Goal: Task Accomplishment & Management: Complete application form

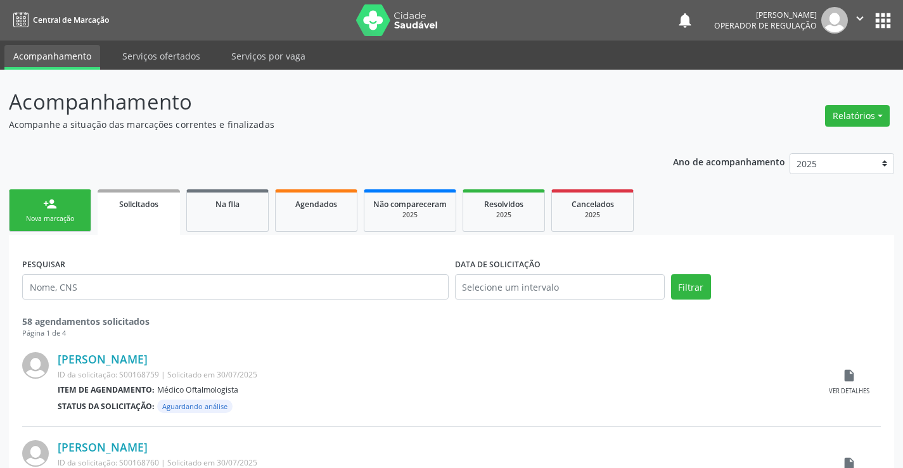
click at [75, 218] on div "Nova marcação" at bounding box center [49, 219] width 63 height 10
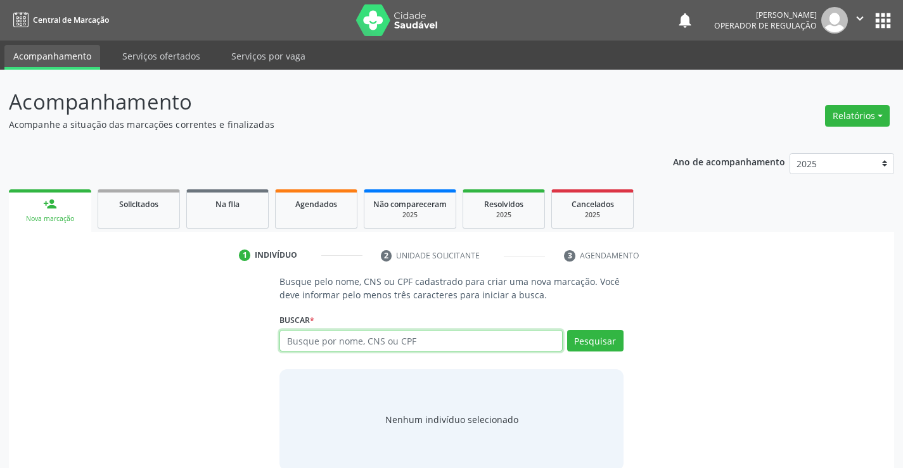
click at [347, 345] on input "text" at bounding box center [421, 341] width 283 height 22
type input "701003856844298"
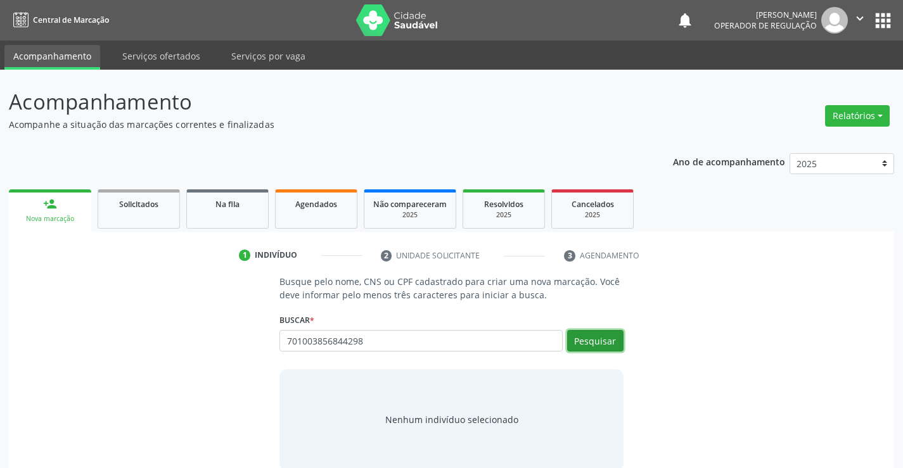
click at [598, 340] on button "Pesquisar" at bounding box center [595, 341] width 56 height 22
type input "701003856844298"
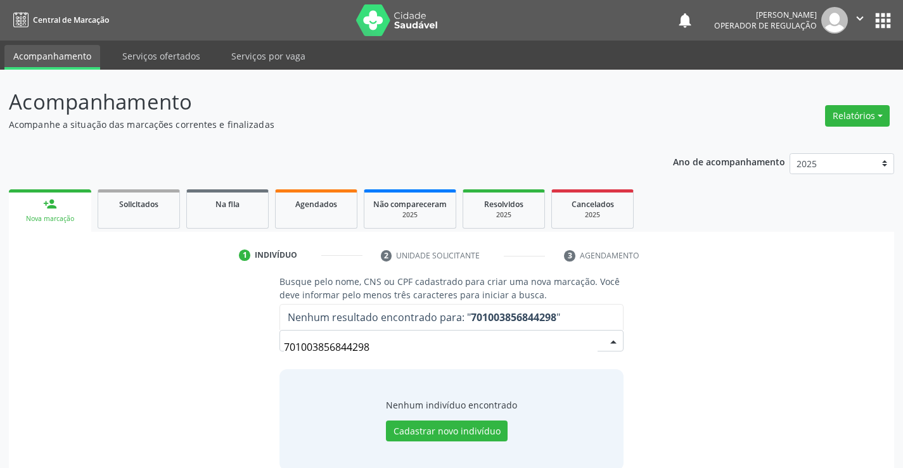
drag, startPoint x: 382, startPoint y: 352, endPoint x: 262, endPoint y: 353, distance: 119.2
click at [262, 353] on div "Busque pelo nome, CNS ou CPF cadastrado para criar uma nova marcação. Você deve…" at bounding box center [452, 372] width 868 height 195
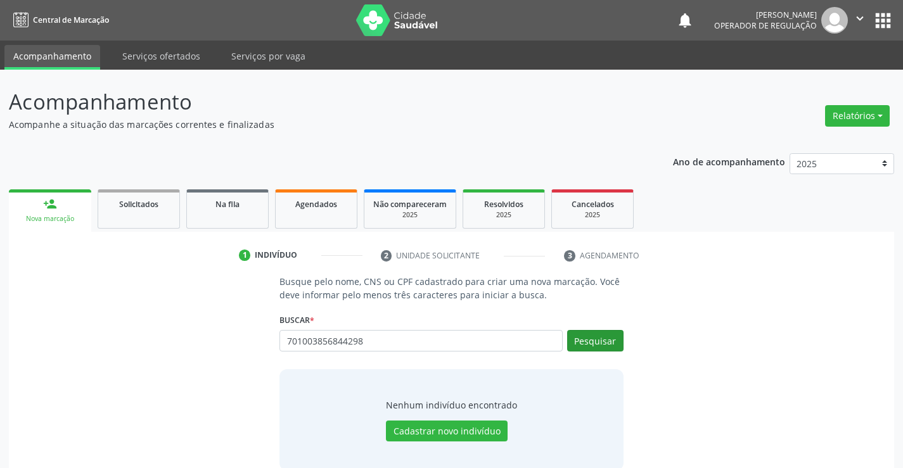
type input "701003856844298"
click at [599, 333] on button "Pesquisar" at bounding box center [595, 341] width 56 height 22
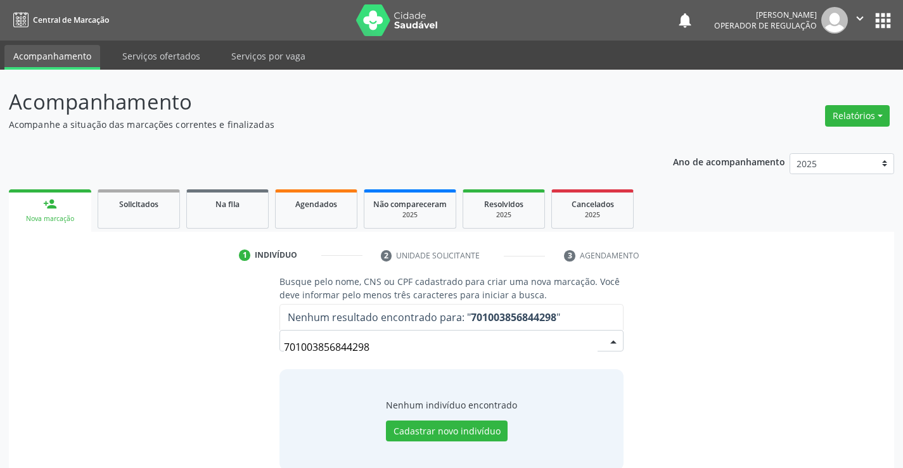
drag, startPoint x: 388, startPoint y: 345, endPoint x: 205, endPoint y: 340, distance: 182.6
click at [205, 340] on div "Busque pelo nome, CNS ou CPF cadastrado para criar uma nova marcação. Você deve…" at bounding box center [452, 372] width 868 height 195
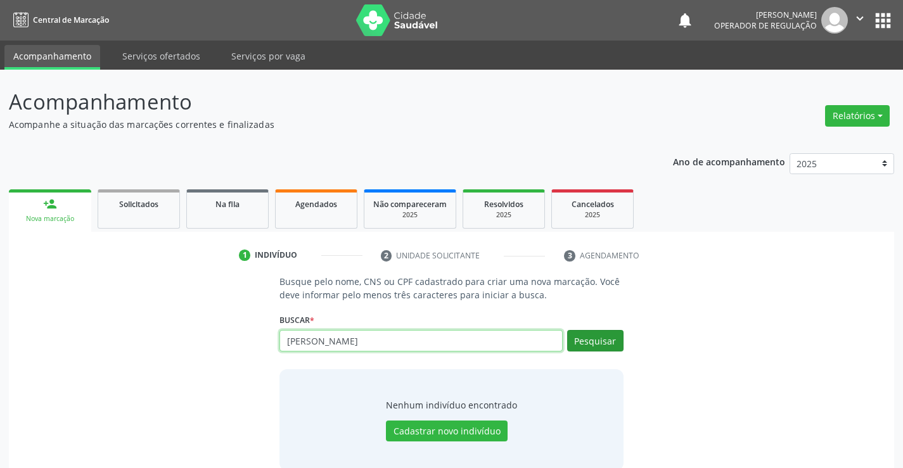
type input "LORENA DA SILVA SANTOS"
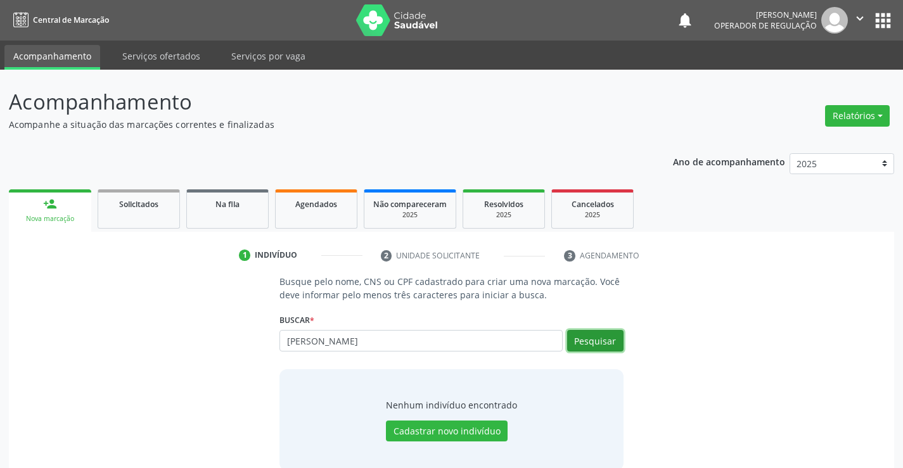
click at [611, 342] on button "Pesquisar" at bounding box center [595, 341] width 56 height 22
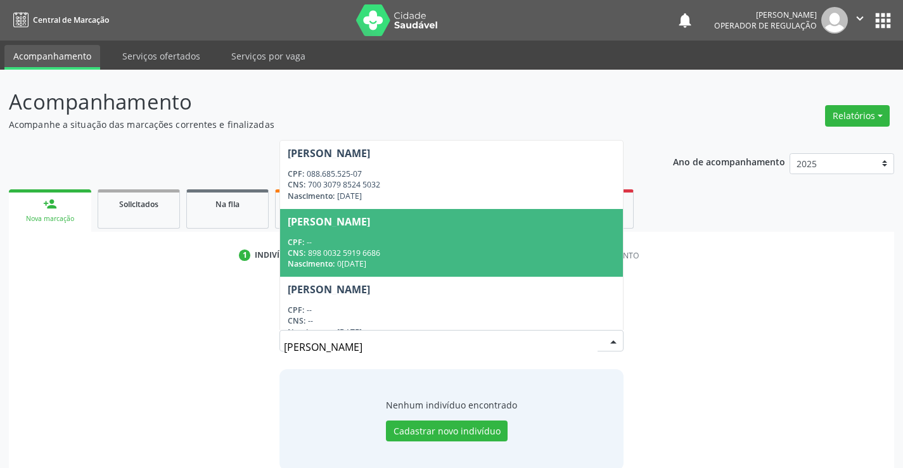
scroll to position [63, 0]
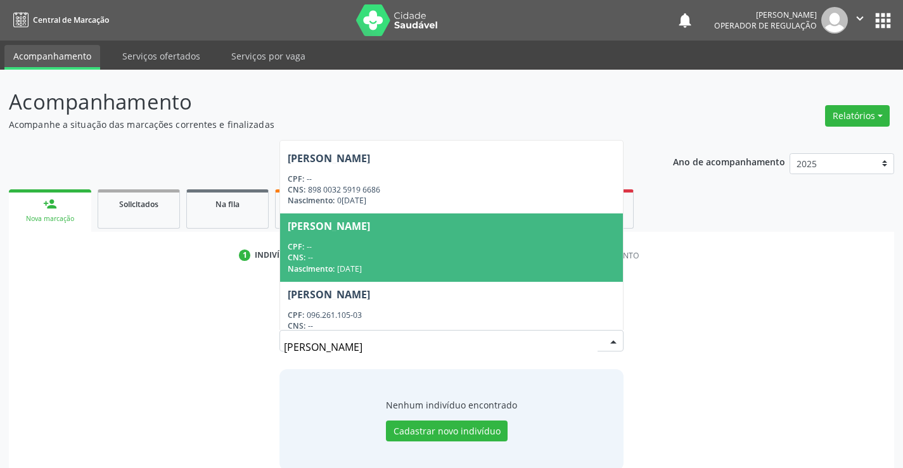
click at [455, 245] on div "CPF: --" at bounding box center [451, 247] width 327 height 11
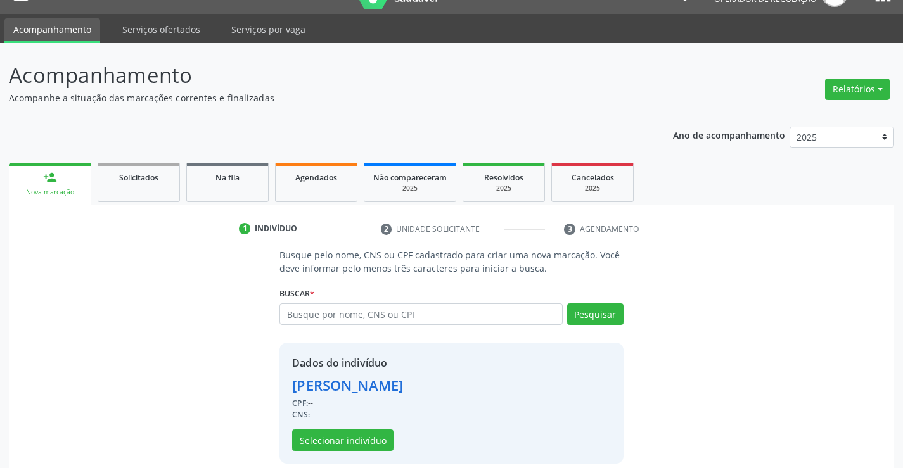
scroll to position [40, 0]
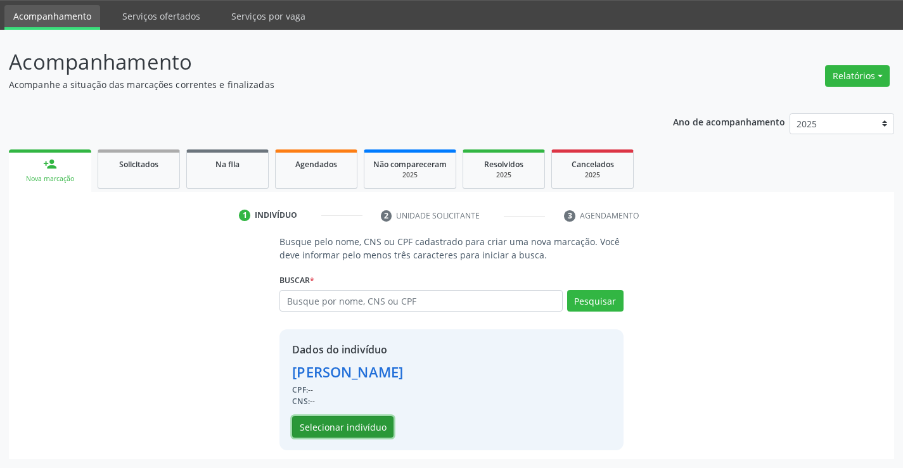
click at [379, 427] on button "Selecionar indivíduo" at bounding box center [342, 427] width 101 height 22
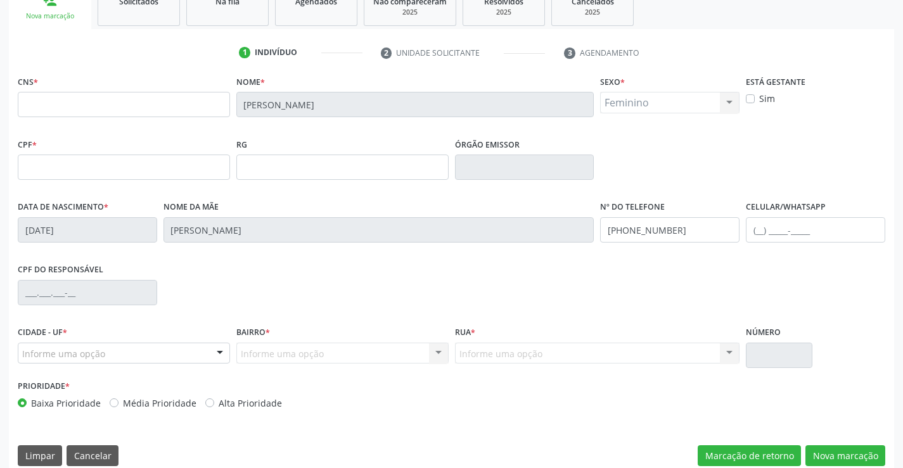
scroll to position [219, 0]
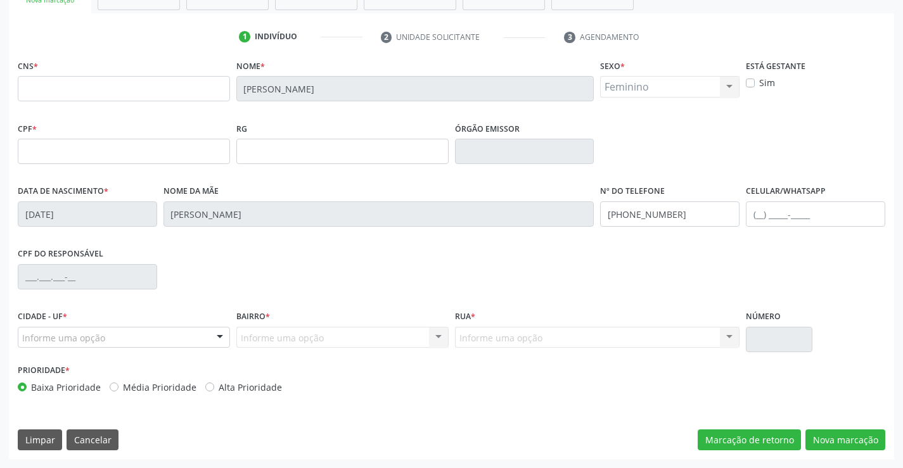
click at [134, 330] on div "Informe uma opção" at bounding box center [124, 338] width 212 height 22
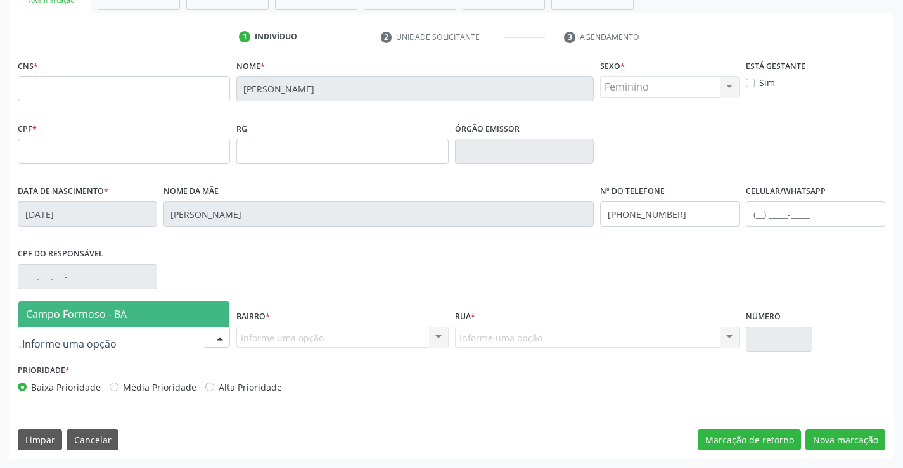
click at [129, 307] on span "Campo Formoso - BA" at bounding box center [123, 314] width 211 height 25
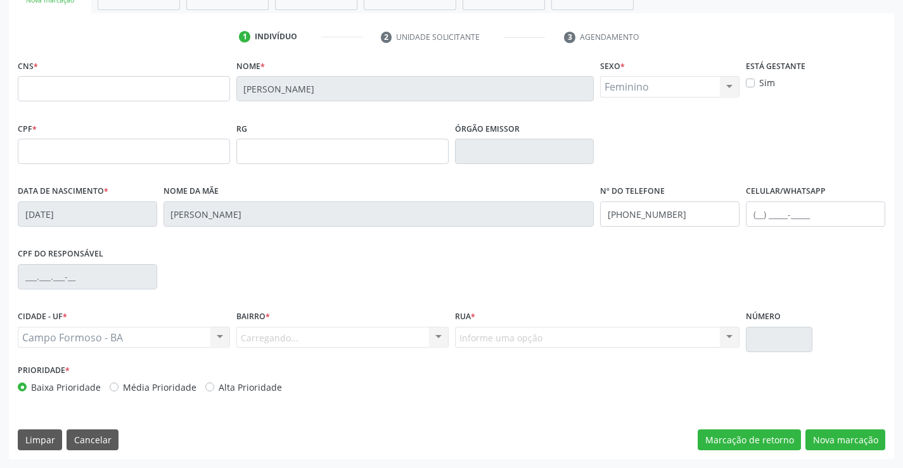
click at [275, 337] on div "Carregando... Nenhum resultado encontrado para: " " Nenhuma opção encontrada. D…" at bounding box center [342, 338] width 212 height 22
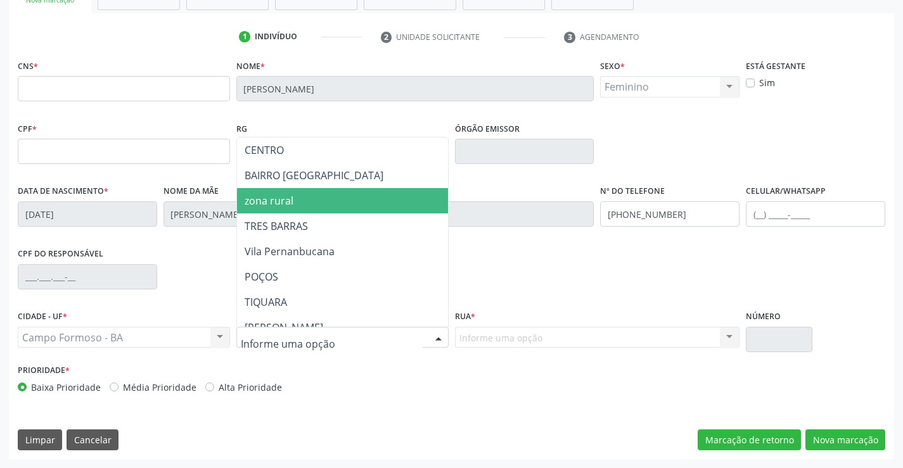
click at [261, 207] on span "zona rural" at bounding box center [269, 201] width 49 height 14
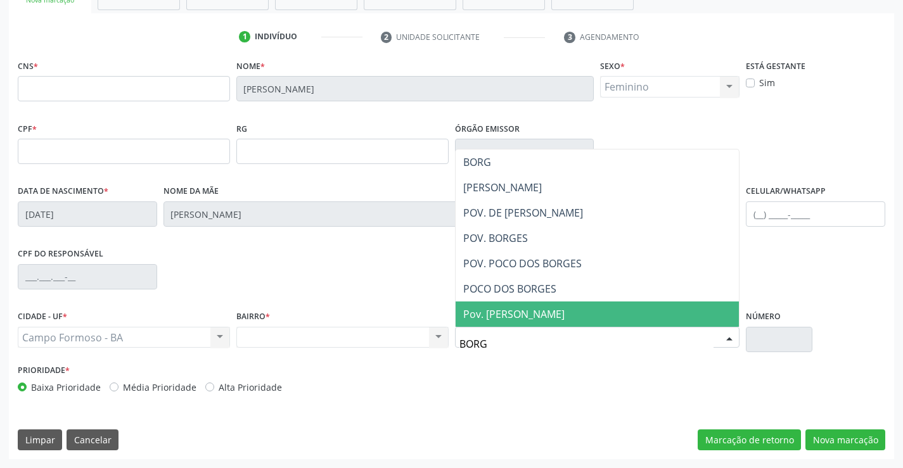
scroll to position [0, 0]
type input "BORGES"
click at [547, 309] on span "Pov. [PERSON_NAME]" at bounding box center [598, 314] width 284 height 25
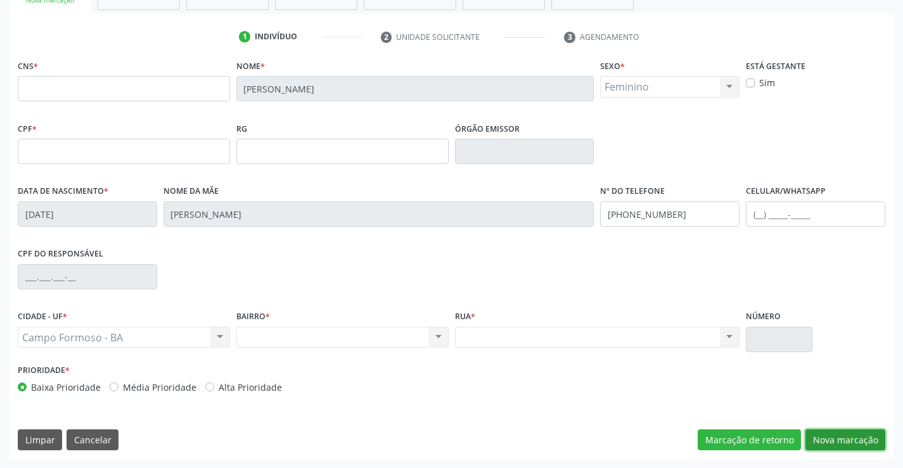
click at [837, 443] on button "Nova marcação" at bounding box center [846, 441] width 80 height 22
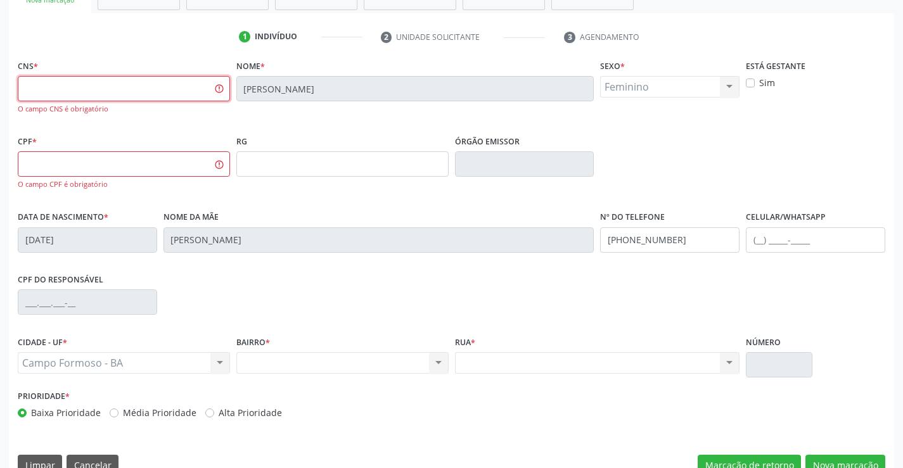
click at [119, 89] on input "text" at bounding box center [124, 88] width 212 height 25
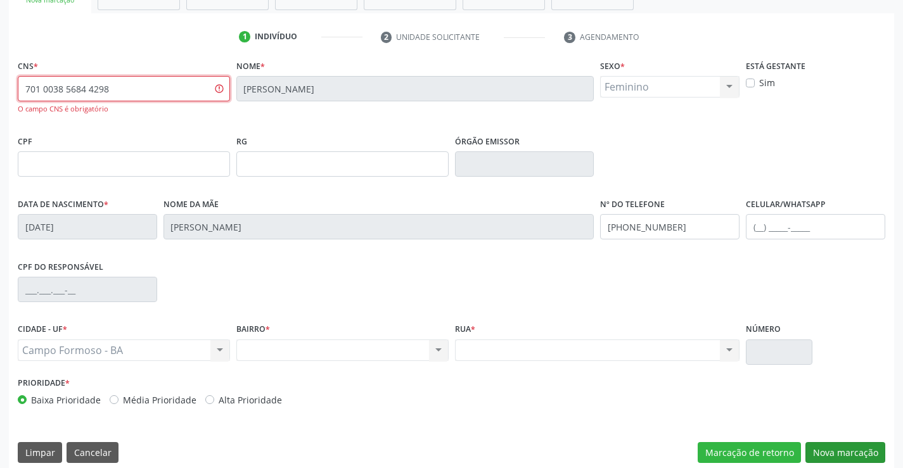
type input "701 0038 5684 4298"
click at [843, 460] on button "Nova marcação" at bounding box center [846, 453] width 80 height 22
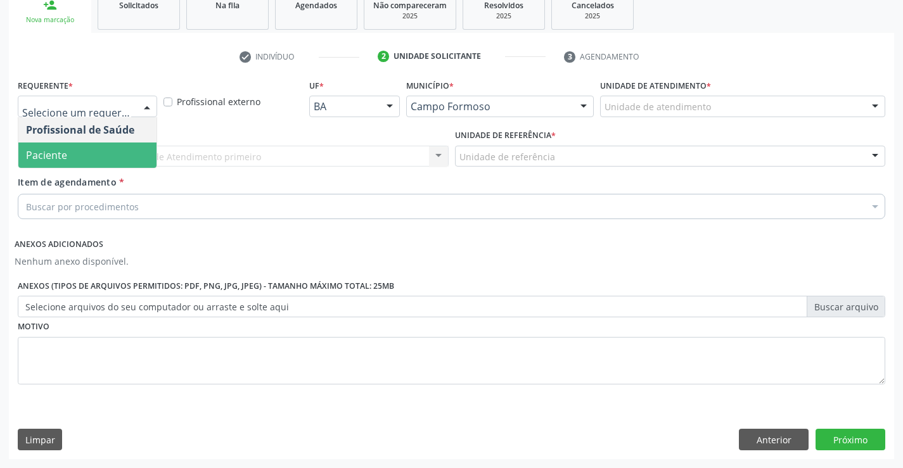
click at [58, 153] on span "Paciente" at bounding box center [46, 155] width 41 height 14
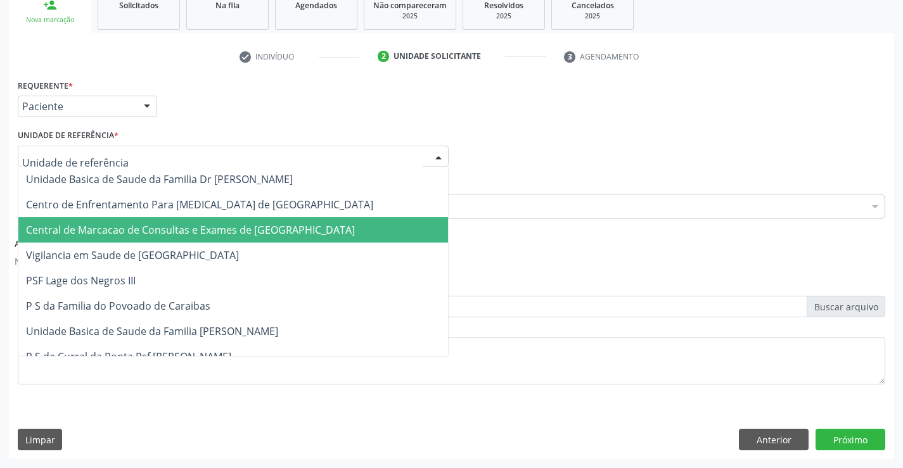
click at [135, 233] on span "Central de Marcacao de Consultas e Exames de [GEOGRAPHIC_DATA]" at bounding box center [190, 230] width 329 height 14
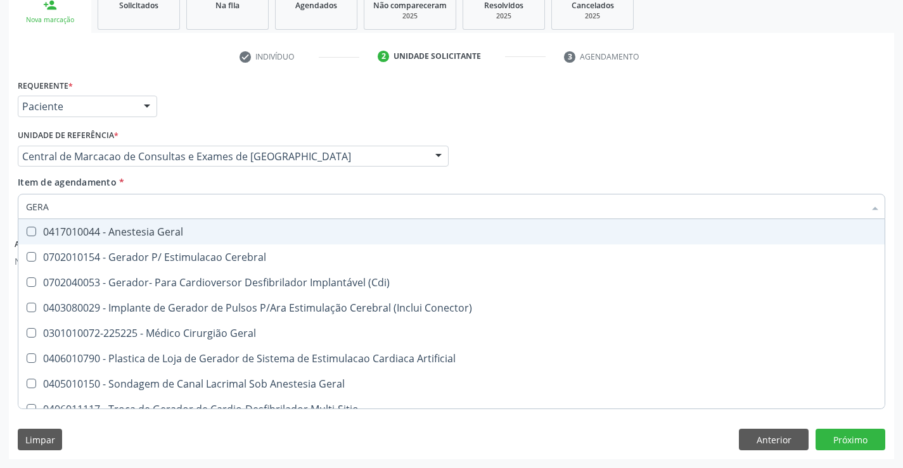
type input "GERAL"
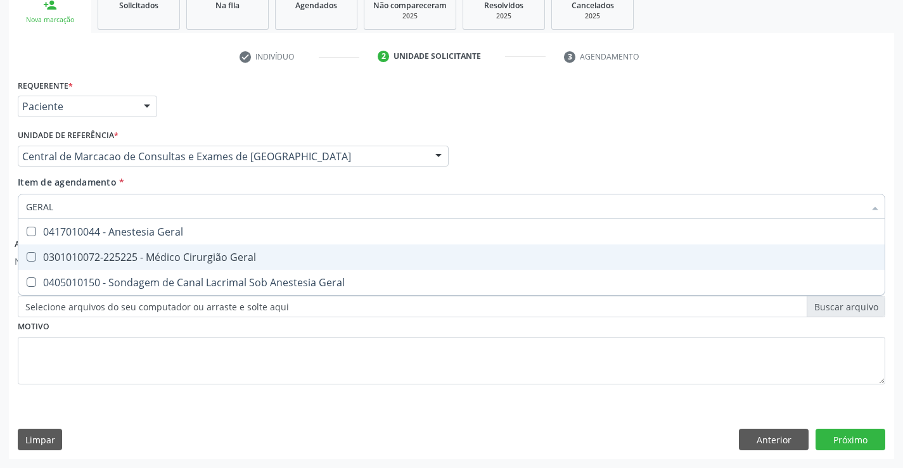
click at [119, 257] on div "0301010072-225225 - Médico Cirurgião Geral" at bounding box center [451, 257] width 851 height 10
checkbox Geral "true"
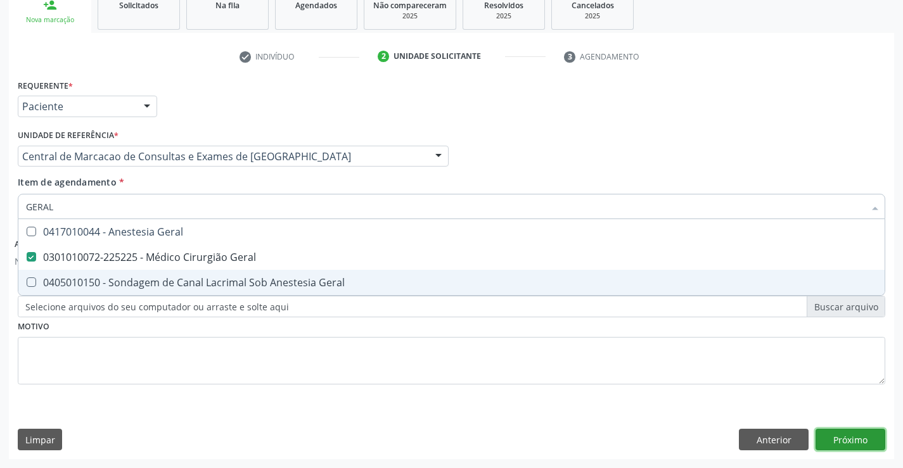
click at [832, 444] on button "Próximo" at bounding box center [851, 440] width 70 height 22
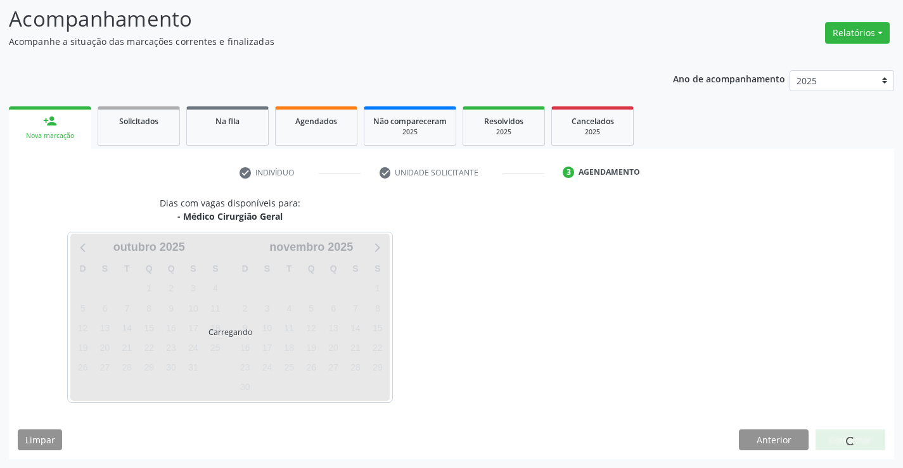
scroll to position [83, 0]
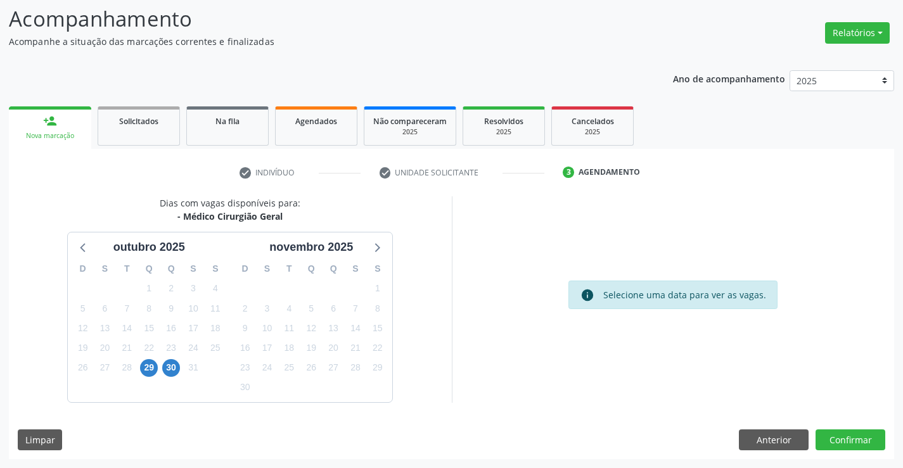
click at [810, 439] on div "Anterior Confirmar" at bounding box center [812, 441] width 146 height 22
click at [853, 442] on button "Confirmar" at bounding box center [851, 441] width 70 height 22
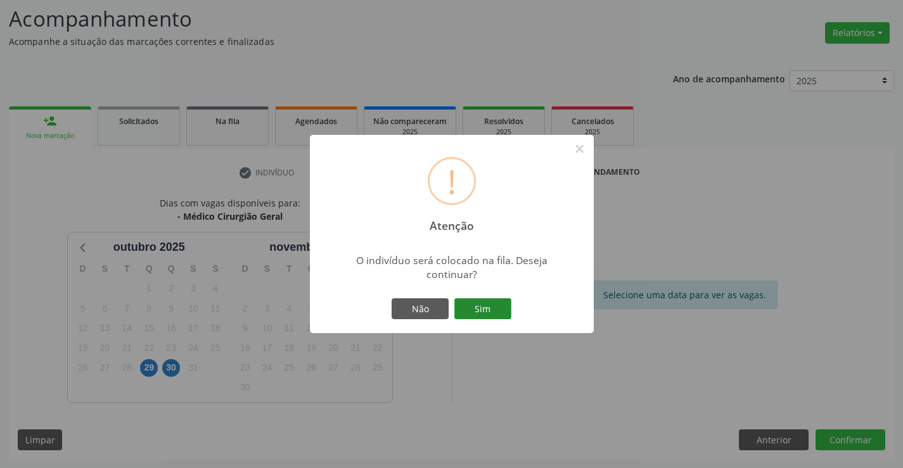
click at [496, 306] on button "Sim" at bounding box center [482, 310] width 57 height 22
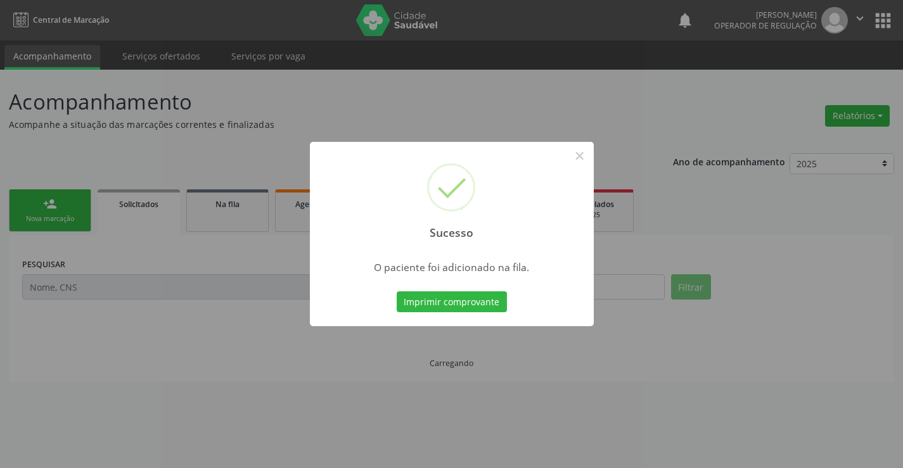
scroll to position [0, 0]
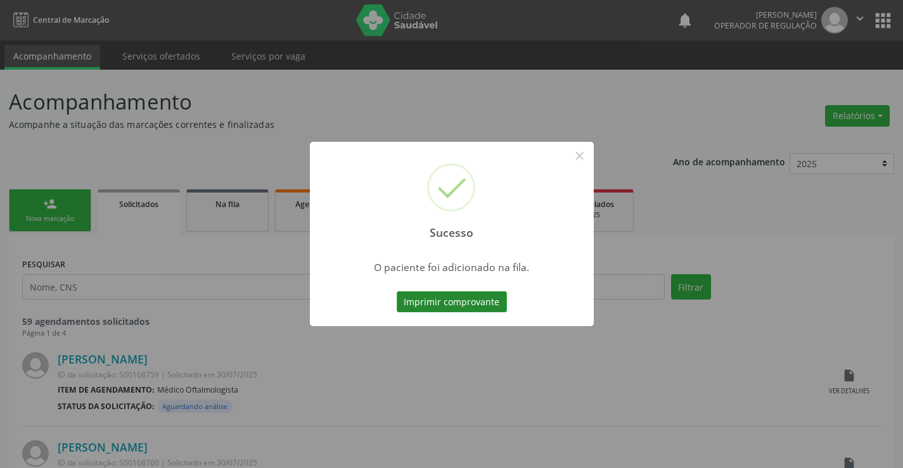
click at [487, 297] on button "Imprimir comprovante" at bounding box center [452, 303] width 110 height 22
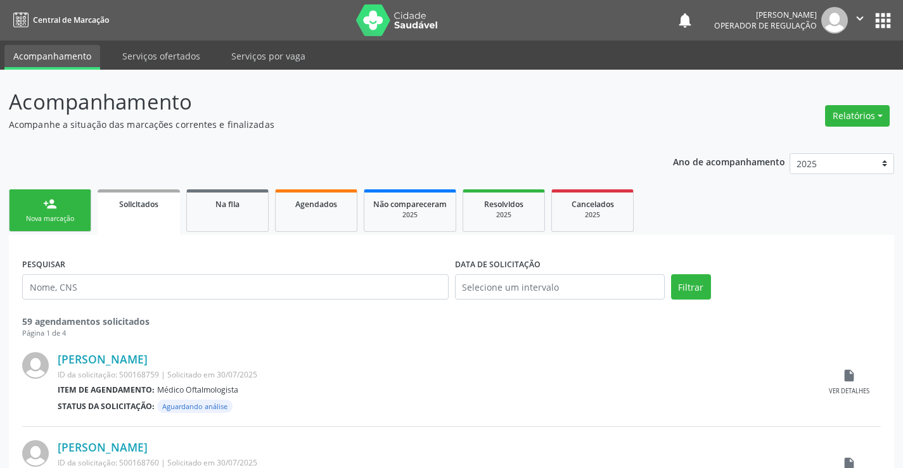
click at [81, 217] on div "Nova marcação" at bounding box center [49, 219] width 63 height 10
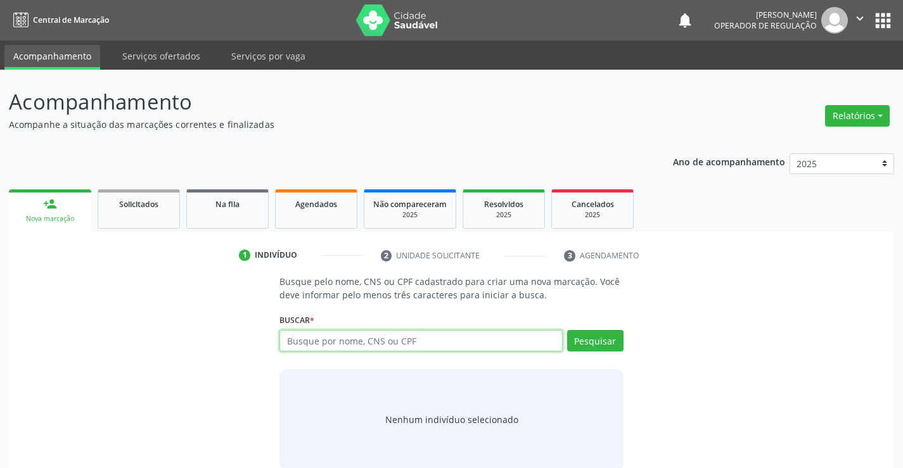
click at [321, 345] on input "text" at bounding box center [421, 341] width 283 height 22
type input "706508346718593"
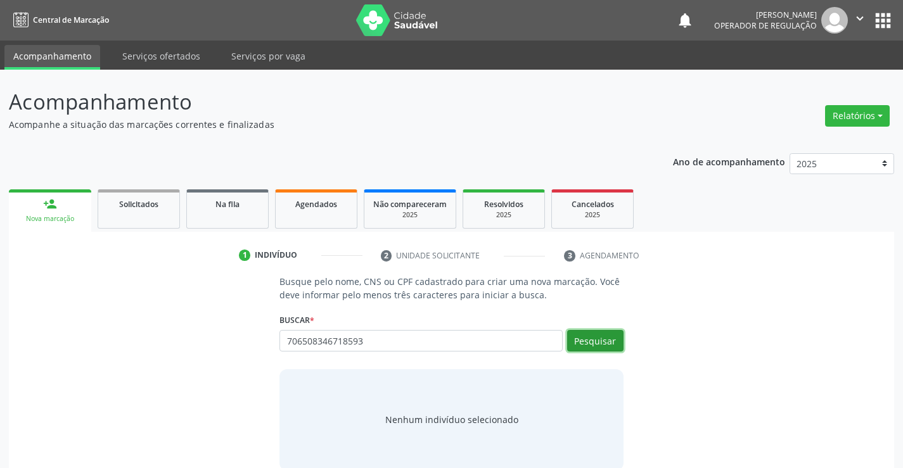
click at [581, 344] on button "Pesquisar" at bounding box center [595, 341] width 56 height 22
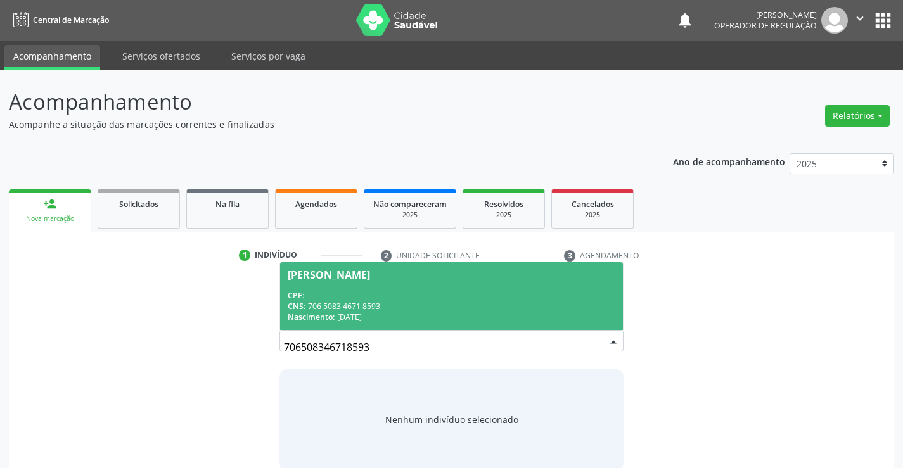
click at [451, 282] on span "Alicia Beatriz da Silva Souza CPF: -- CNS: 706 5083 4671 8593 Nascimento: 01/11…" at bounding box center [451, 296] width 342 height 68
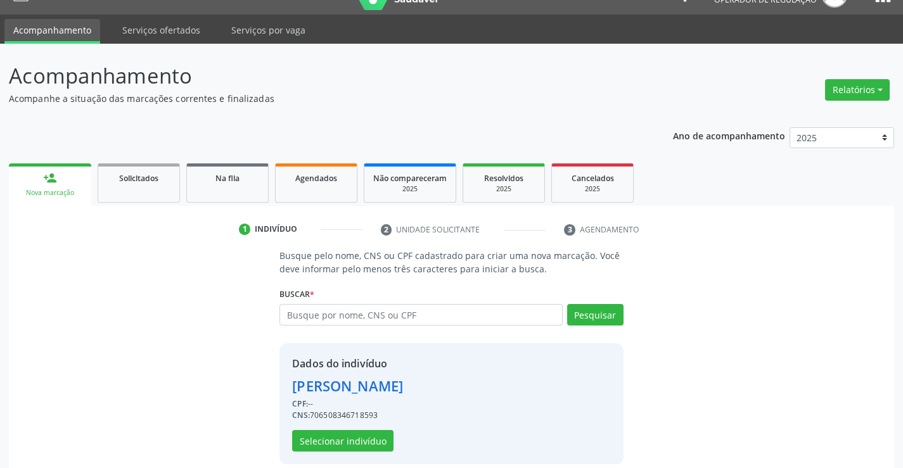
scroll to position [40, 0]
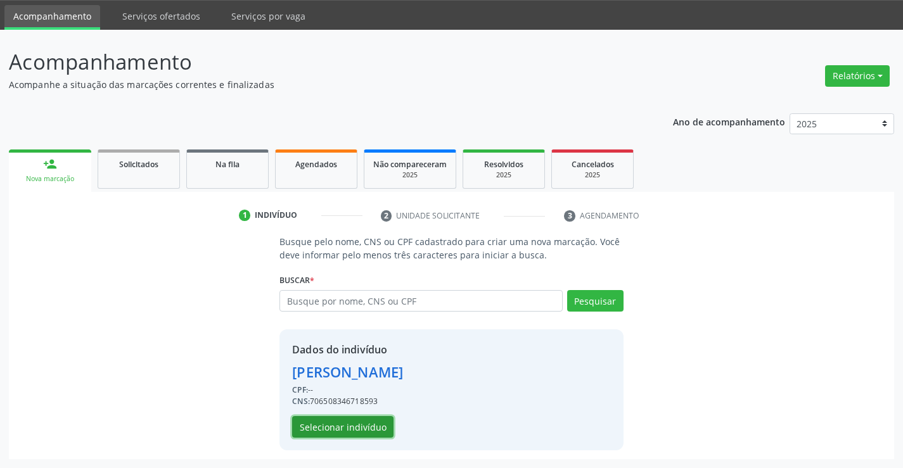
click at [336, 423] on button "Selecionar indivíduo" at bounding box center [342, 427] width 101 height 22
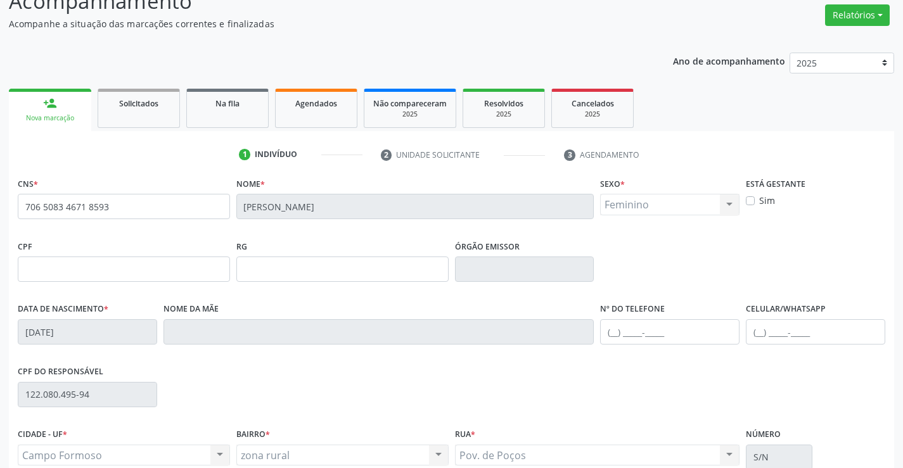
scroll to position [219, 0]
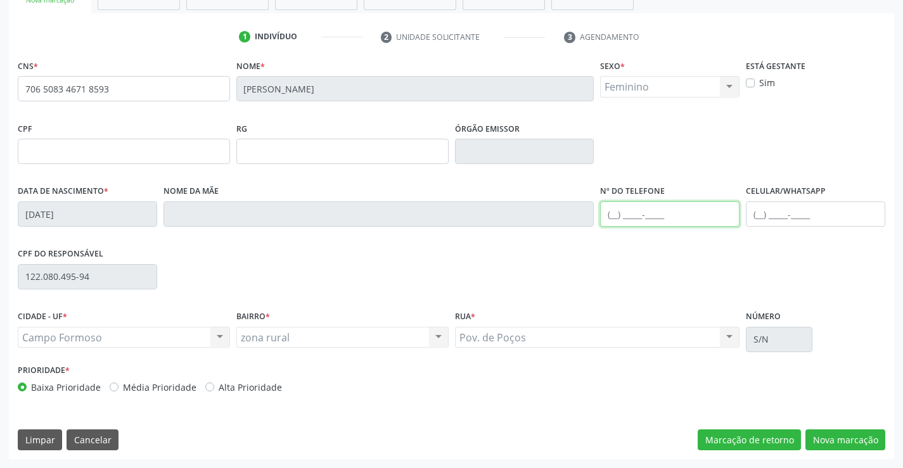
drag, startPoint x: 691, startPoint y: 220, endPoint x: 712, endPoint y: 224, distance: 22.0
click at [691, 220] on input "text" at bounding box center [669, 214] width 139 height 25
type input "(74) 98104-4941"
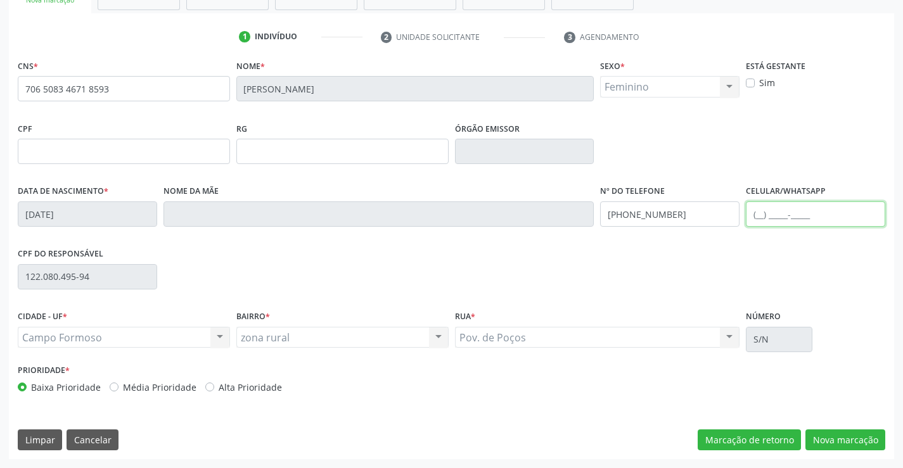
click at [850, 223] on input "text" at bounding box center [815, 214] width 139 height 25
type input "(74) 98119-7981"
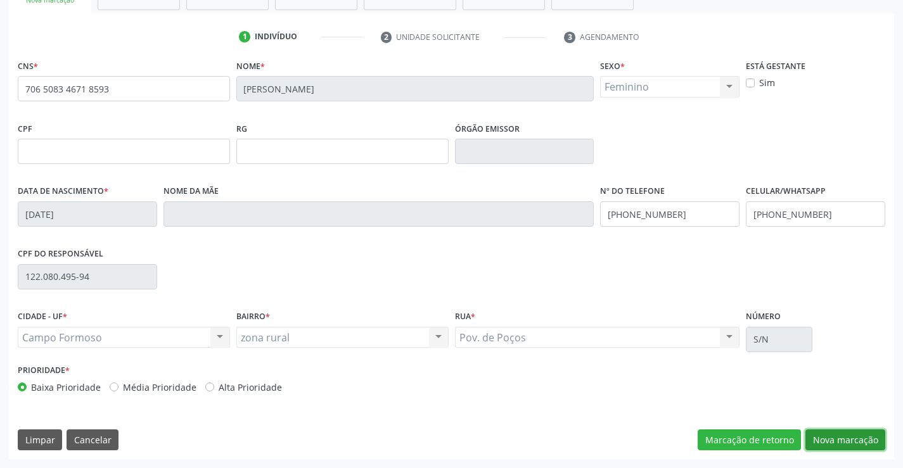
click at [839, 441] on button "Nova marcação" at bounding box center [846, 441] width 80 height 22
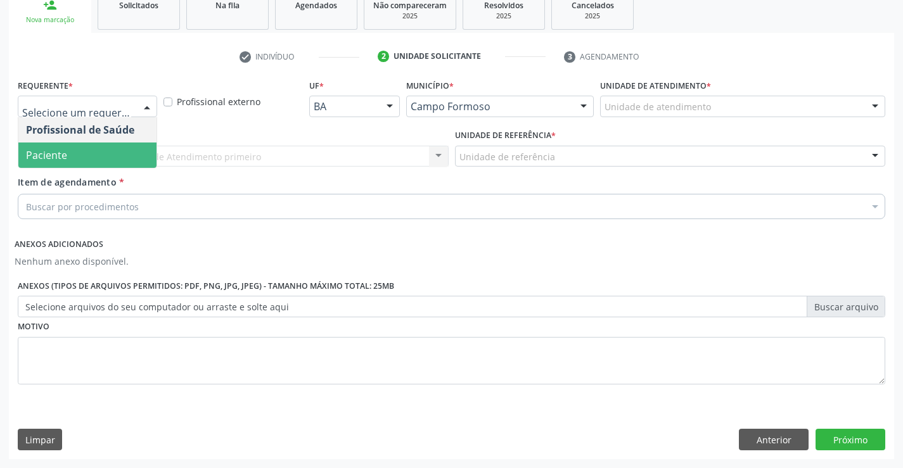
click at [60, 162] on span "Paciente" at bounding box center [46, 155] width 41 height 14
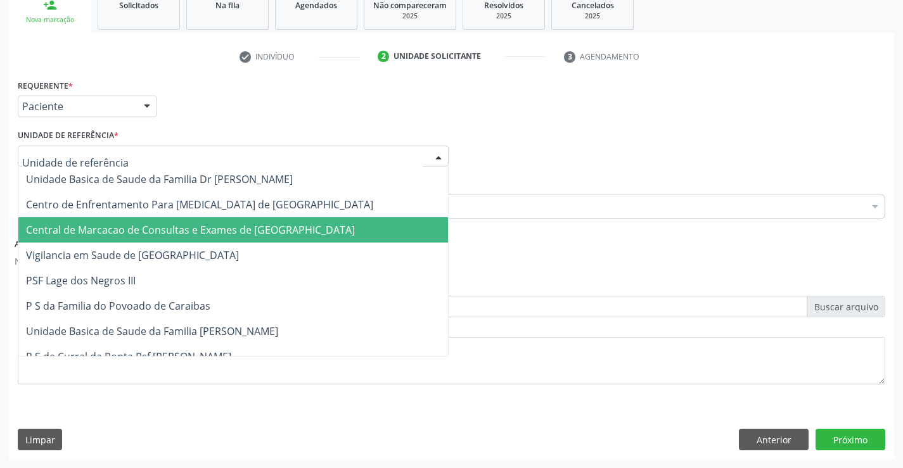
click at [75, 231] on span "Central de Marcacao de Consultas e Exames de [GEOGRAPHIC_DATA]" at bounding box center [190, 230] width 329 height 14
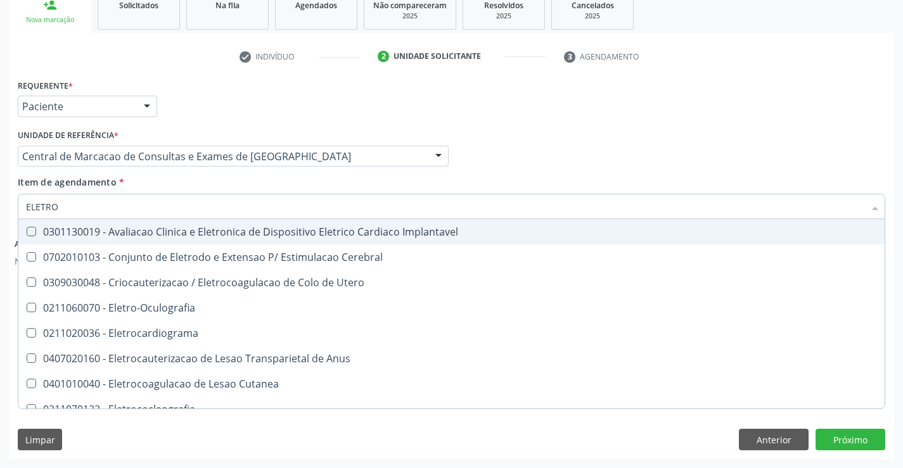
type input "ELETROC"
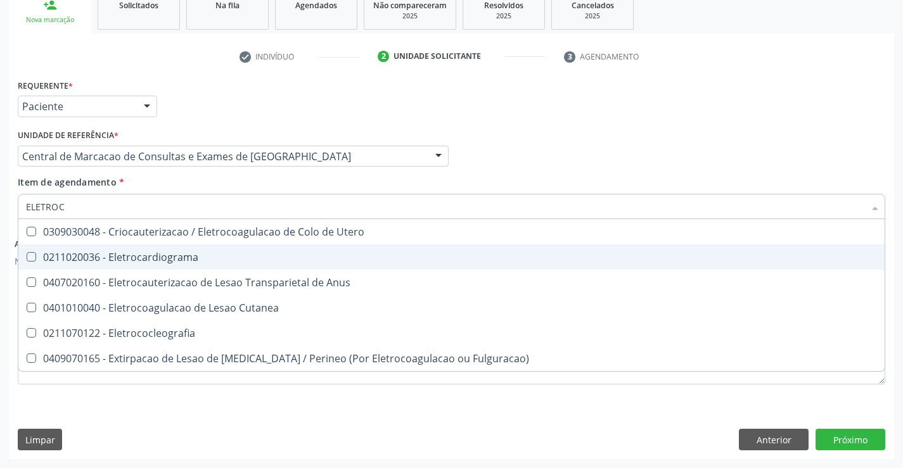
click at [197, 261] on div "0211020036 - Eletrocardiograma" at bounding box center [451, 257] width 851 height 10
checkbox Eletrocardiograma "true"
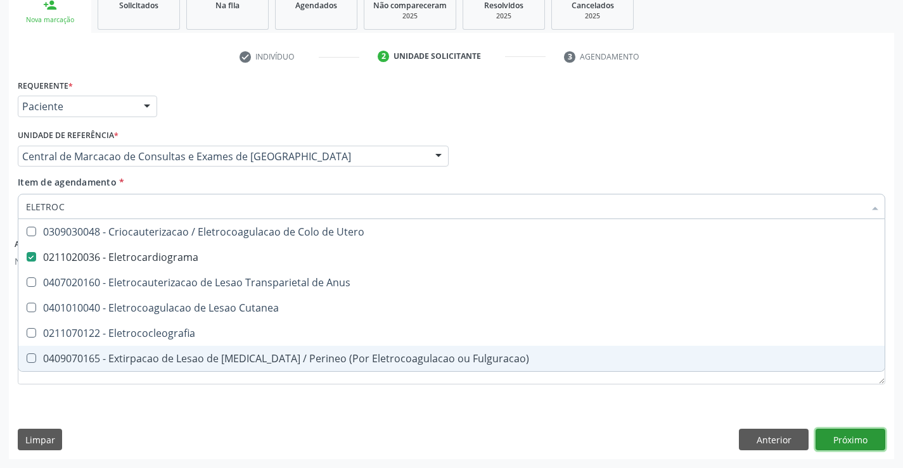
click at [840, 432] on button "Próximo" at bounding box center [851, 440] width 70 height 22
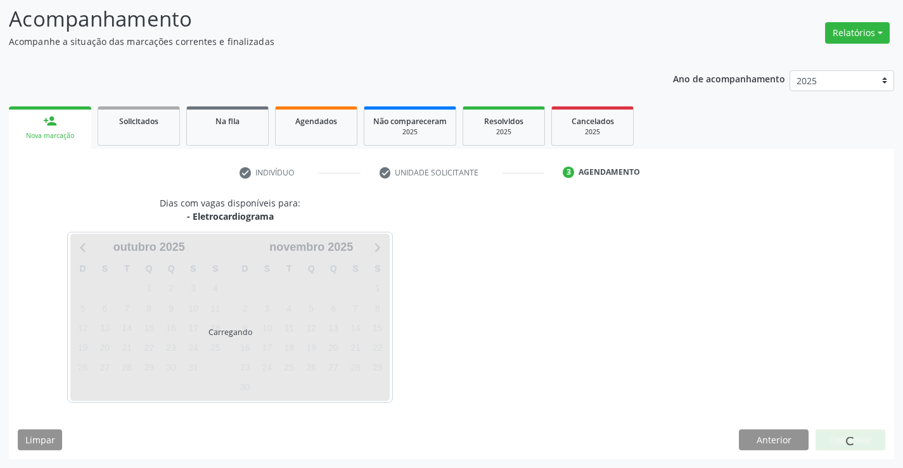
scroll to position [120, 0]
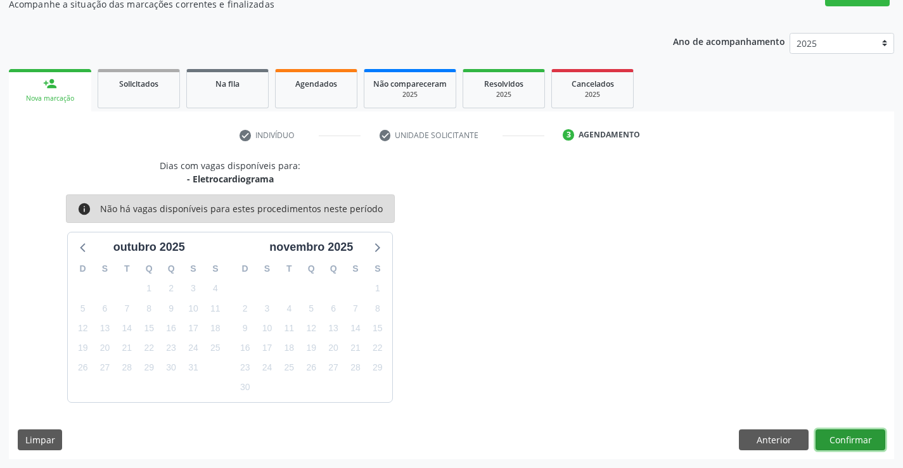
click at [848, 437] on button "Confirmar" at bounding box center [851, 441] width 70 height 22
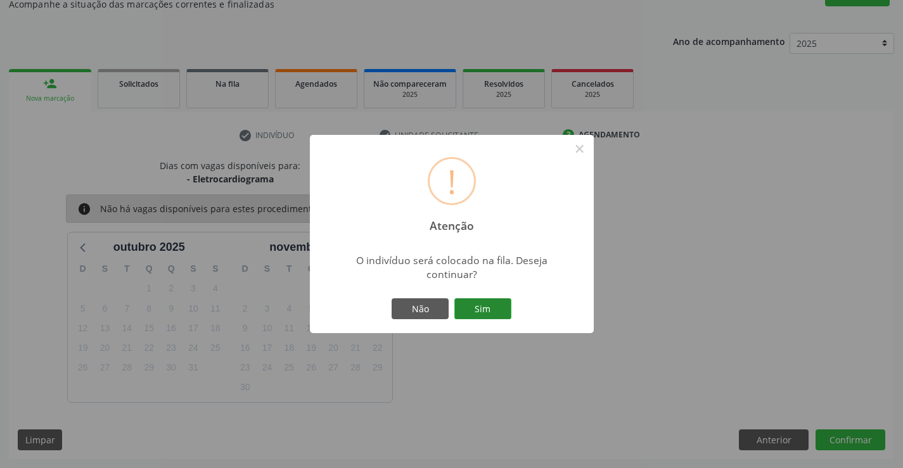
click at [489, 305] on button "Sim" at bounding box center [482, 310] width 57 height 22
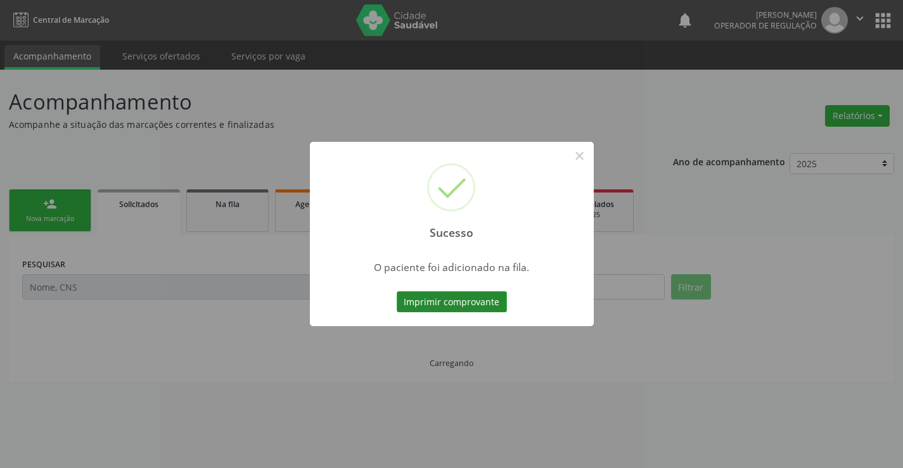
scroll to position [0, 0]
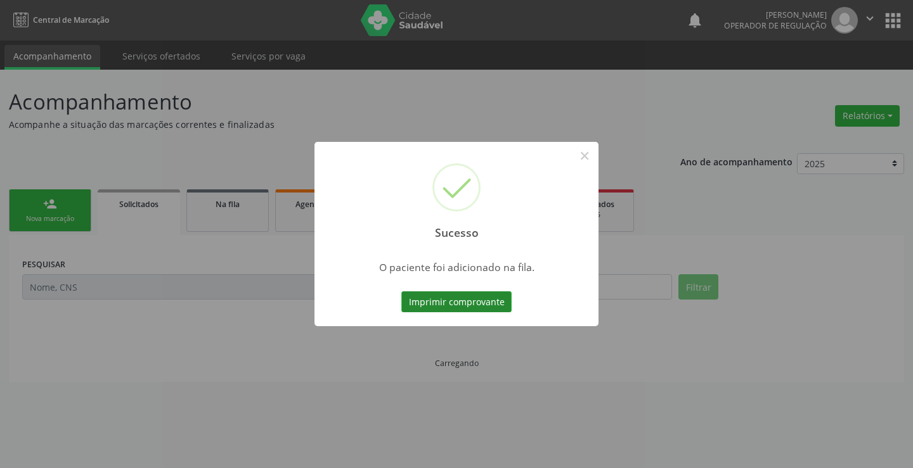
click at [449, 299] on button "Imprimir comprovante" at bounding box center [456, 303] width 110 height 22
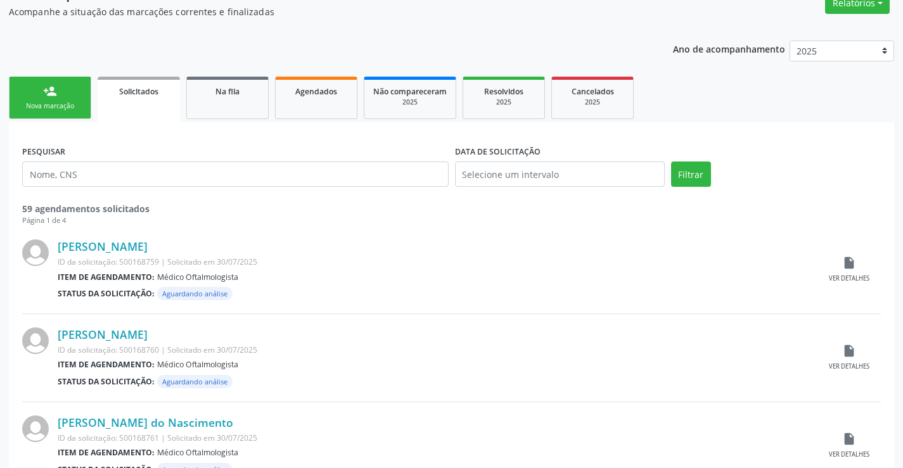
scroll to position [127, 0]
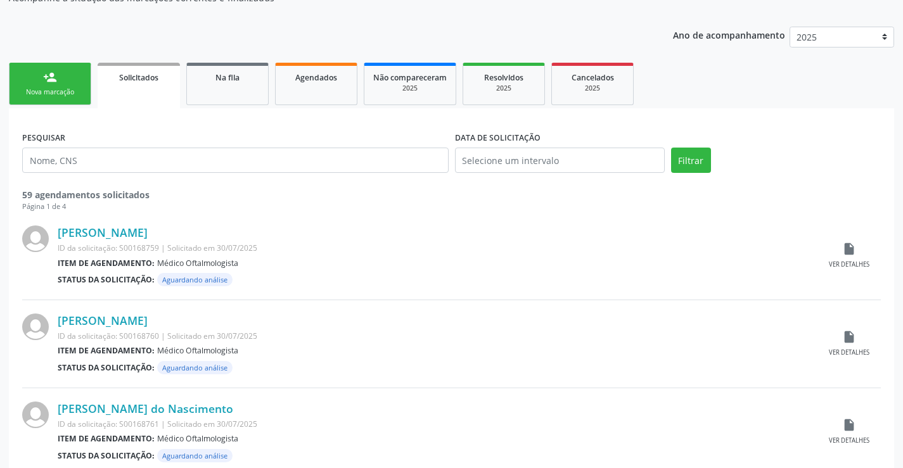
click at [65, 74] on link "person_add Nova marcação" at bounding box center [50, 84] width 82 height 42
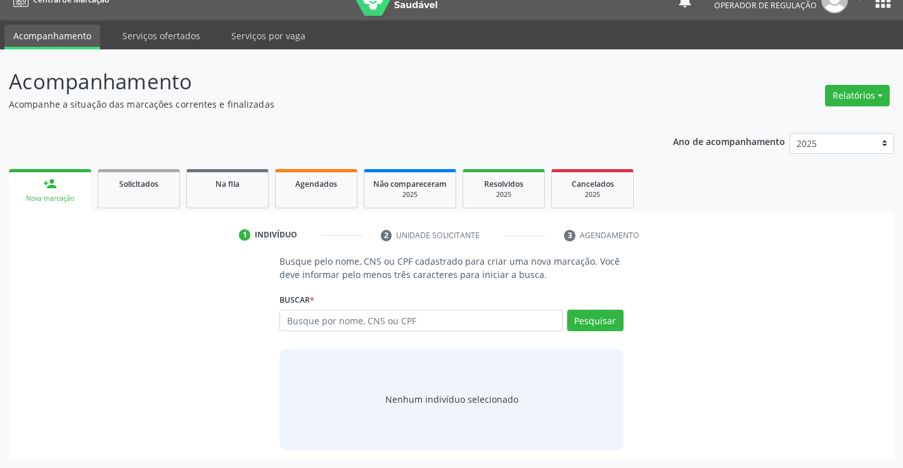
scroll to position [20, 0]
click at [396, 322] on input "text" at bounding box center [421, 321] width 283 height 22
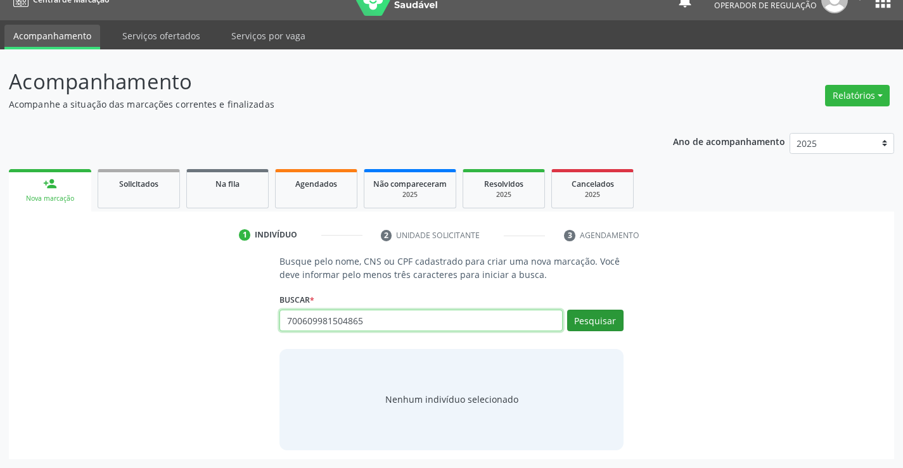
type input "700609981504865"
click at [591, 314] on button "Pesquisar" at bounding box center [595, 321] width 56 height 22
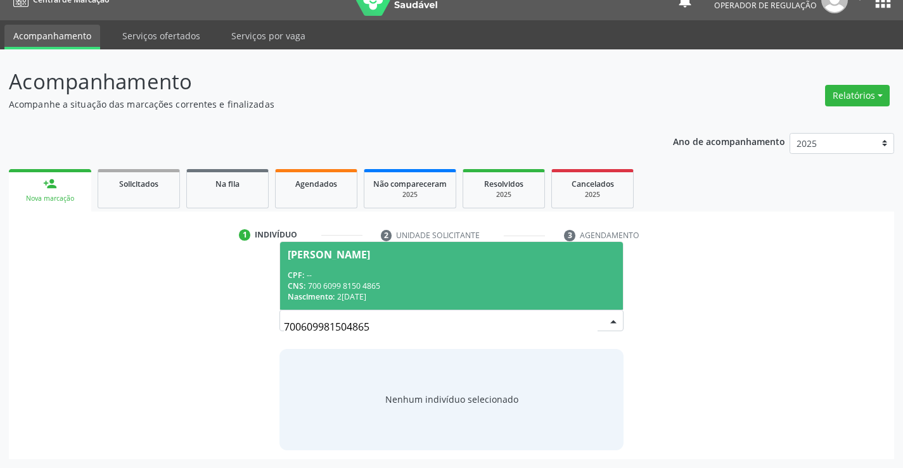
click at [444, 273] on div "CPF: --" at bounding box center [451, 275] width 327 height 11
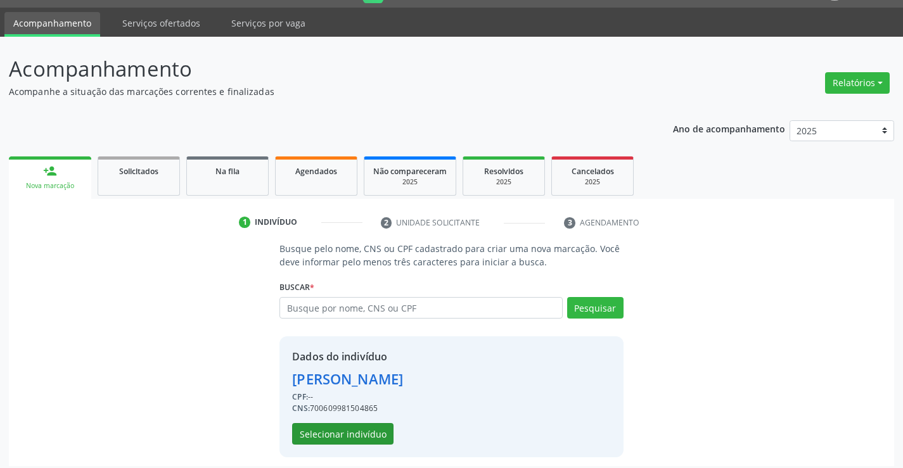
scroll to position [40, 0]
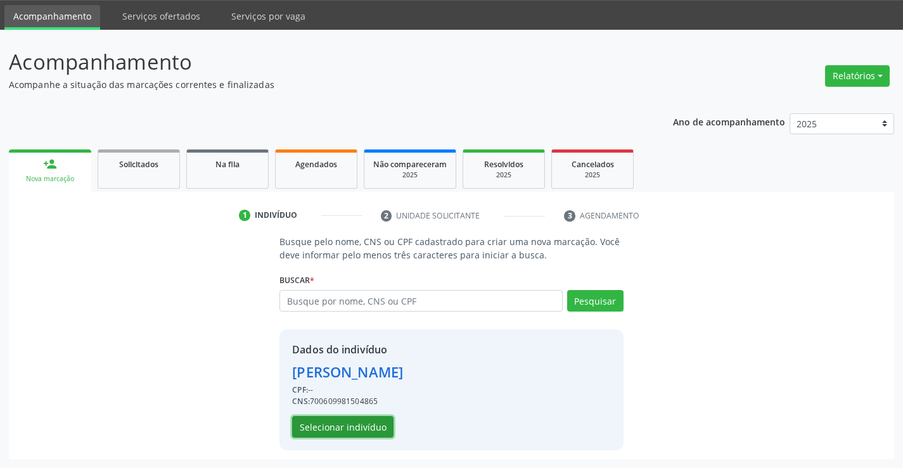
click at [322, 425] on button "Selecionar indivíduo" at bounding box center [342, 427] width 101 height 22
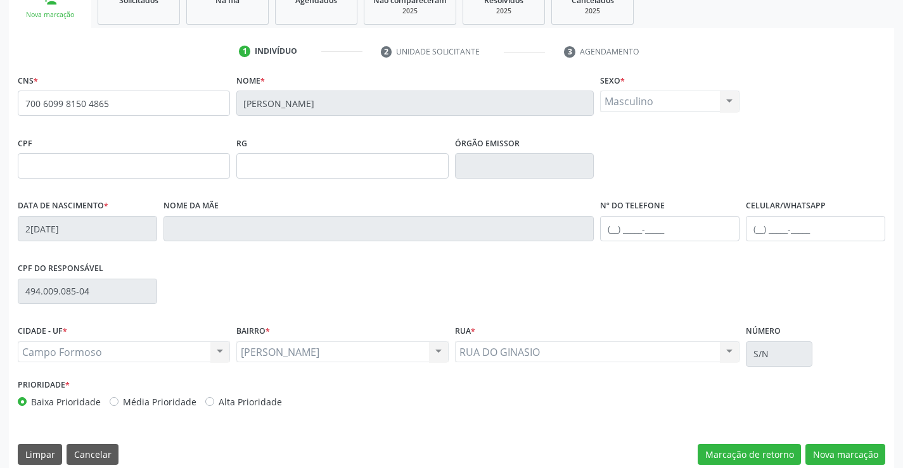
scroll to position [219, 0]
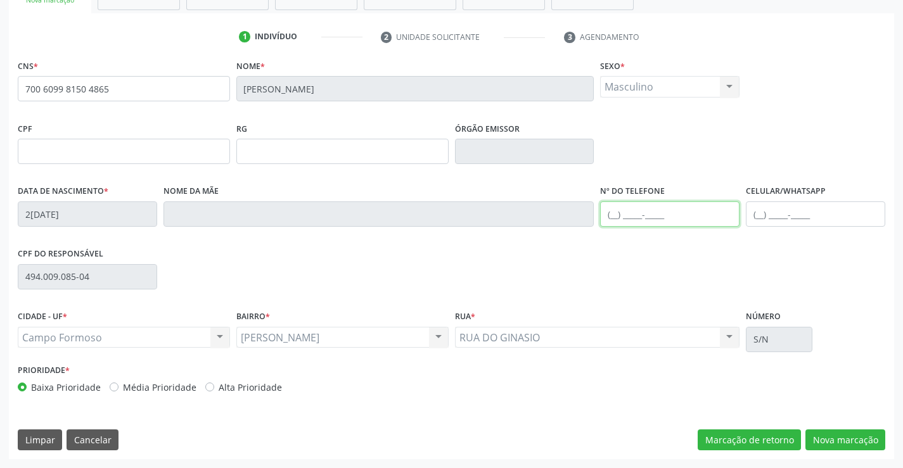
click at [684, 221] on input "text" at bounding box center [669, 214] width 139 height 25
type input "(74) 98823-8138"
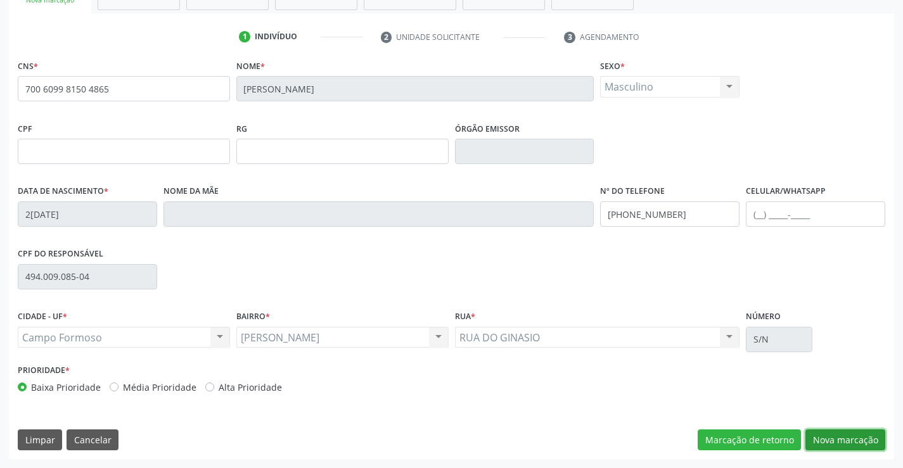
click at [837, 437] on button "Nova marcação" at bounding box center [846, 441] width 80 height 22
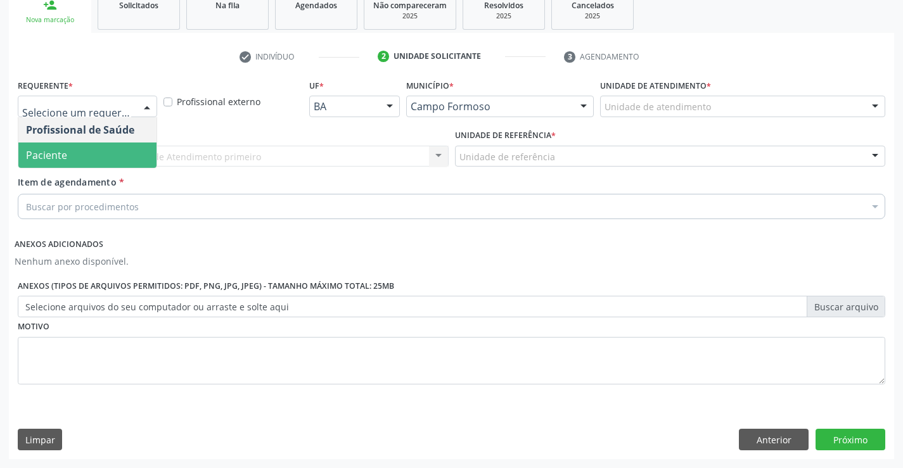
click at [55, 155] on span "Paciente" at bounding box center [46, 155] width 41 height 14
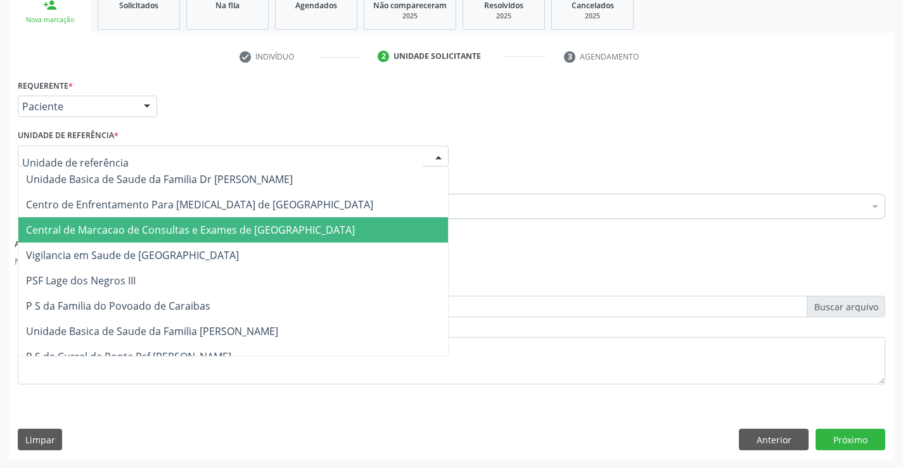
click at [116, 231] on span "Central de Marcacao de Consultas e Exames de [GEOGRAPHIC_DATA]" at bounding box center [190, 230] width 329 height 14
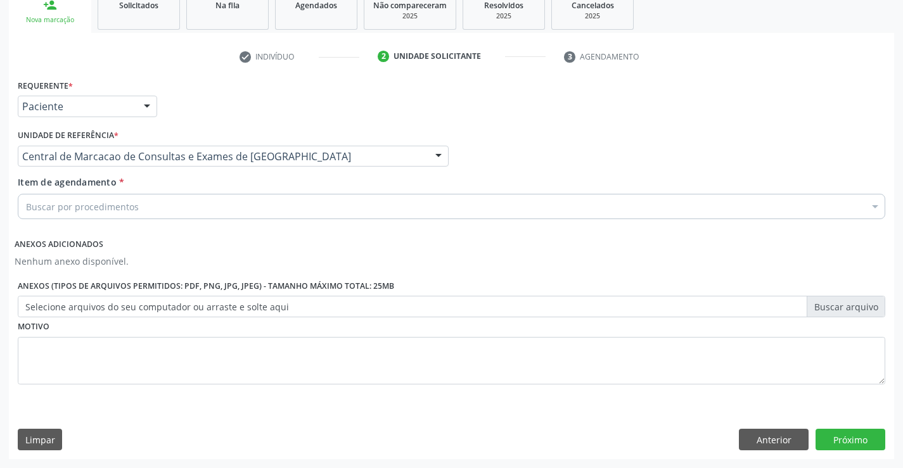
click at [114, 214] on div "Buscar por procedimentos" at bounding box center [452, 206] width 868 height 25
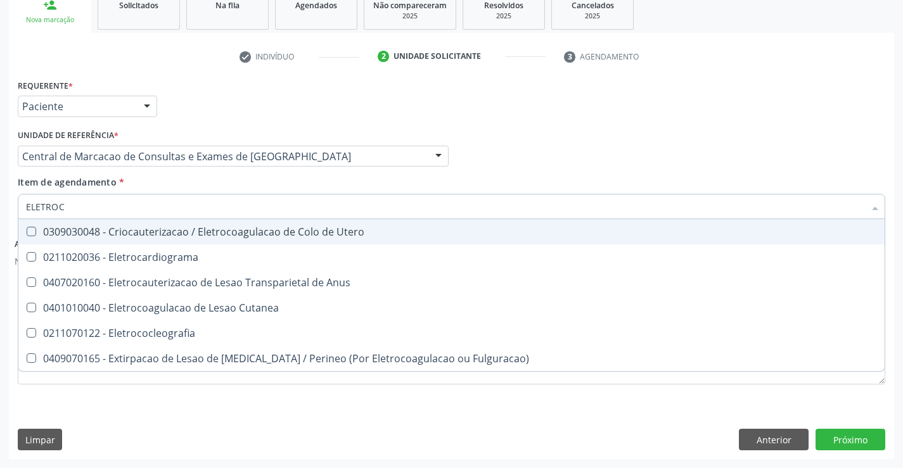
type input "ELETROCA"
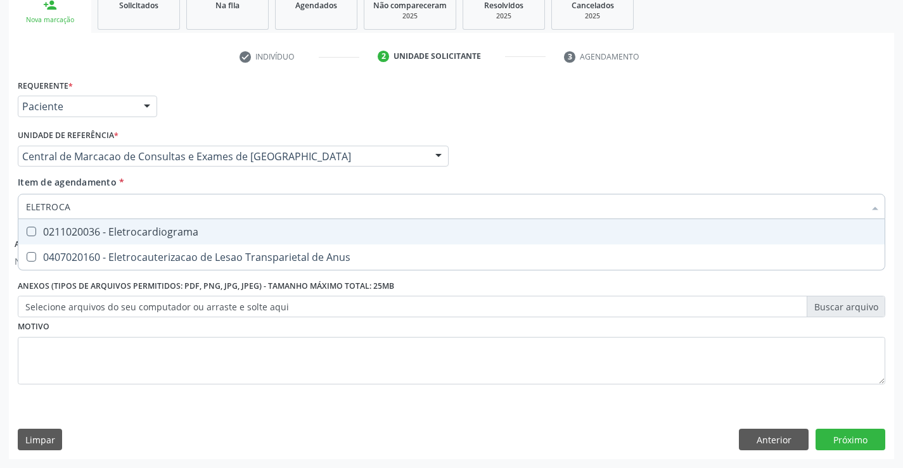
click at [120, 229] on div "0211020036 - Eletrocardiograma" at bounding box center [451, 232] width 851 height 10
checkbox Eletrocardiograma "true"
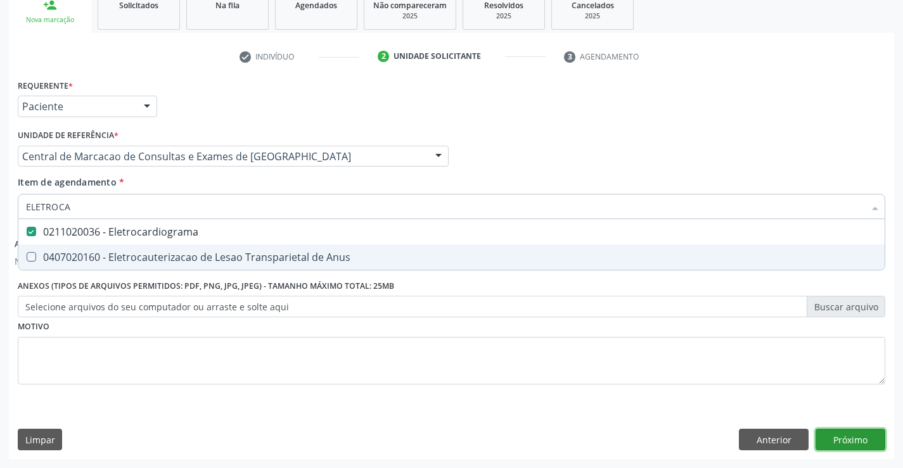
click at [861, 443] on button "Próximo" at bounding box center [851, 440] width 70 height 22
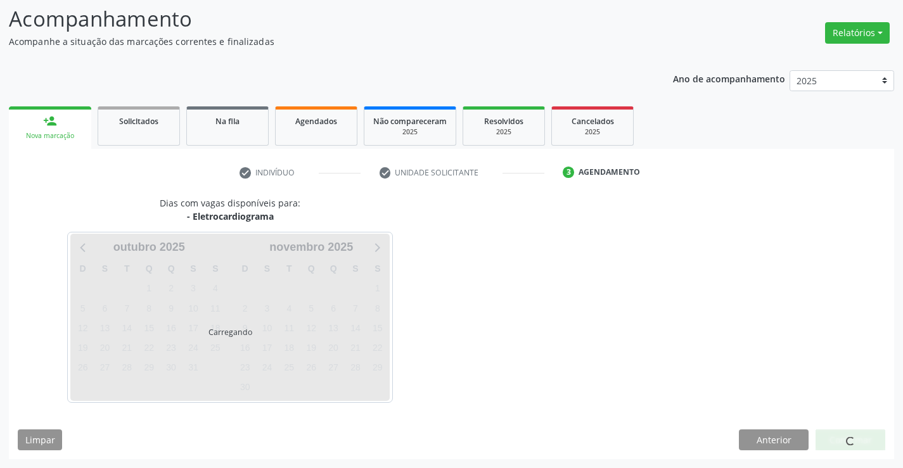
scroll to position [120, 0]
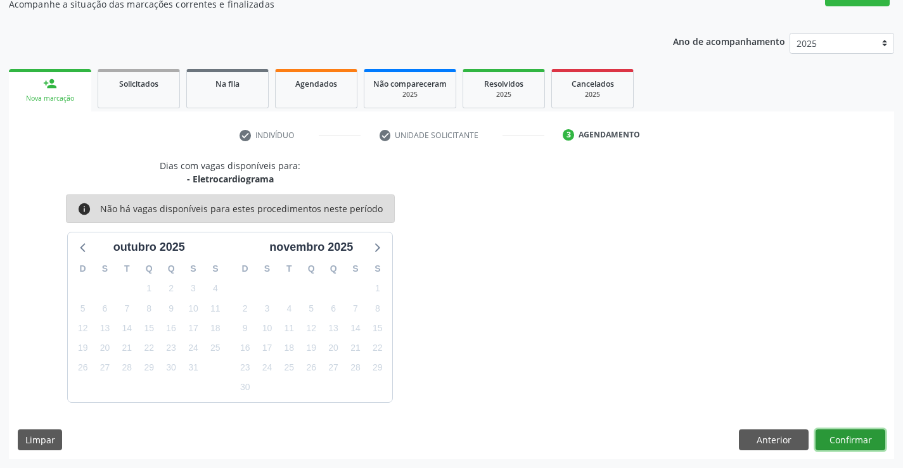
click at [856, 442] on button "Confirmar" at bounding box center [851, 441] width 70 height 22
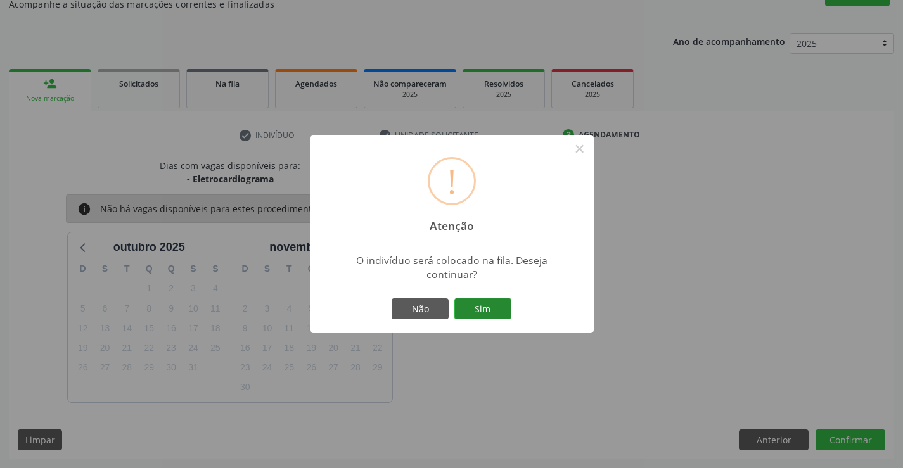
click at [499, 307] on button "Sim" at bounding box center [482, 310] width 57 height 22
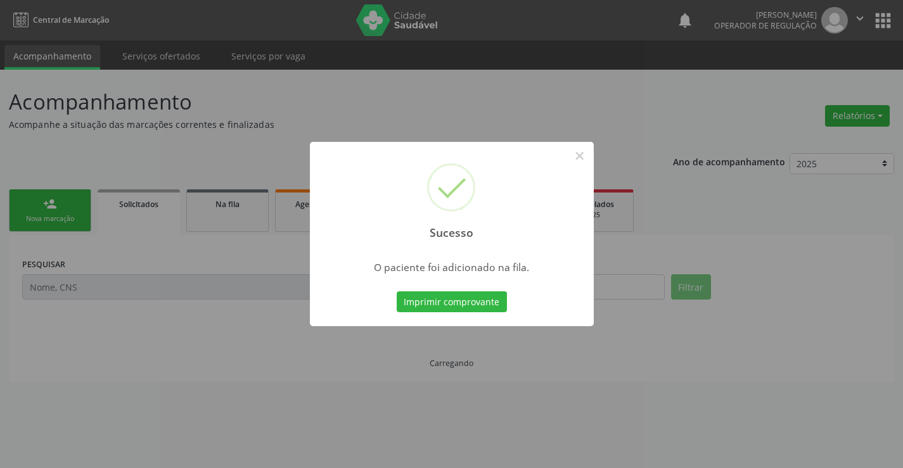
scroll to position [0, 0]
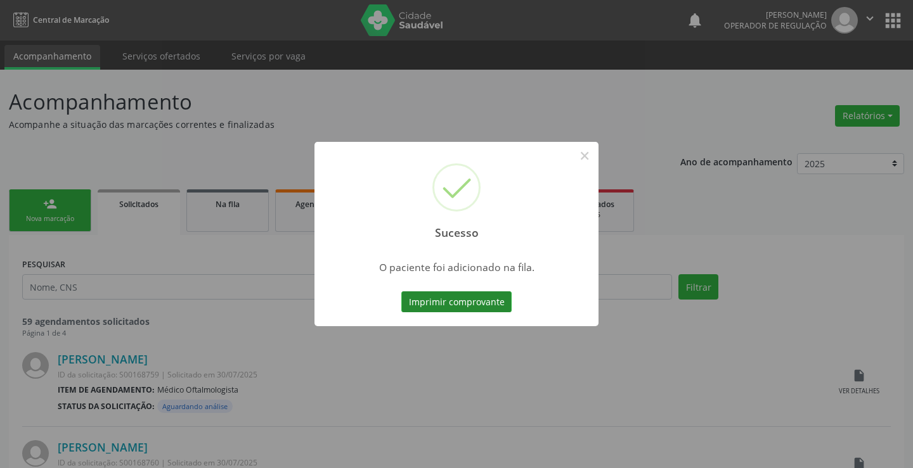
click at [454, 300] on button "Imprimir comprovante" at bounding box center [456, 303] width 110 height 22
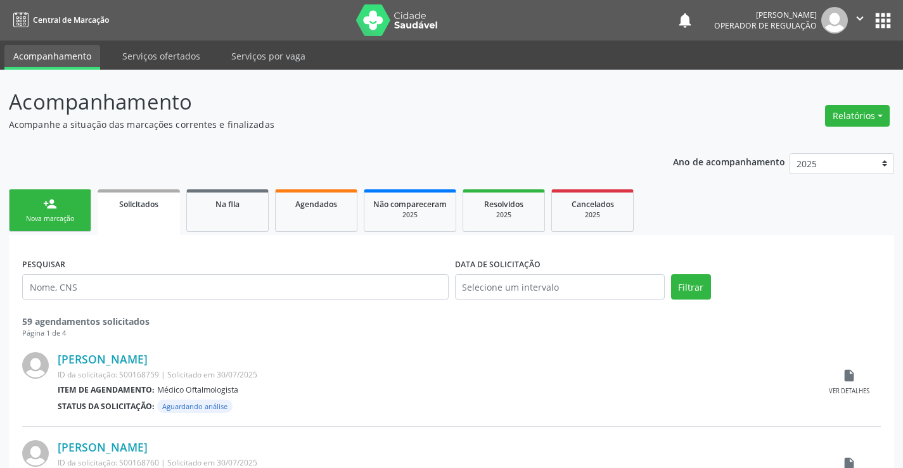
click at [49, 221] on div "Nova marcação" at bounding box center [49, 219] width 63 height 10
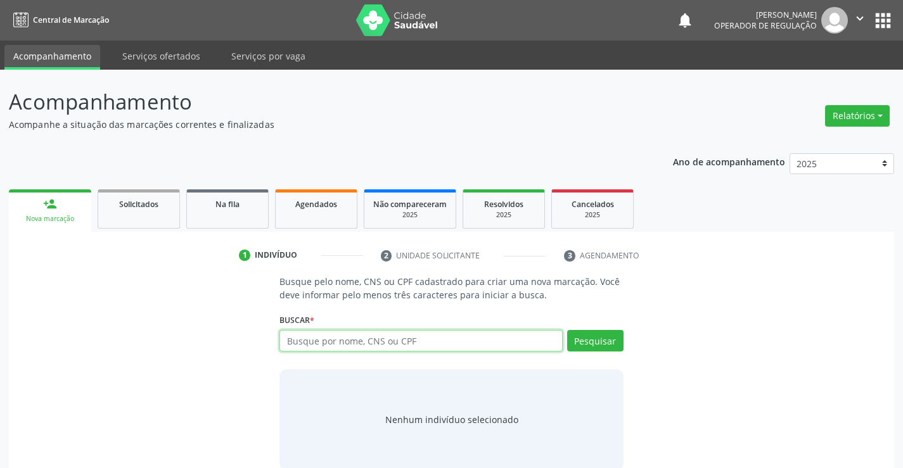
click at [312, 337] on input "text" at bounding box center [421, 341] width 283 height 22
type input "700003452661207"
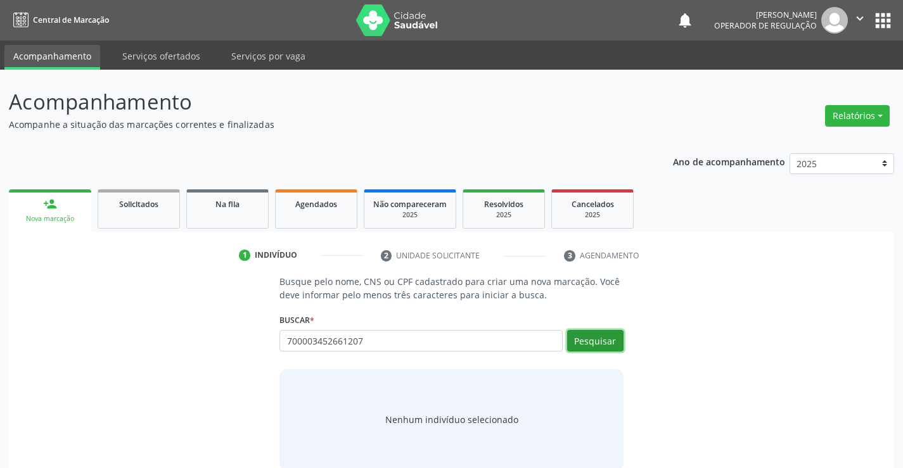
click at [592, 350] on button "Pesquisar" at bounding box center [595, 341] width 56 height 22
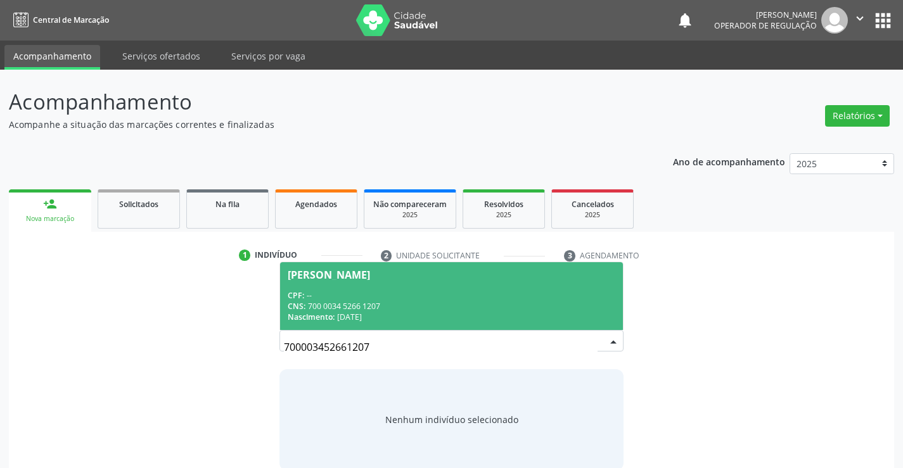
click at [387, 302] on div "CNS: 700 0034 5266 1207" at bounding box center [451, 306] width 327 height 11
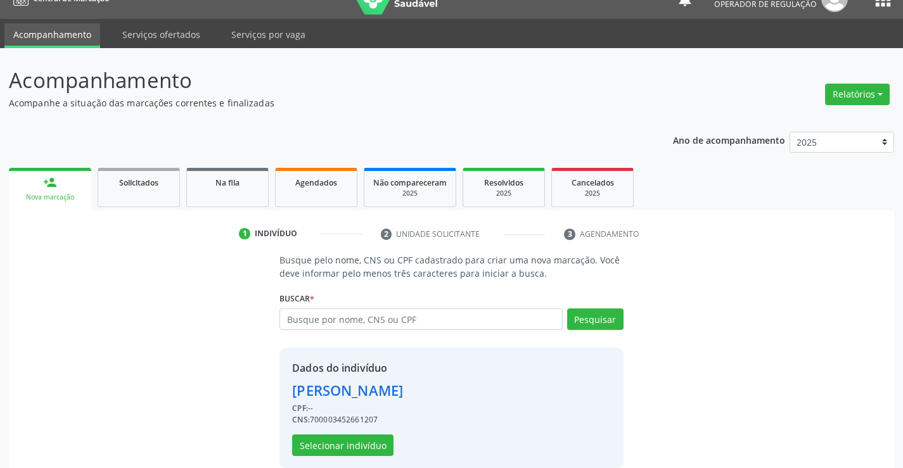
scroll to position [40, 0]
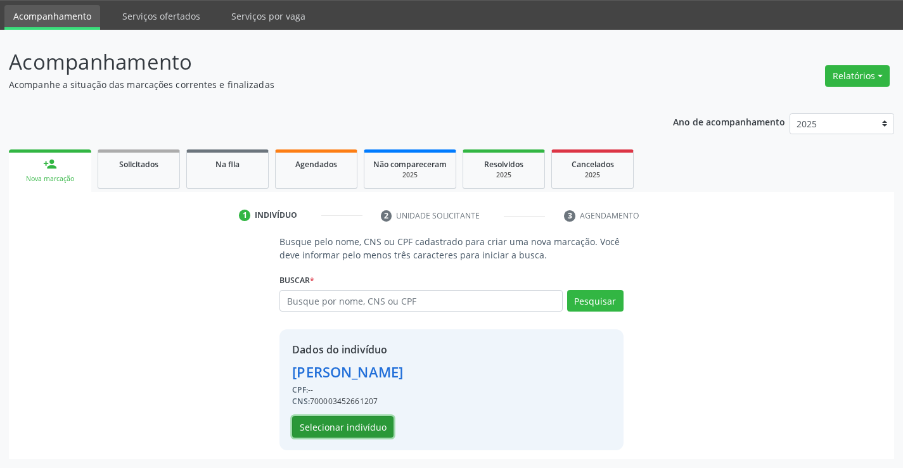
click at [363, 430] on button "Selecionar indivíduo" at bounding box center [342, 427] width 101 height 22
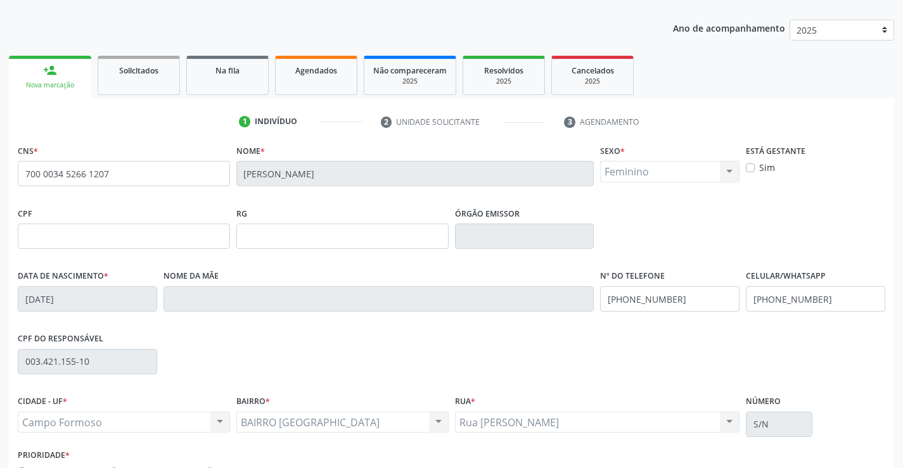
scroll to position [219, 0]
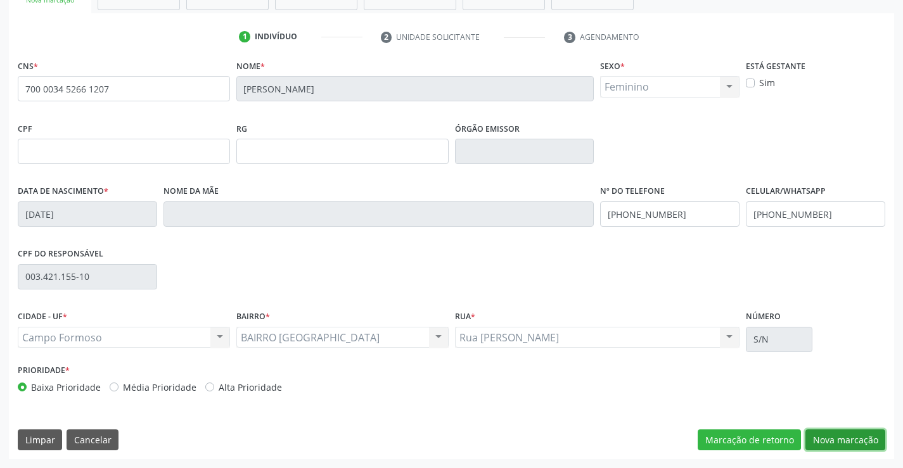
click at [854, 441] on button "Nova marcação" at bounding box center [846, 441] width 80 height 22
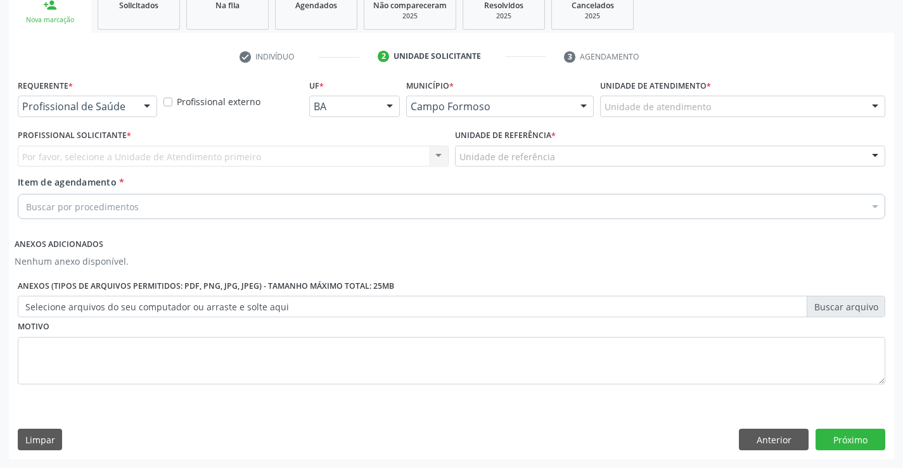
scroll to position [199, 0]
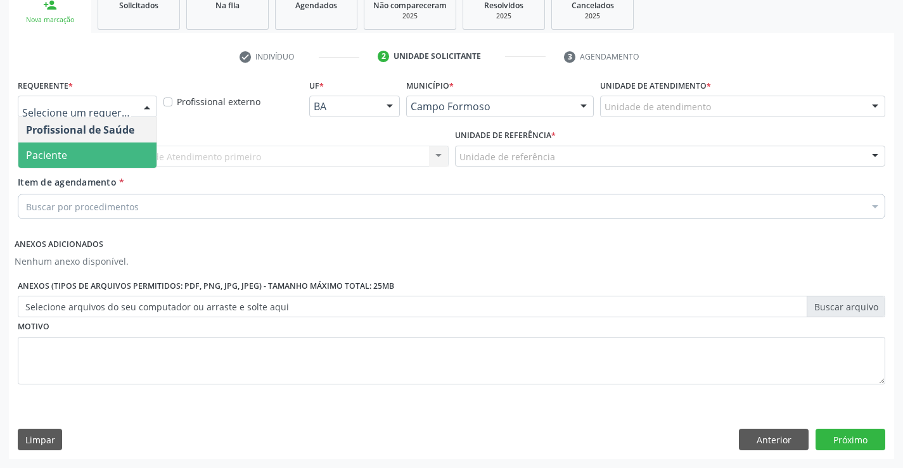
click at [58, 153] on span "Paciente" at bounding box center [46, 155] width 41 height 14
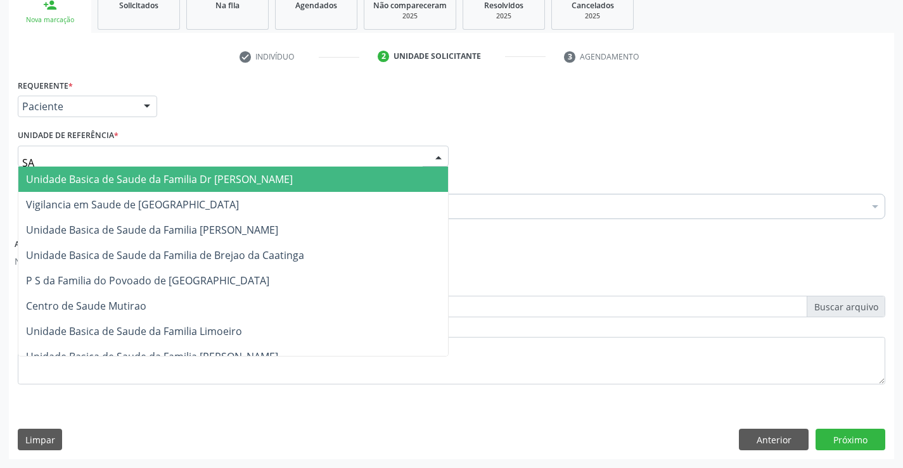
type input "SAO"
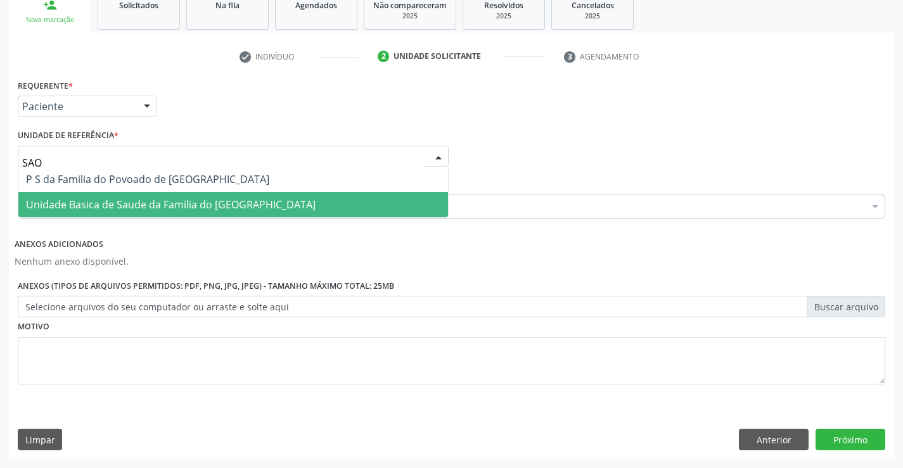
click at [94, 202] on span "Unidade Basica de Saude da Familia do [GEOGRAPHIC_DATA]" at bounding box center [171, 205] width 290 height 14
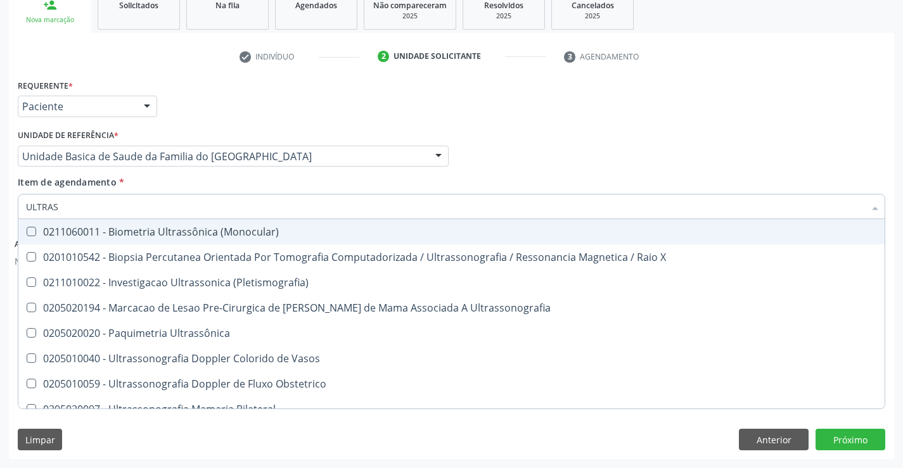
type input "ULTRASS"
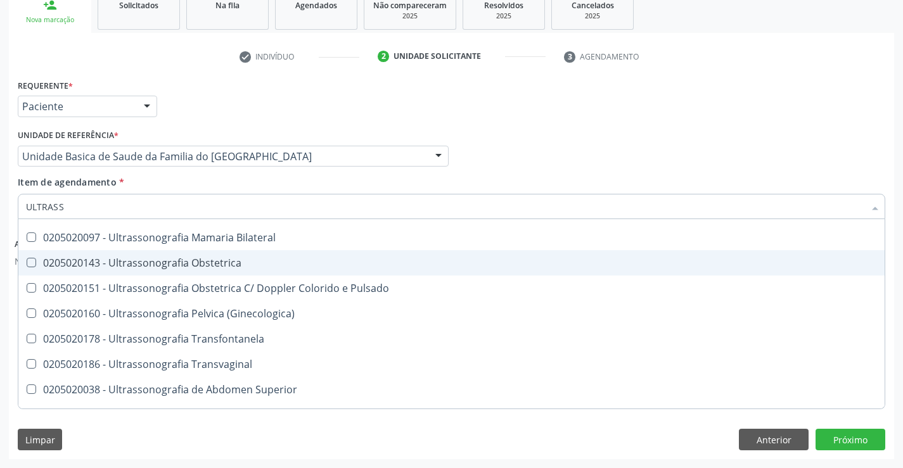
scroll to position [190, 0]
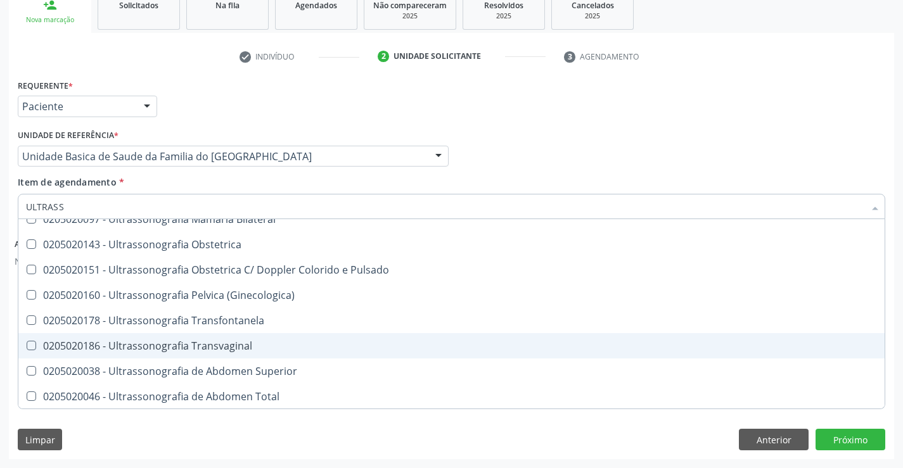
click at [307, 344] on div "0205020186 - Ultrassonografia Transvaginal" at bounding box center [451, 346] width 851 height 10
checkbox Transvaginal "true"
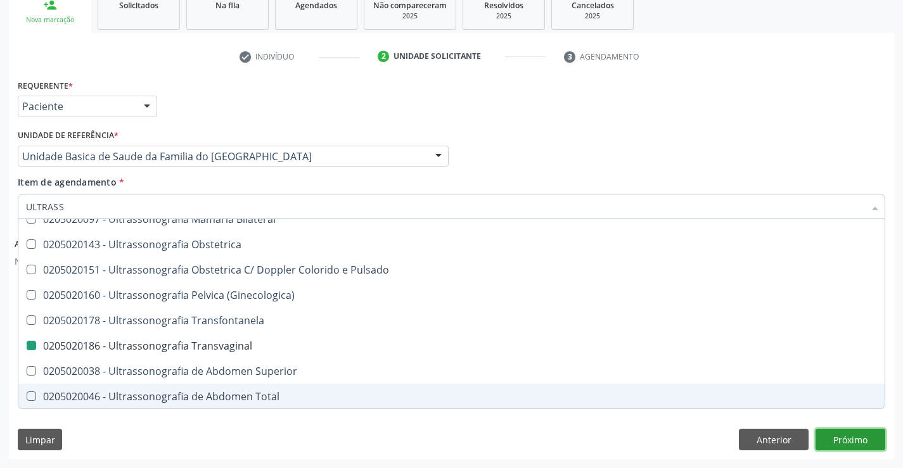
click at [848, 437] on button "Próximo" at bounding box center [851, 440] width 70 height 22
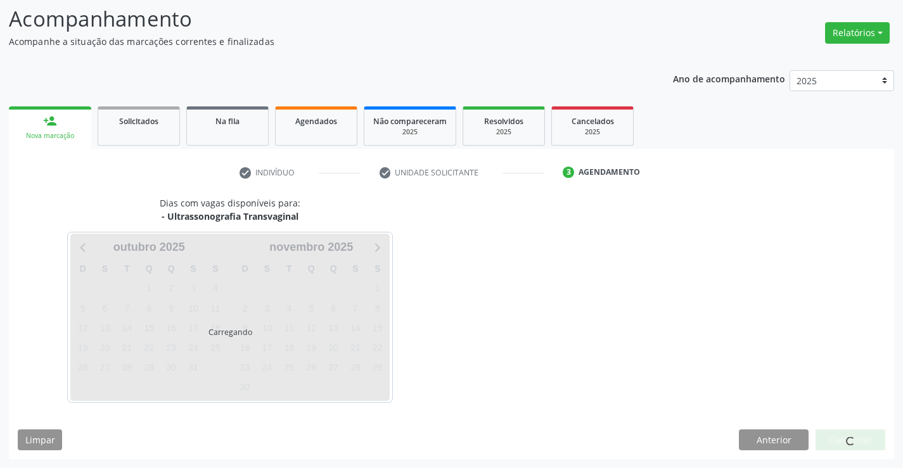
scroll to position [83, 0]
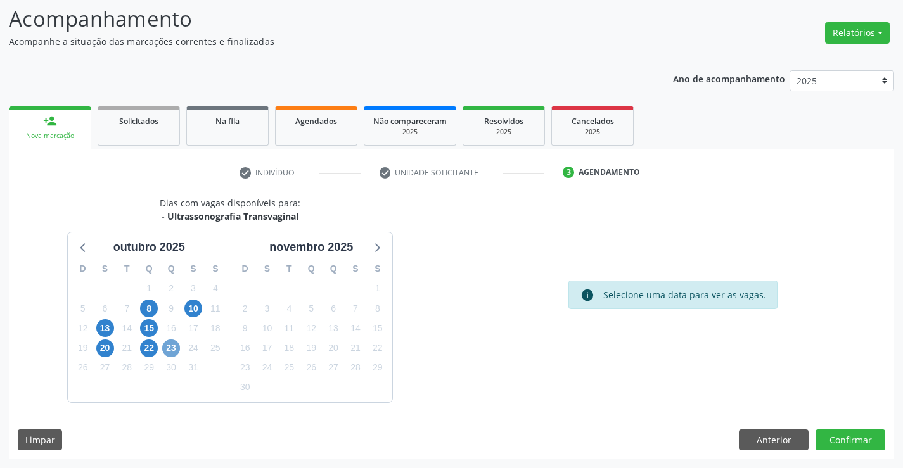
click at [177, 349] on span "23" at bounding box center [171, 349] width 18 height 18
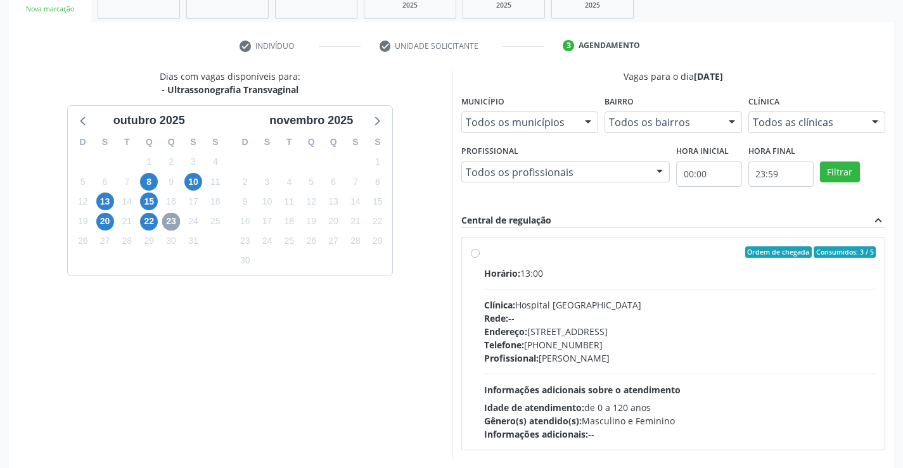
scroll to position [266, 0]
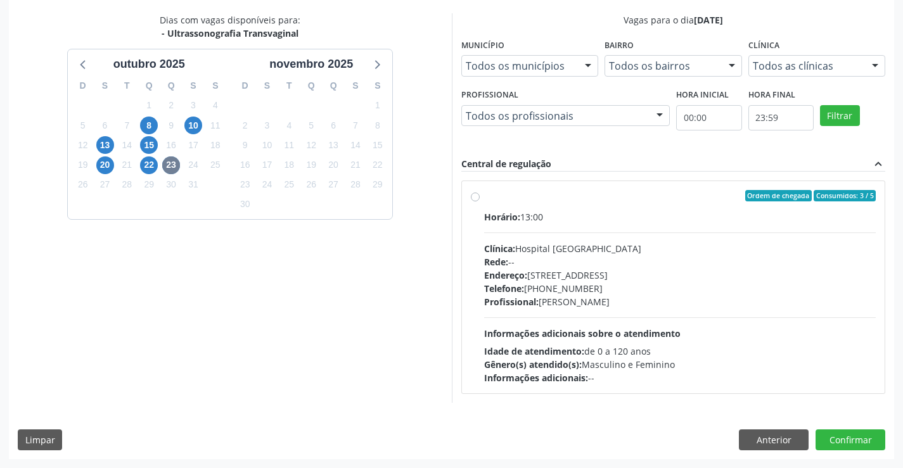
click at [484, 197] on label "Ordem de chegada Consumidos: 3 / 5 Horário: 13:00 Clínica: Hospital Sao Francis…" at bounding box center [680, 287] width 392 height 195
click at [474, 197] on input "Ordem de chegada Consumidos: 3 / 5 Horário: 13:00 Clínica: Hospital Sao Francis…" at bounding box center [475, 195] width 9 height 11
radio input "true"
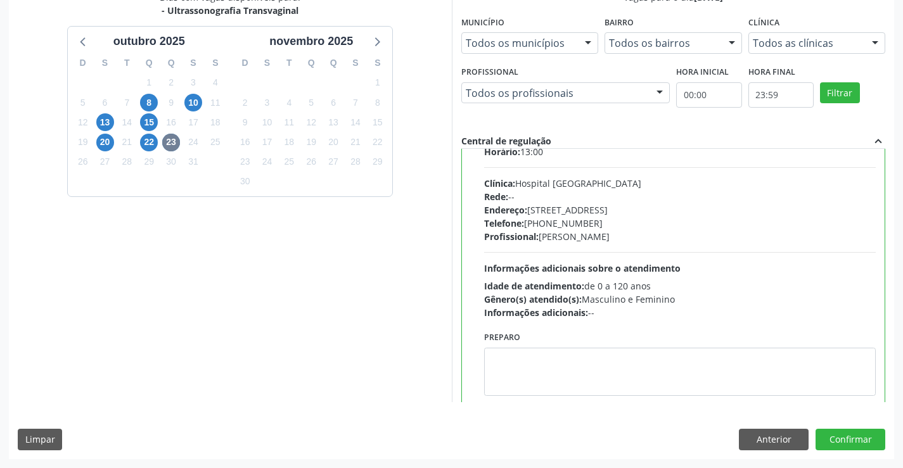
scroll to position [63, 0]
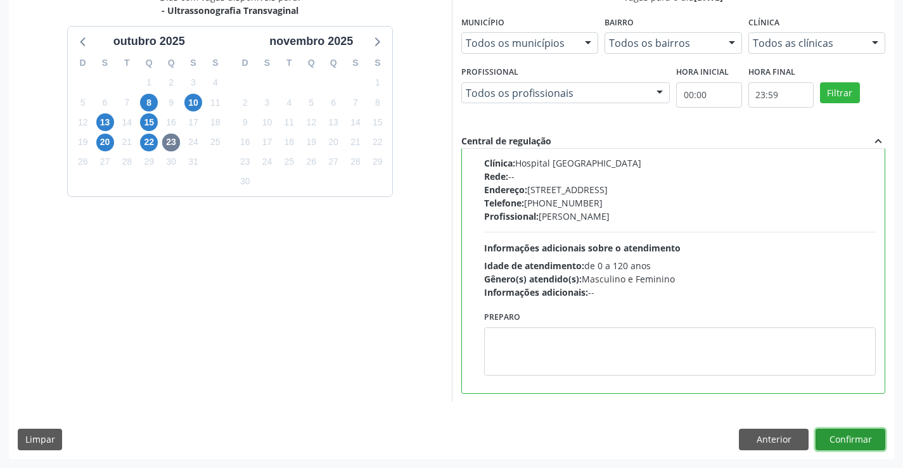
click at [832, 442] on button "Confirmar" at bounding box center [851, 440] width 70 height 22
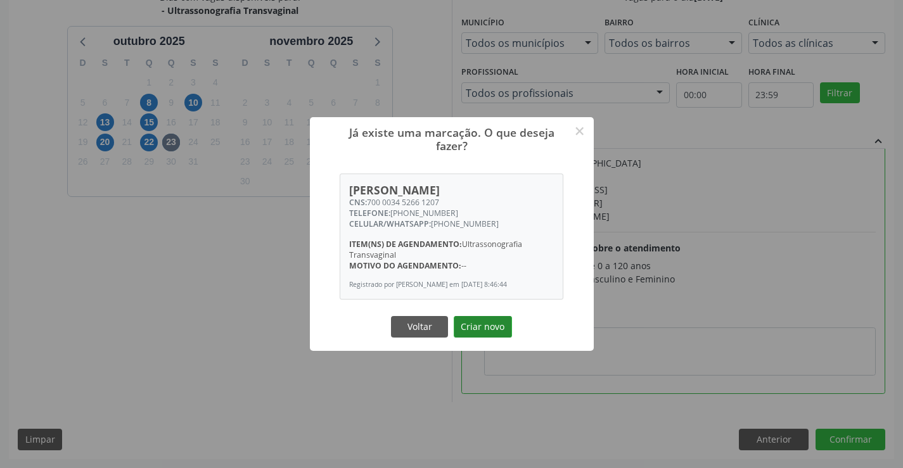
click at [483, 326] on button "Criar novo" at bounding box center [483, 327] width 58 height 22
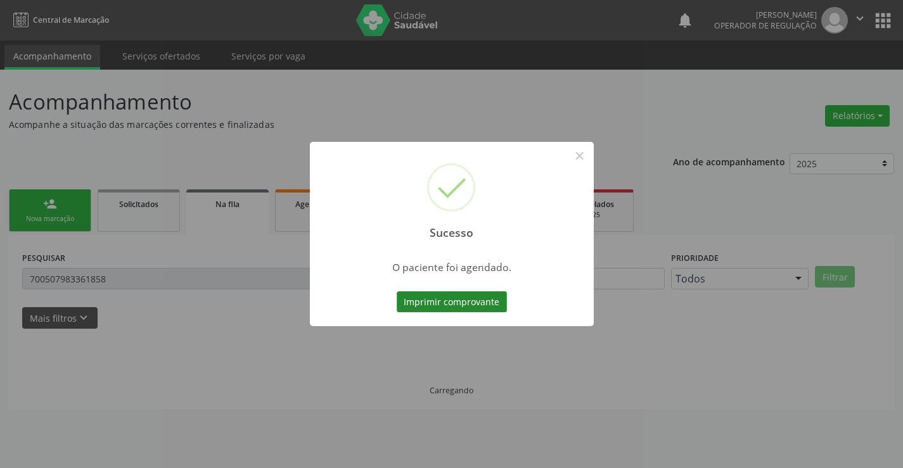
scroll to position [0, 0]
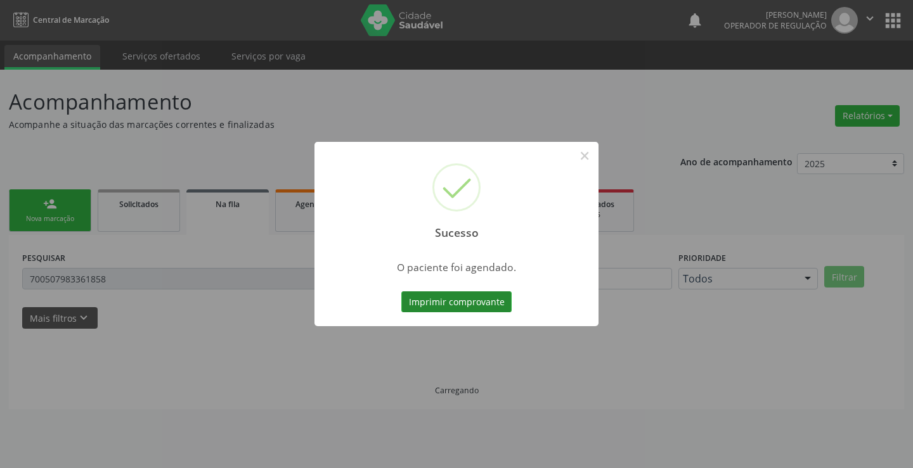
click at [431, 304] on button "Imprimir comprovante" at bounding box center [456, 303] width 110 height 22
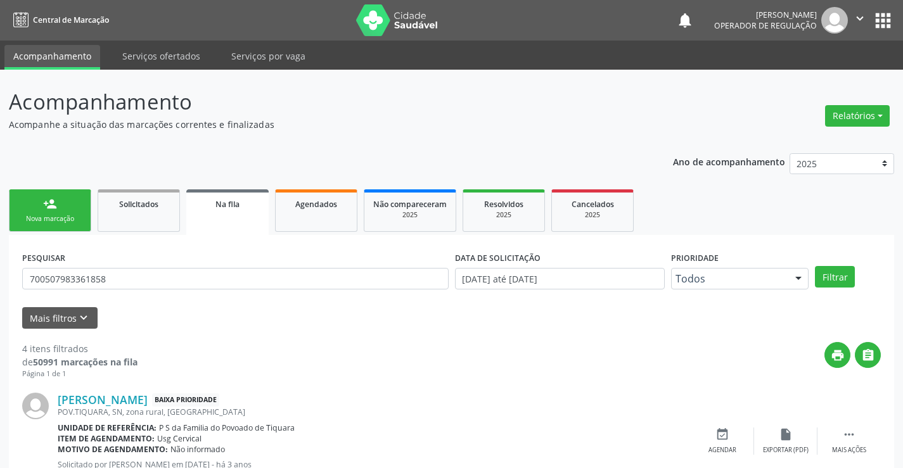
click at [52, 200] on div "person_add" at bounding box center [50, 204] width 14 height 14
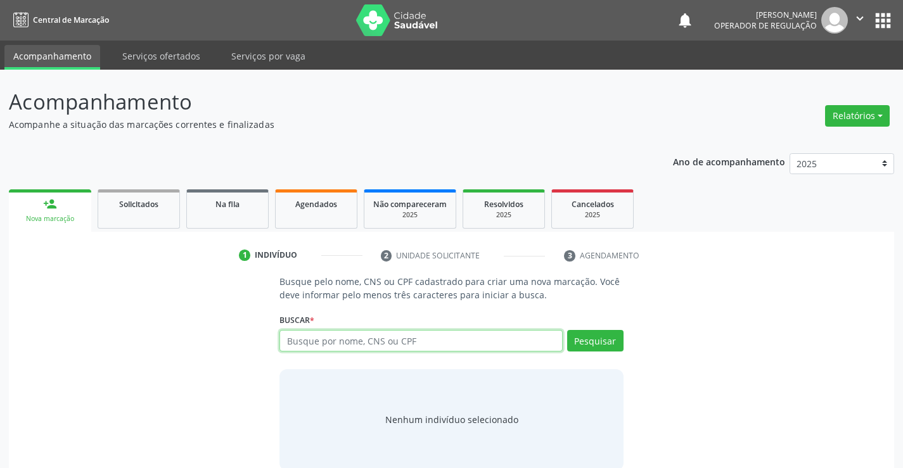
click at [385, 342] on input "text" at bounding box center [421, 341] width 283 height 22
type input "706808244131426"
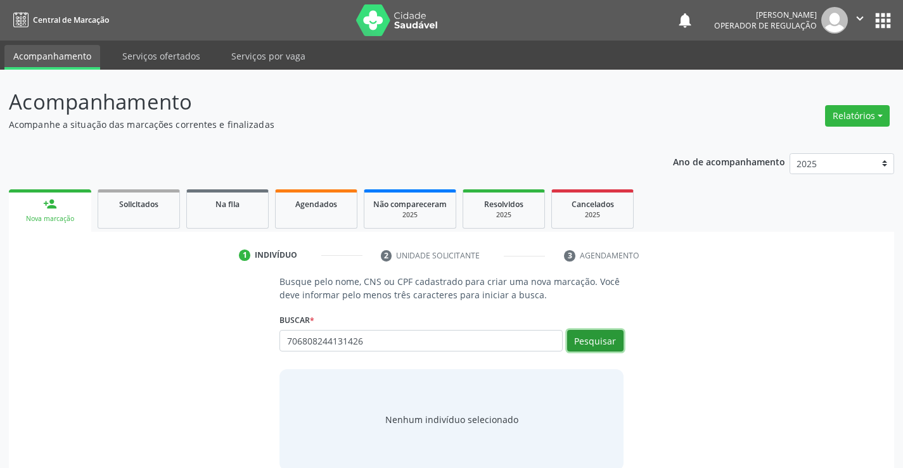
click at [588, 343] on button "Pesquisar" at bounding box center [595, 341] width 56 height 22
type input "706808244131426"
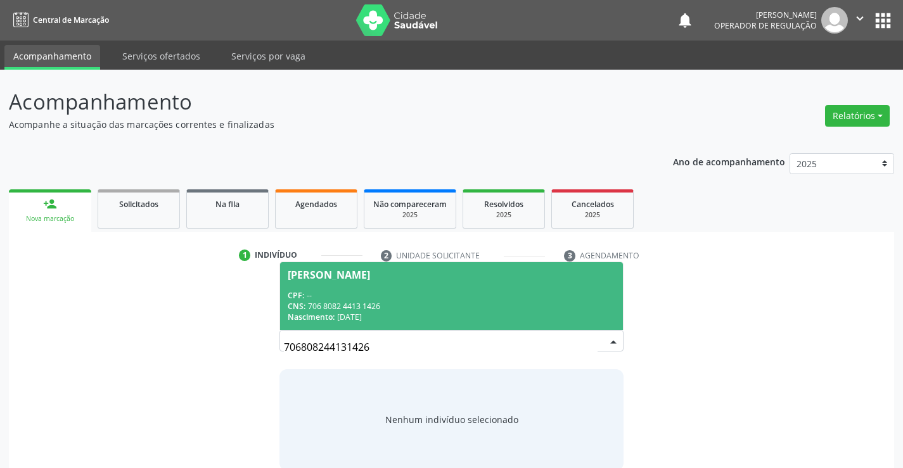
click at [404, 289] on span "Julia Maria da Silva Santos CPF: -- CNS: 706 8082 4413 1426 Nascimento: 17/01/1…" at bounding box center [451, 296] width 342 height 68
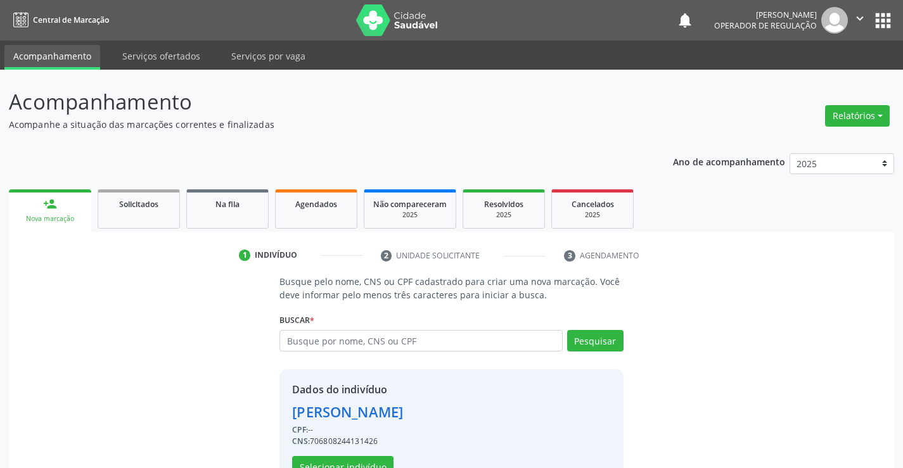
scroll to position [40, 0]
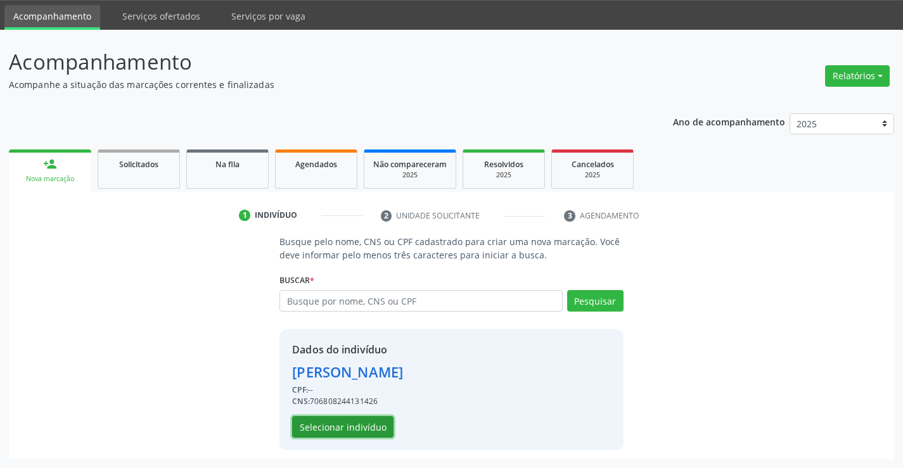
click at [348, 431] on button "Selecionar indivíduo" at bounding box center [342, 427] width 101 height 22
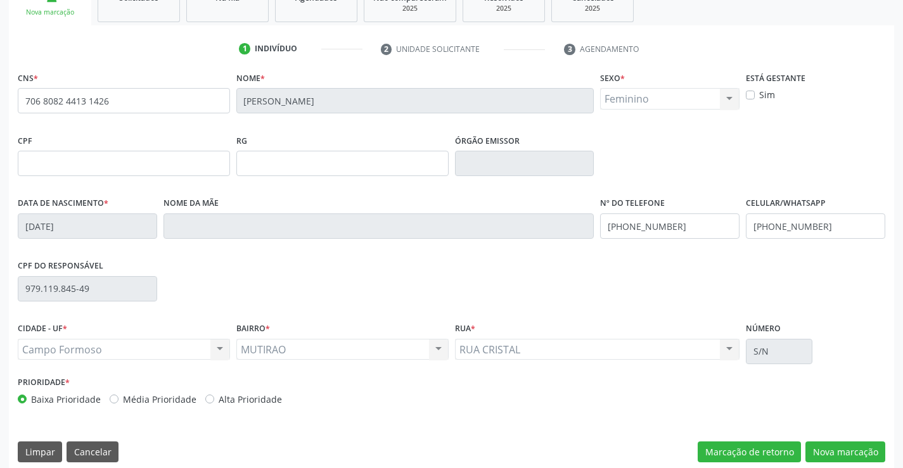
scroll to position [219, 0]
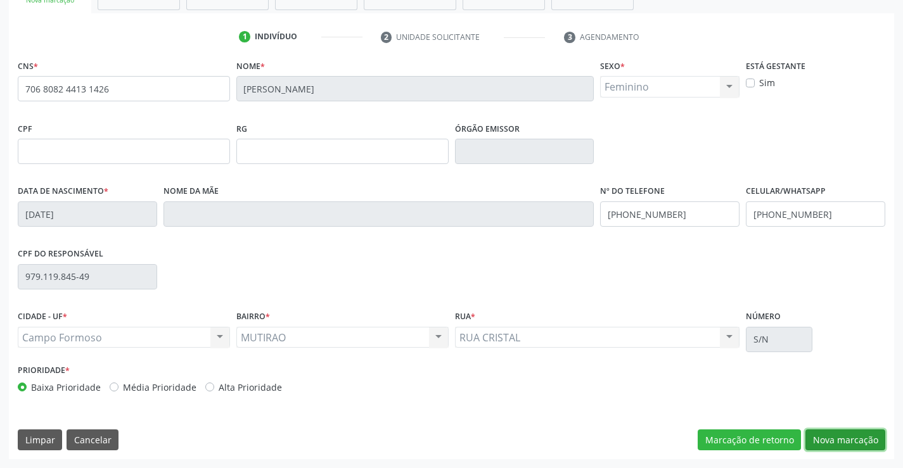
click at [841, 442] on button "Nova marcação" at bounding box center [846, 441] width 80 height 22
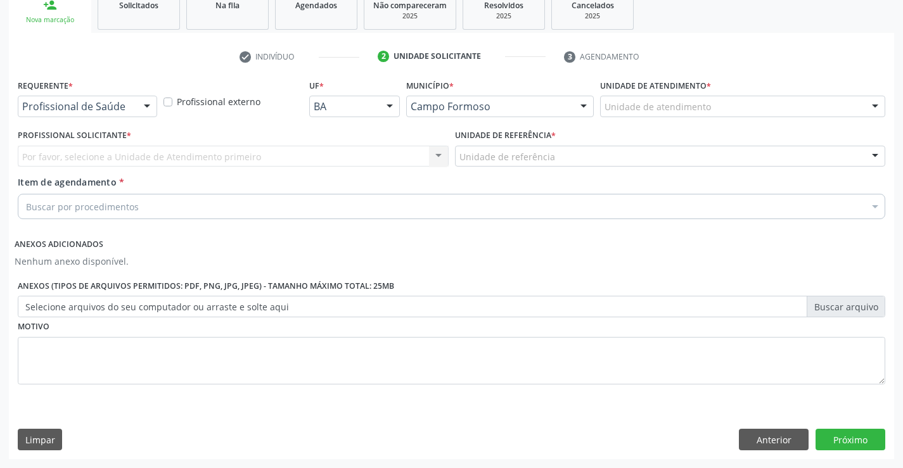
scroll to position [199, 0]
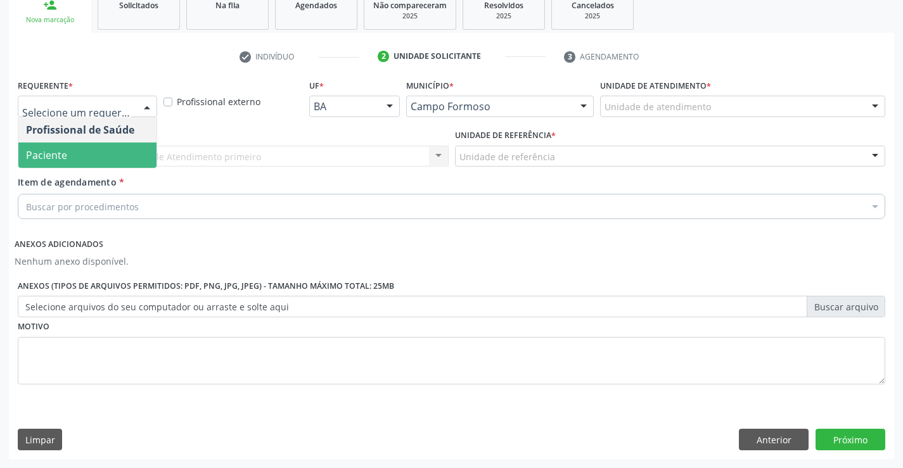
click at [74, 157] on span "Paciente" at bounding box center [87, 155] width 138 height 25
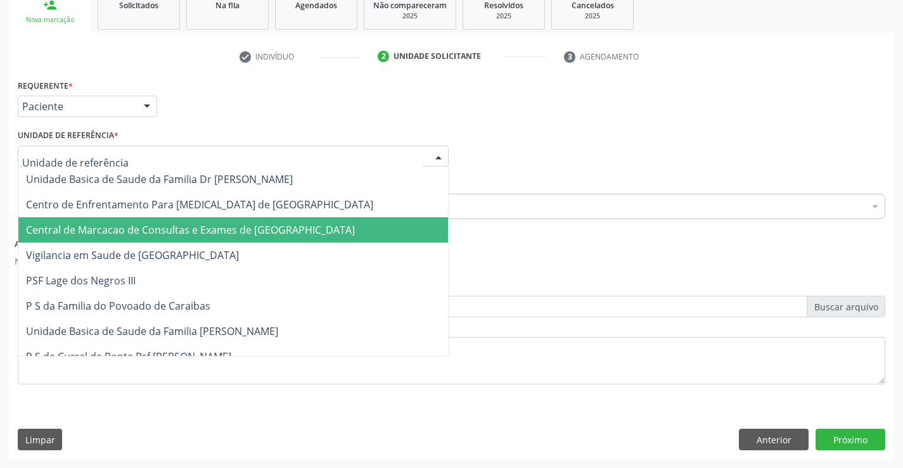
click at [122, 233] on span "Central de Marcacao de Consultas e Exames de [GEOGRAPHIC_DATA]" at bounding box center [190, 230] width 329 height 14
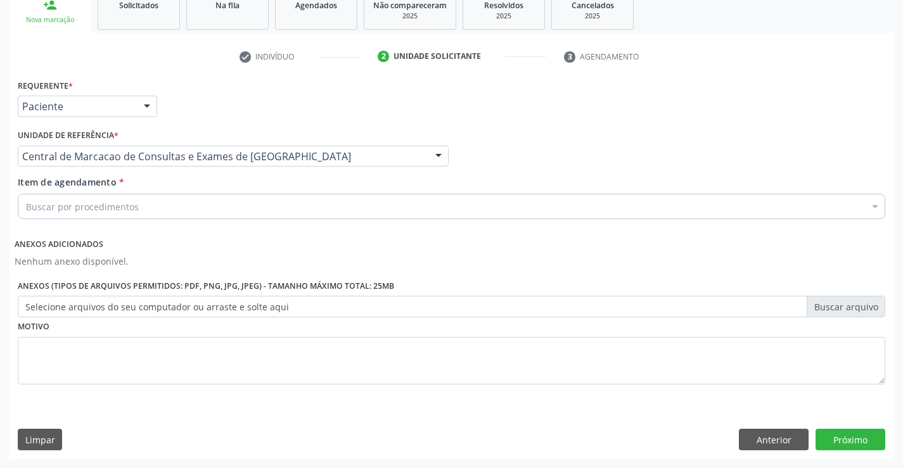
click at [126, 216] on div "Buscar por procedimentos" at bounding box center [452, 206] width 868 height 25
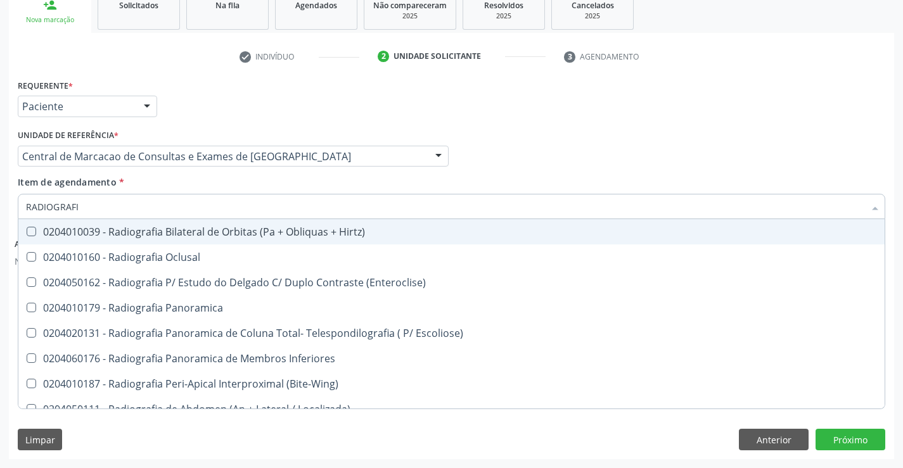
type input "RADIOGRAFIA"
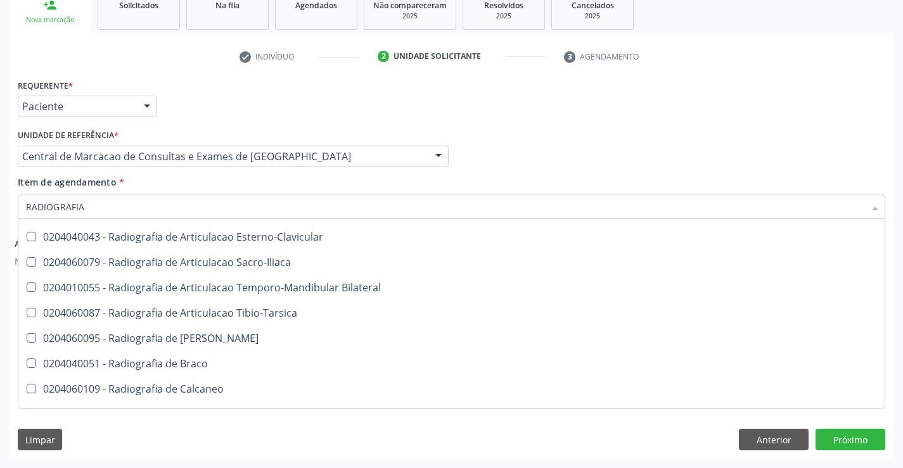
scroll to position [380, 0]
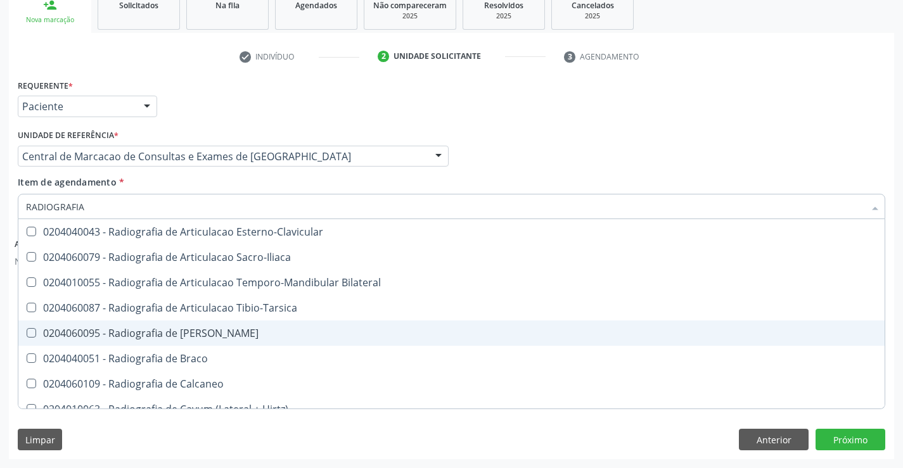
click at [227, 333] on div "0204060095 - Radiografia de [PERSON_NAME]" at bounding box center [451, 333] width 851 height 10
checkbox Bacia "true"
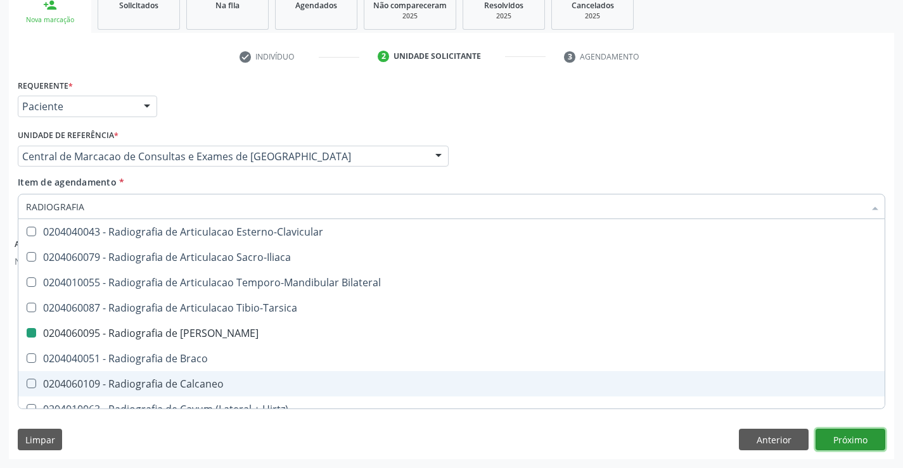
click at [835, 442] on button "Próximo" at bounding box center [851, 440] width 70 height 22
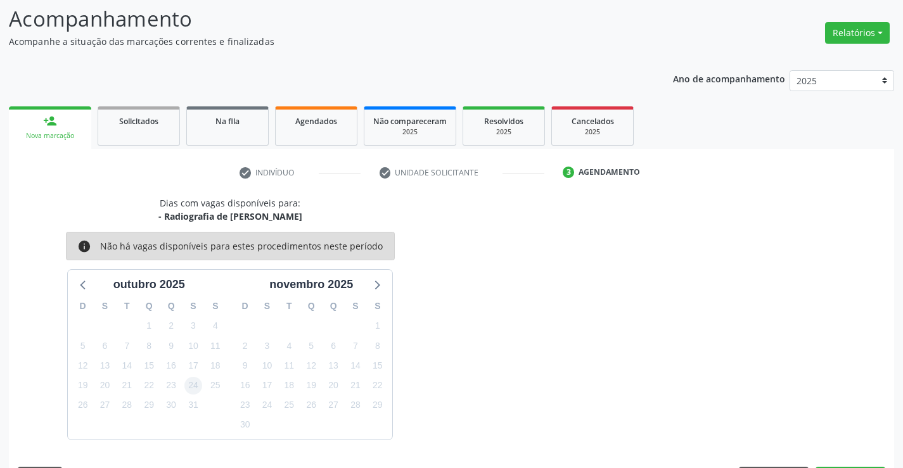
scroll to position [120, 0]
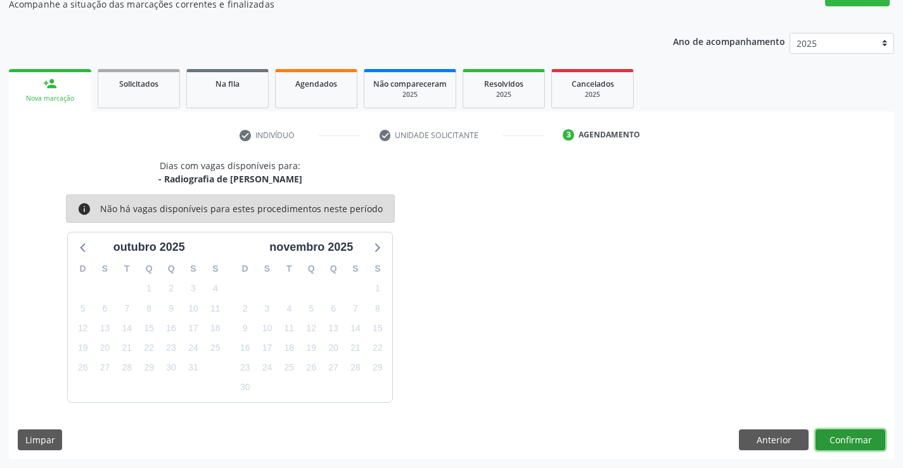
click at [838, 433] on button "Confirmar" at bounding box center [851, 441] width 70 height 22
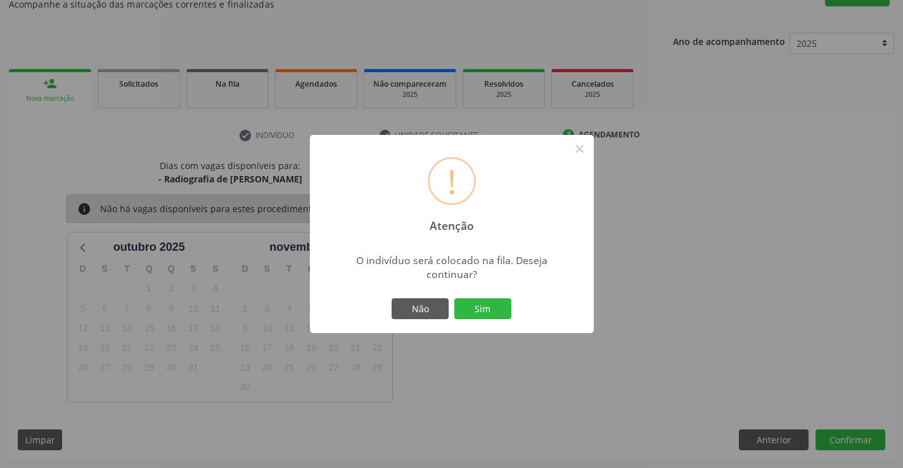
click at [482, 308] on button "Sim" at bounding box center [482, 310] width 57 height 22
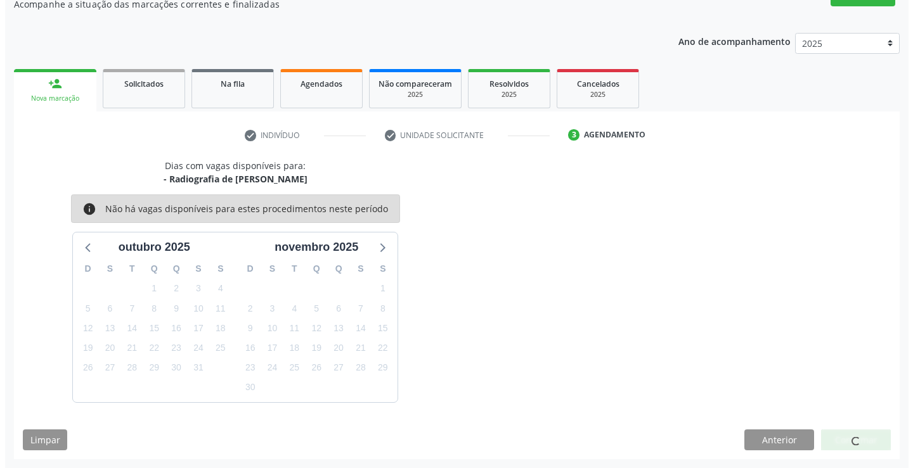
scroll to position [0, 0]
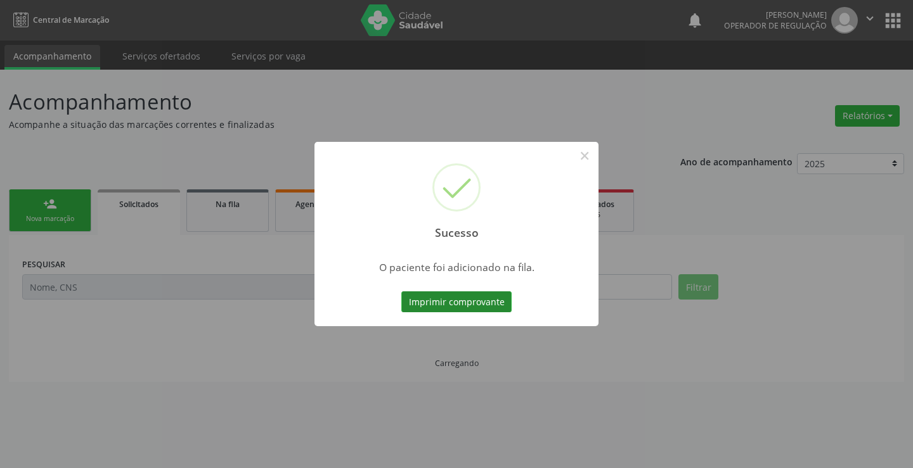
click at [500, 302] on button "Imprimir comprovante" at bounding box center [456, 303] width 110 height 22
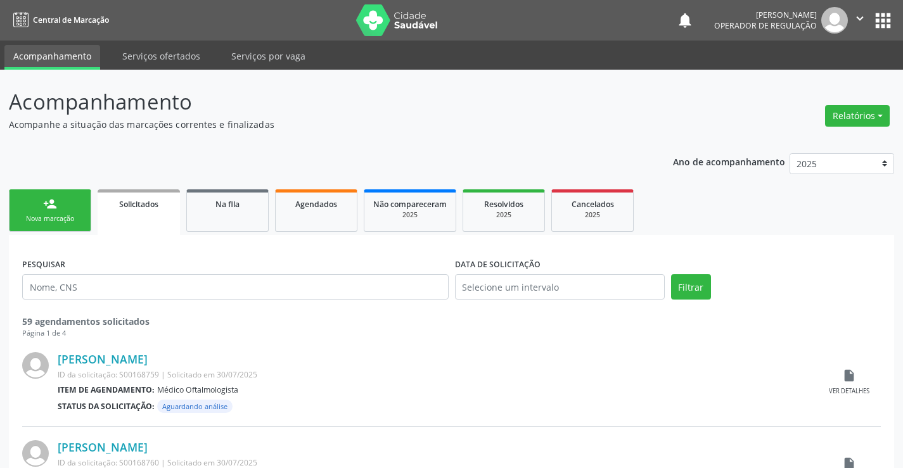
click at [33, 209] on link "person_add Nova marcação" at bounding box center [50, 211] width 82 height 42
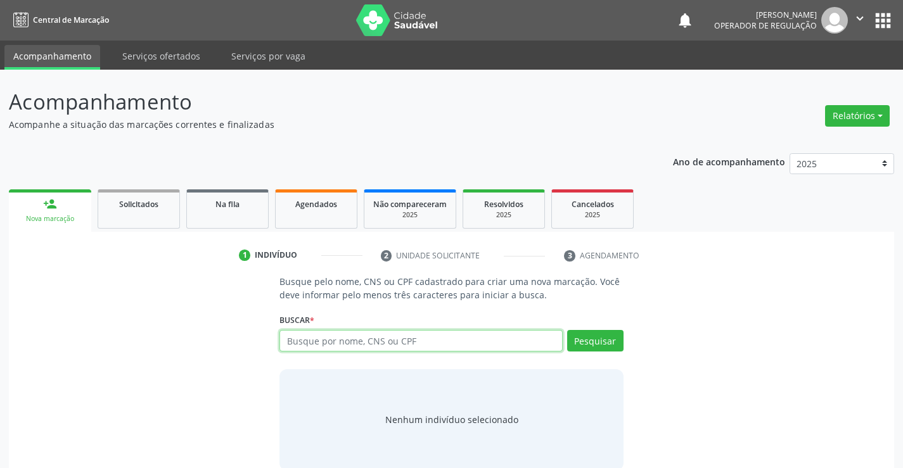
click at [317, 345] on input "text" at bounding box center [421, 341] width 283 height 22
type input "706407356317990"
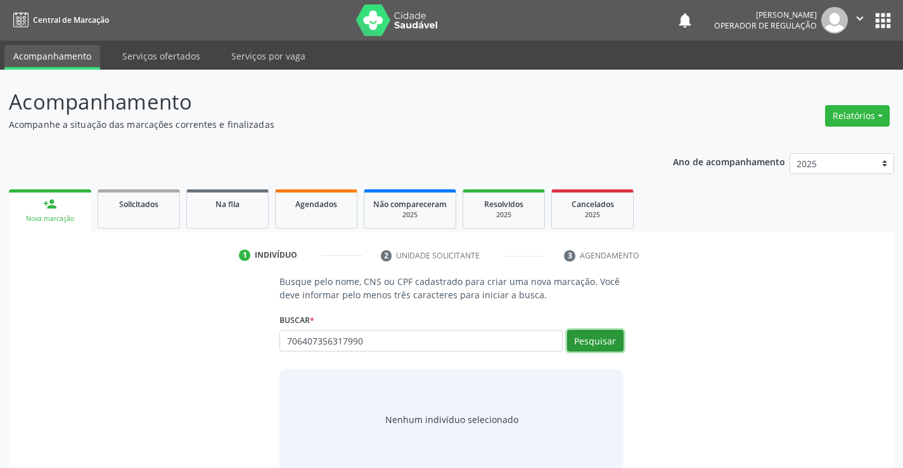
click at [589, 333] on button "Pesquisar" at bounding box center [595, 341] width 56 height 22
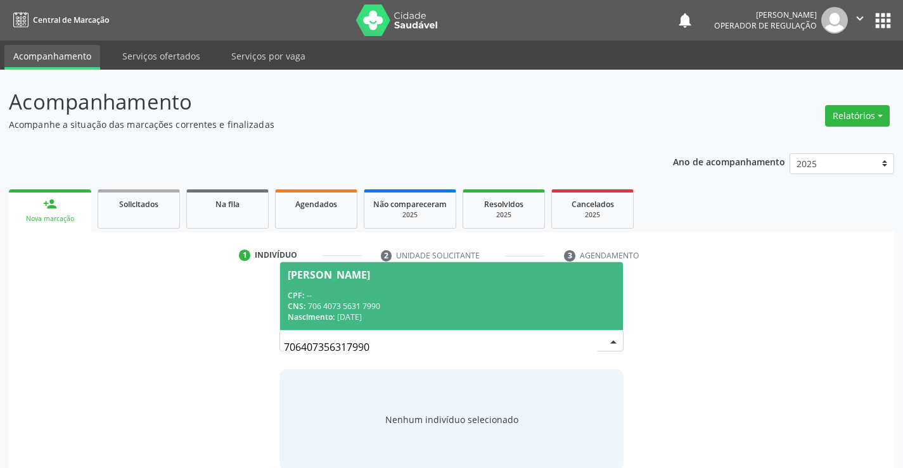
click at [448, 299] on div "CPF: --" at bounding box center [451, 295] width 327 height 11
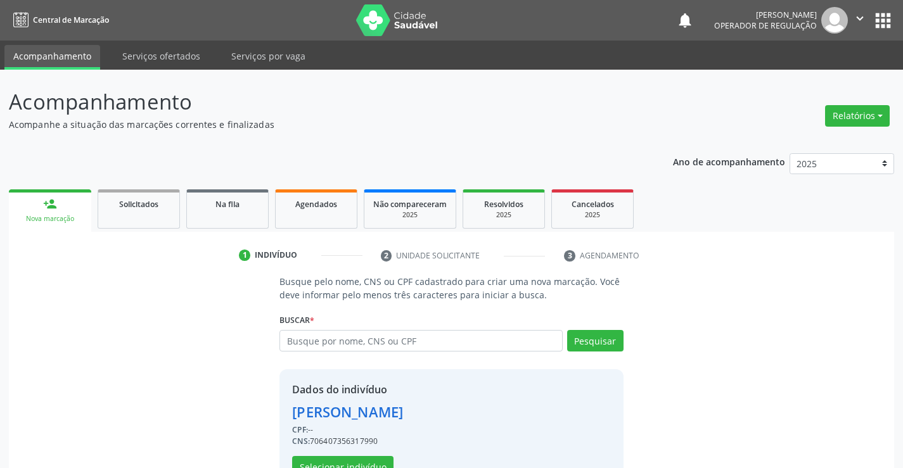
scroll to position [40, 0]
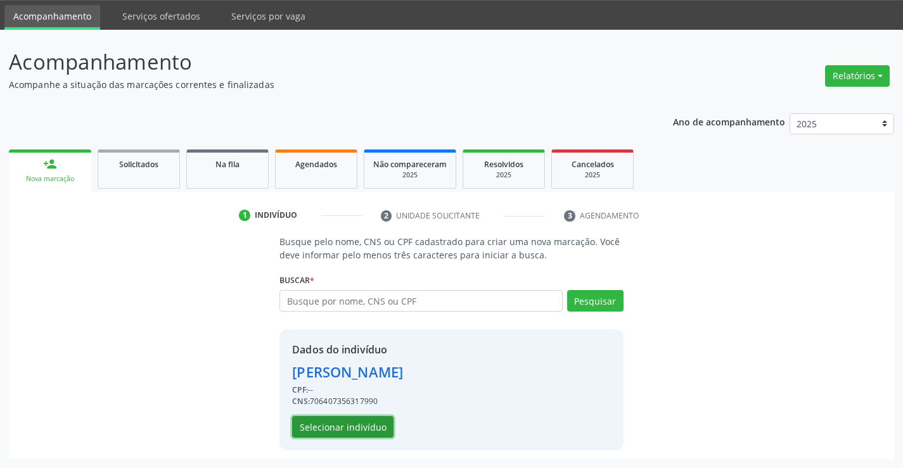
click at [337, 424] on button "Selecionar indivíduo" at bounding box center [342, 427] width 101 height 22
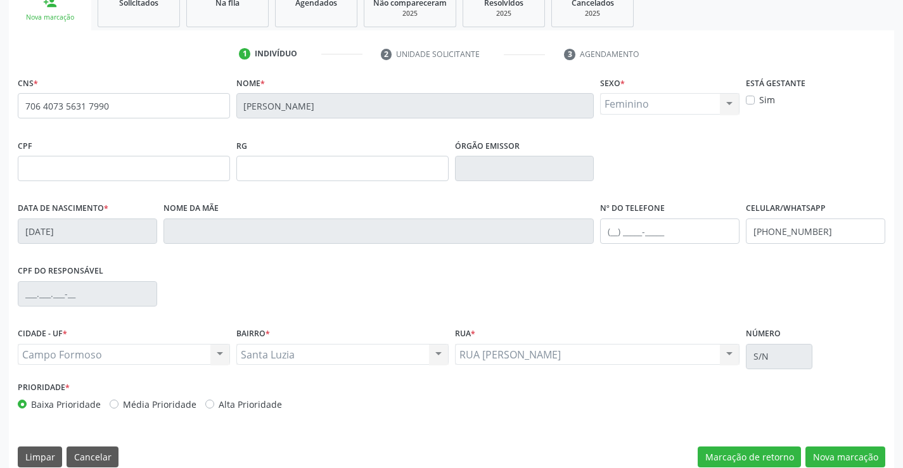
scroll to position [219, 0]
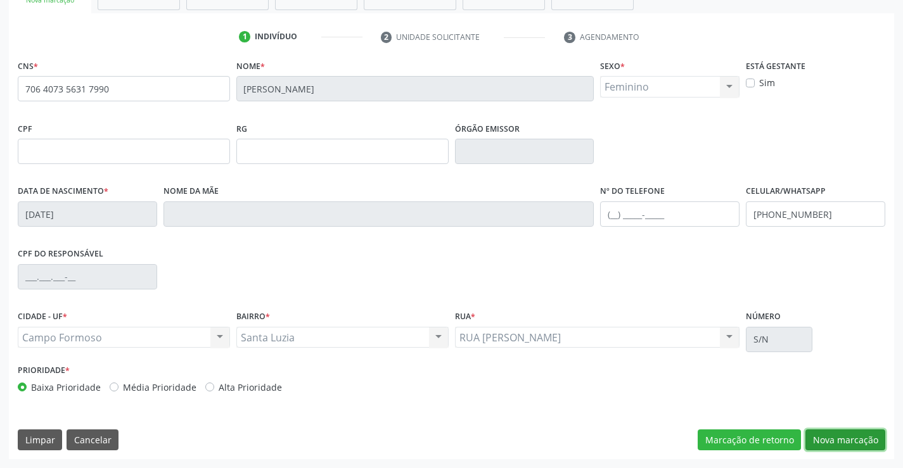
click at [832, 434] on button "Nova marcação" at bounding box center [846, 441] width 80 height 22
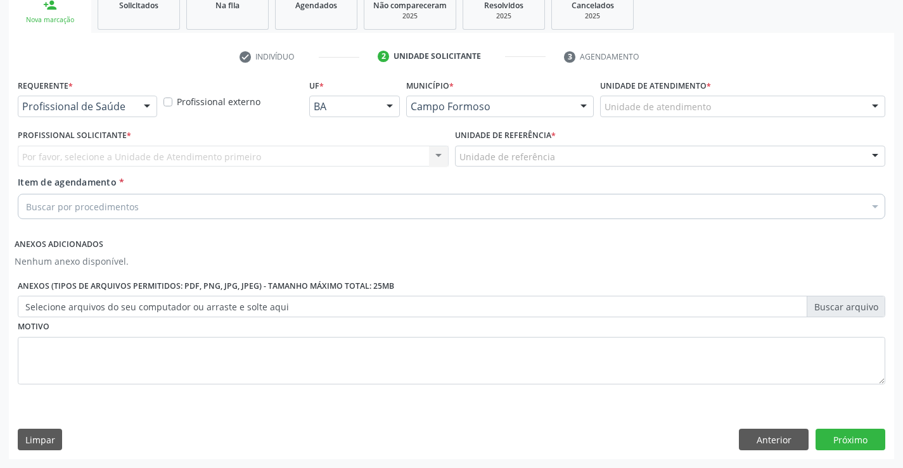
scroll to position [199, 0]
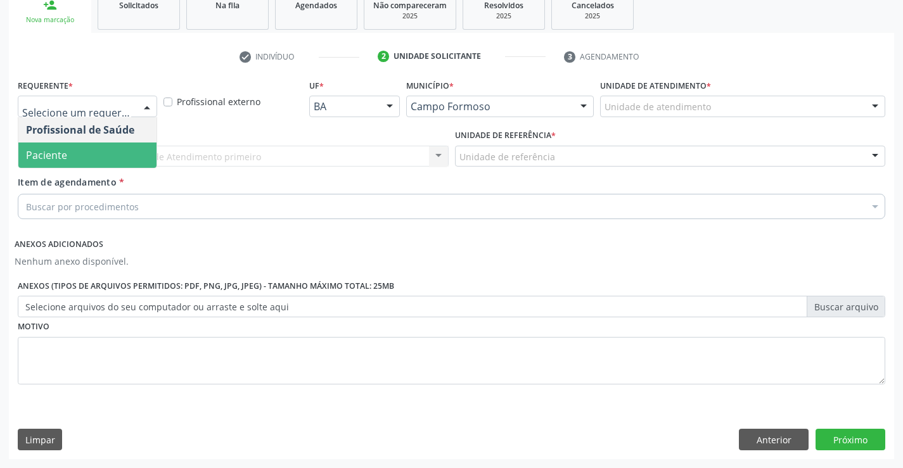
click at [94, 151] on span "Paciente" at bounding box center [87, 155] width 138 height 25
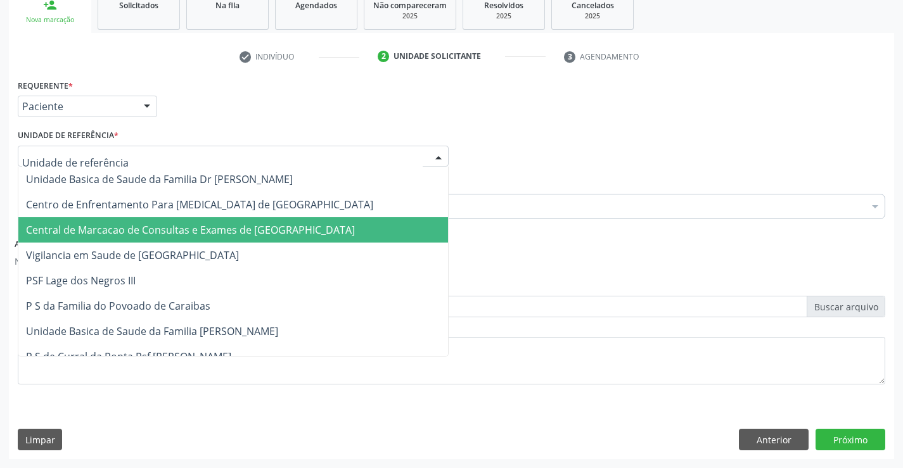
click at [109, 223] on span "Central de Marcacao de Consultas e Exames de [GEOGRAPHIC_DATA]" at bounding box center [190, 230] width 329 height 14
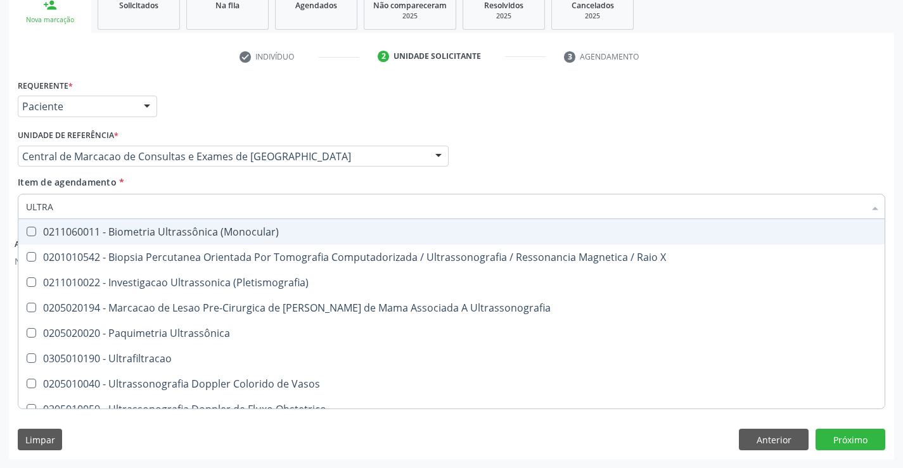
type input "ULTRAS"
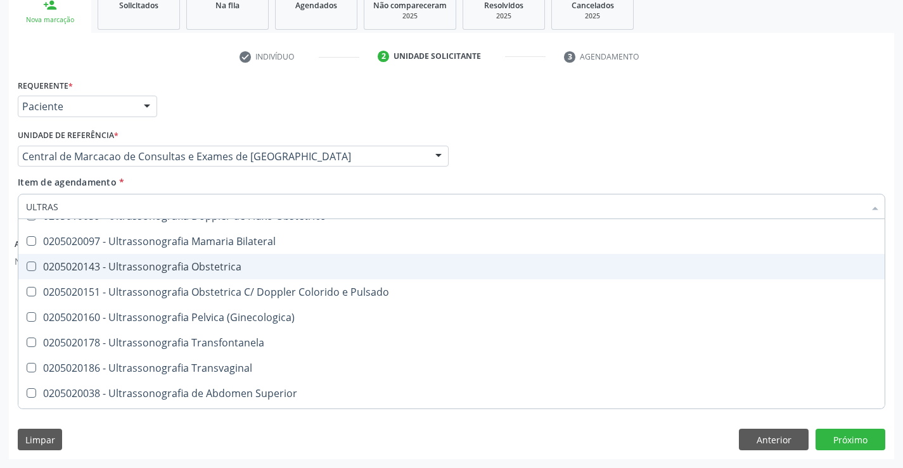
scroll to position [190, 0]
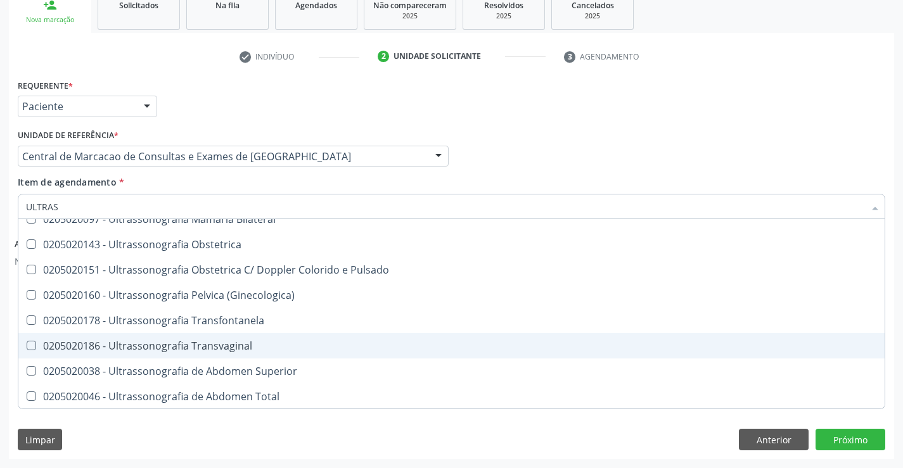
click at [281, 354] on span "0205020186 - Ultrassonografia Transvaginal" at bounding box center [451, 345] width 867 height 25
checkbox Transvaginal "true"
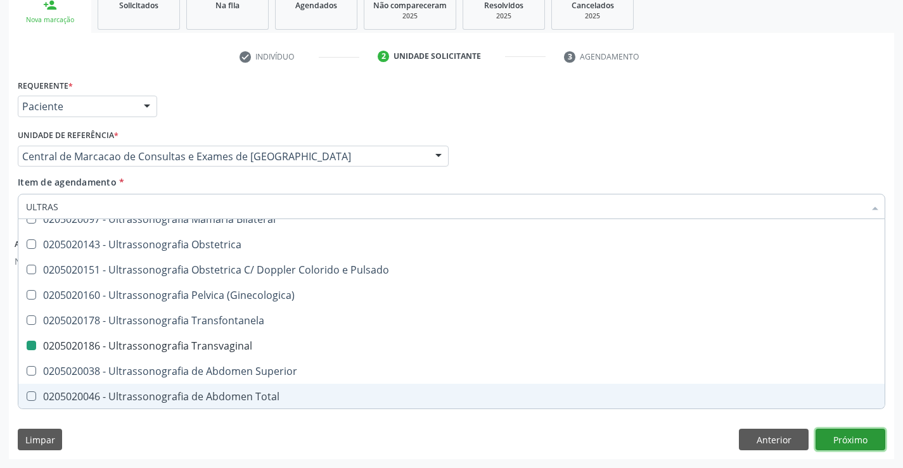
click at [836, 435] on button "Próximo" at bounding box center [851, 440] width 70 height 22
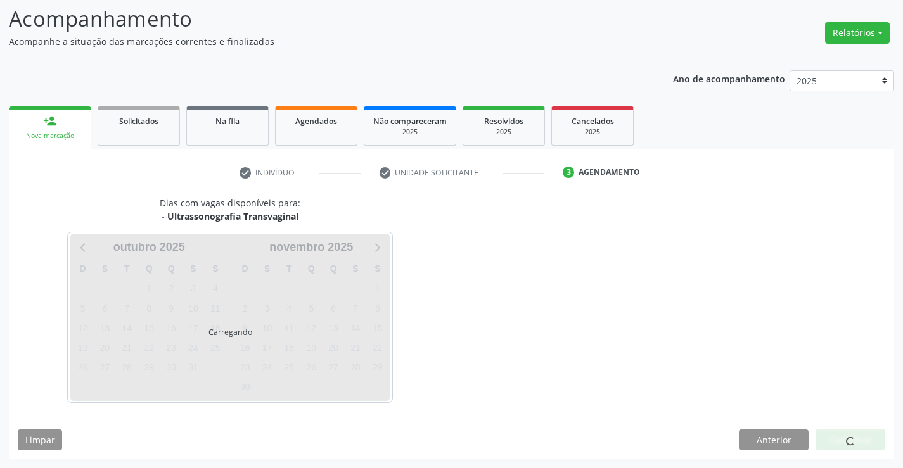
scroll to position [0, 0]
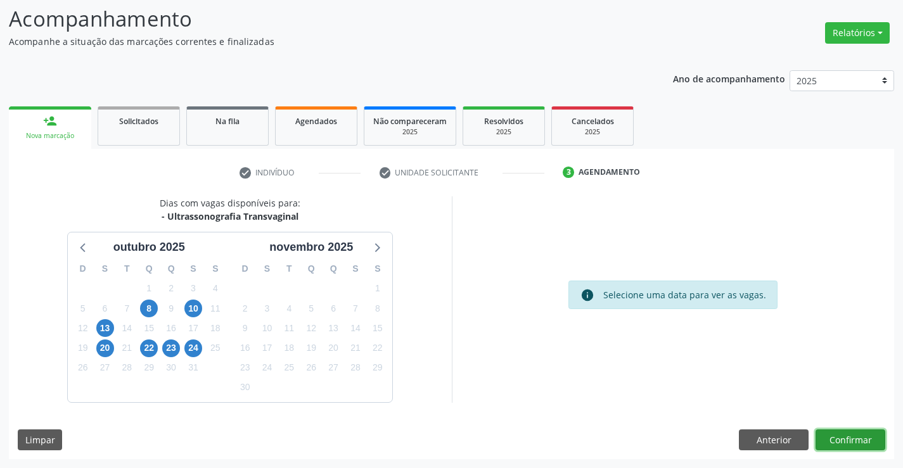
click at [853, 441] on button "Confirmar" at bounding box center [851, 441] width 70 height 22
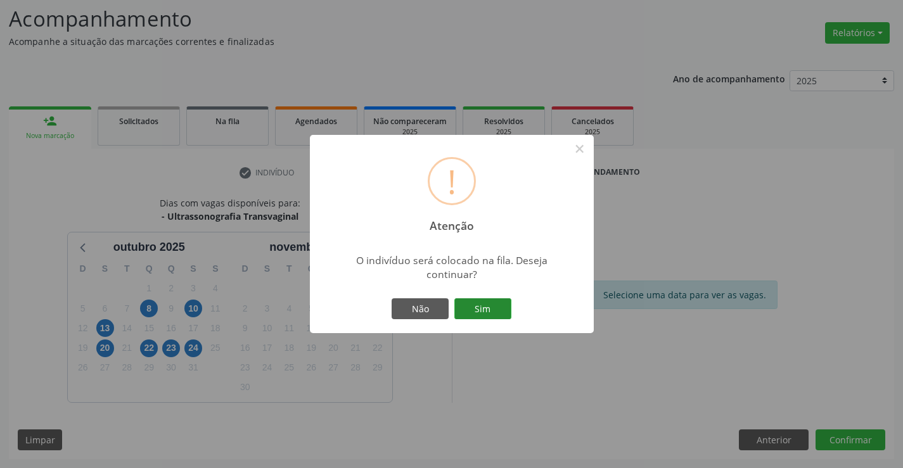
click at [491, 307] on button "Sim" at bounding box center [482, 310] width 57 height 22
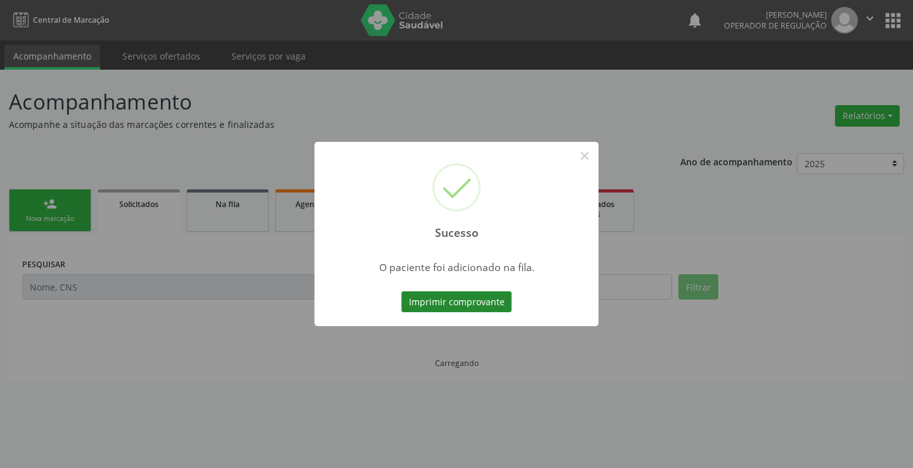
click at [475, 300] on button "Imprimir comprovante" at bounding box center [456, 303] width 110 height 22
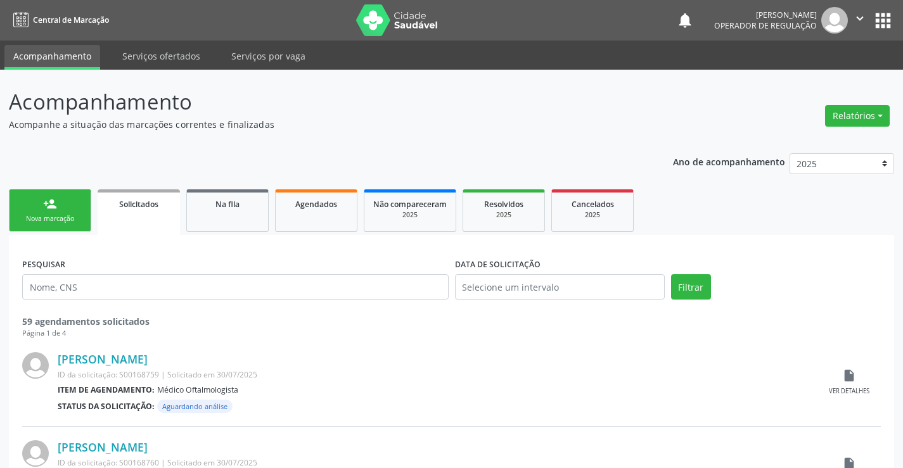
click at [51, 211] on link "person_add Nova marcação" at bounding box center [50, 211] width 82 height 42
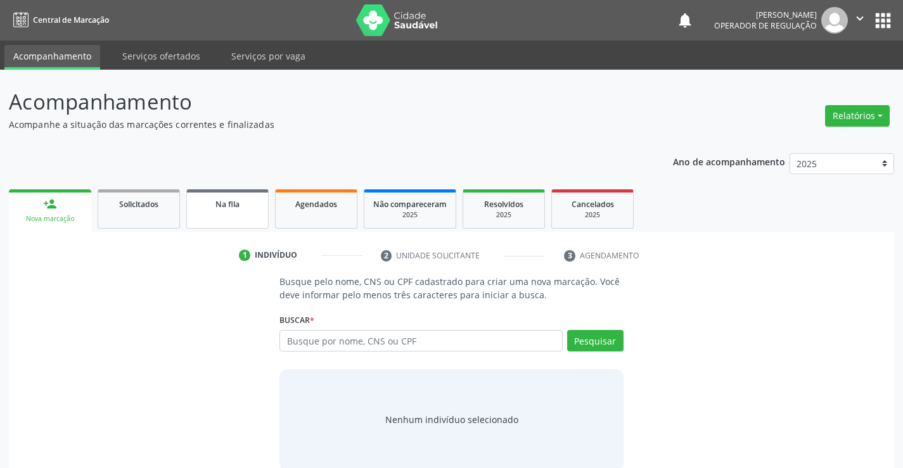
click at [242, 209] on div "Na fila" at bounding box center [227, 203] width 63 height 13
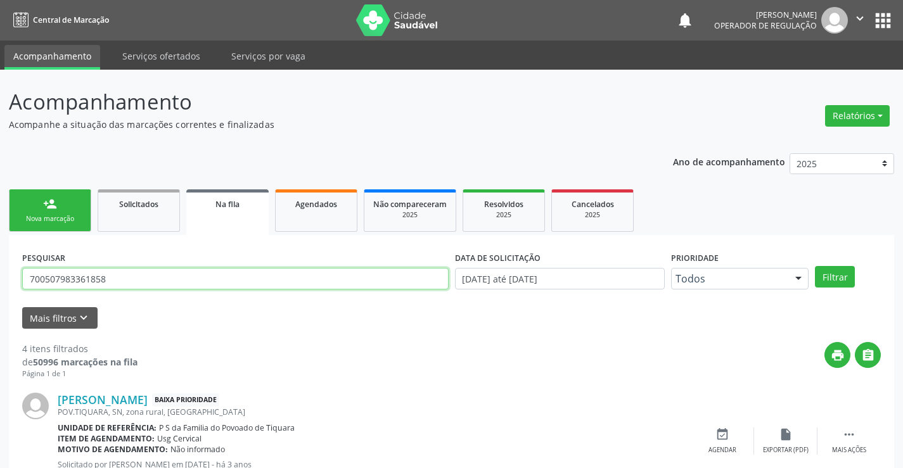
click at [148, 274] on input "700507983361858" at bounding box center [235, 279] width 427 height 22
drag, startPoint x: 148, startPoint y: 274, endPoint x: 0, endPoint y: 273, distance: 147.7
click at [0, 273] on div "Acompanhamento Acompanhe a situação das marcações correntes e finalizadas Relat…" at bounding box center [451, 468] width 903 height 797
type input "705003450575258"
click at [828, 271] on button "Filtrar" at bounding box center [835, 277] width 40 height 22
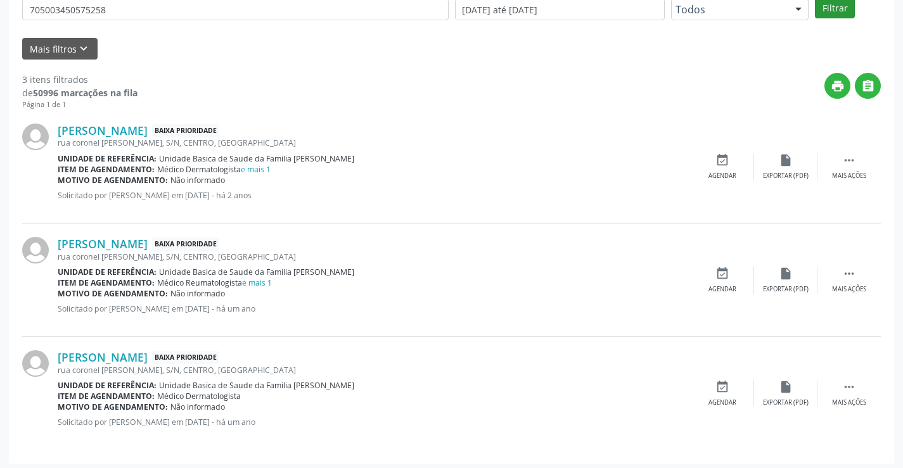
scroll to position [274, 0]
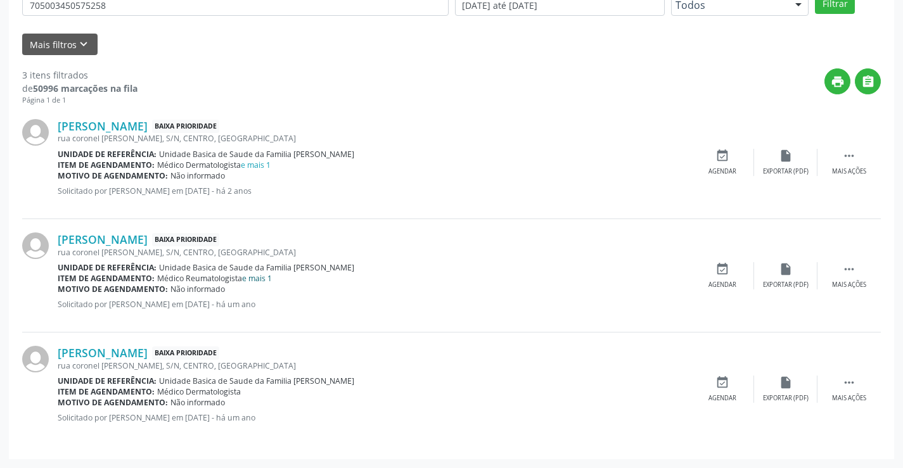
click at [269, 282] on link "e mais 1" at bounding box center [257, 278] width 30 height 11
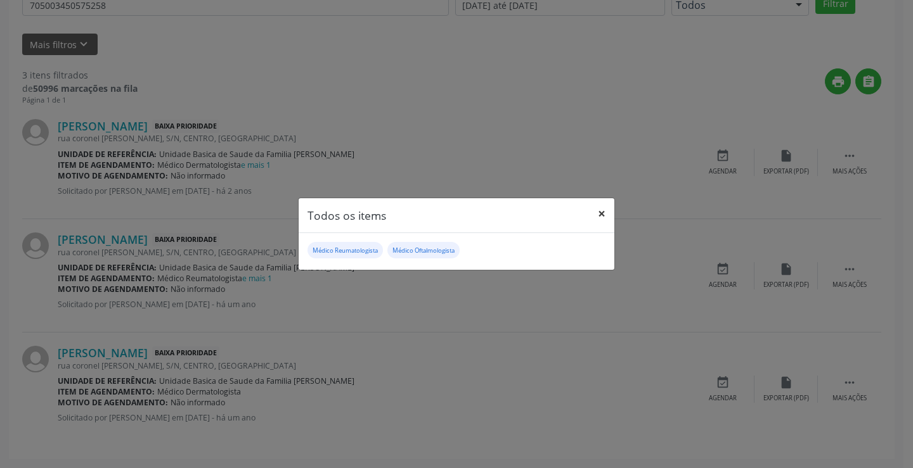
click at [603, 212] on button "×" at bounding box center [601, 213] width 25 height 31
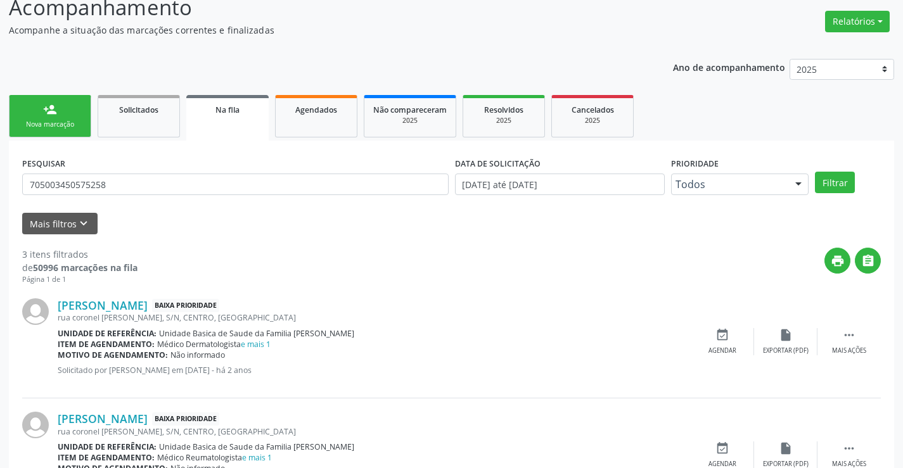
scroll to position [0, 0]
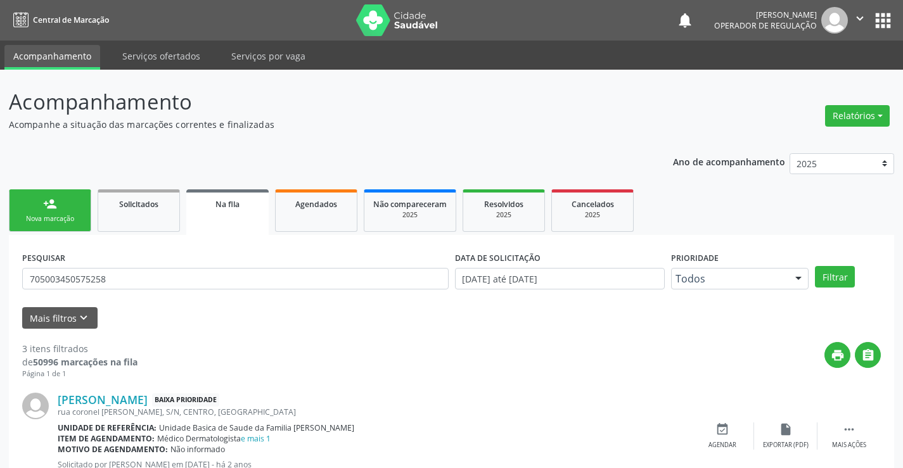
click at [68, 221] on div "Nova marcação" at bounding box center [49, 219] width 63 height 10
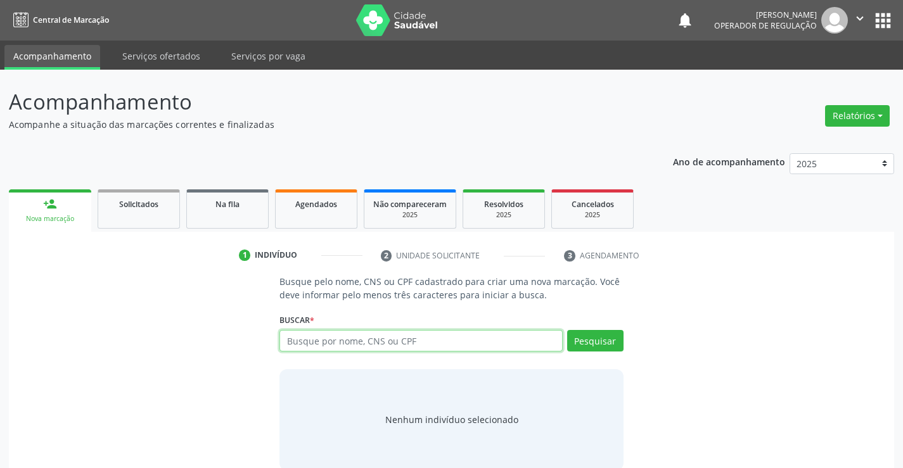
click at [402, 344] on input "text" at bounding box center [421, 341] width 283 height 22
type input "700003590795306"
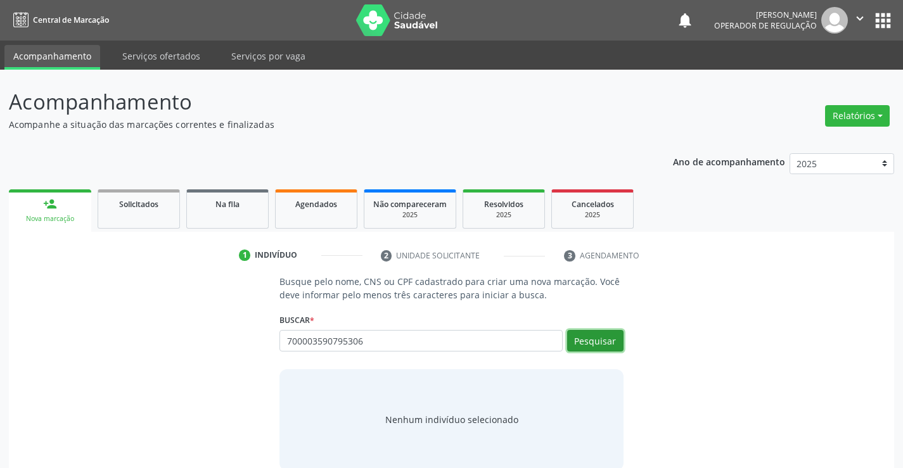
click at [603, 337] on button "Pesquisar" at bounding box center [595, 341] width 56 height 22
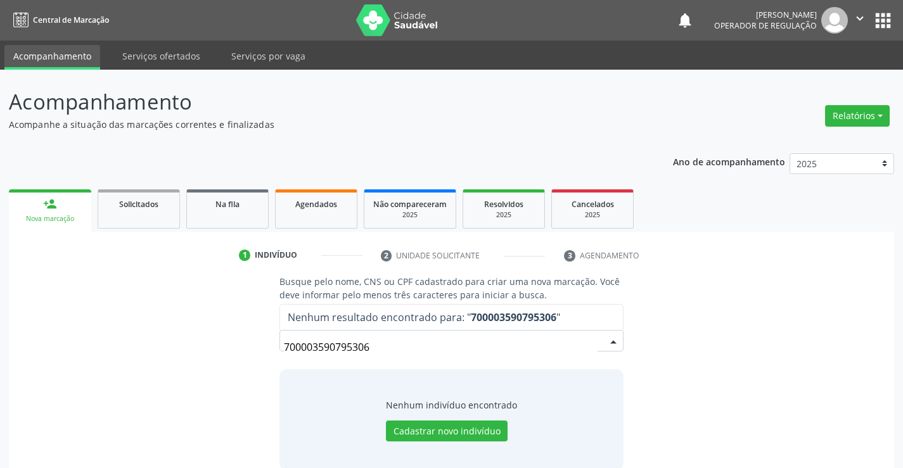
drag, startPoint x: 428, startPoint y: 340, endPoint x: 208, endPoint y: 356, distance: 220.5
click at [212, 356] on div "Busque pelo nome, CNS ou CPF cadastrado para criar uma nova marcação. Você deve…" at bounding box center [452, 372] width 868 height 195
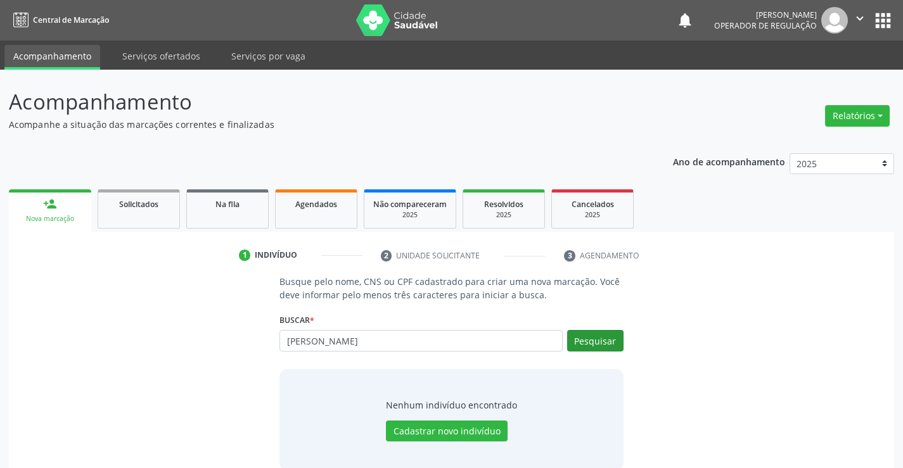
type input "[PERSON_NAME]"
click at [583, 344] on button "Pesquisar" at bounding box center [595, 341] width 56 height 22
type input "[PERSON_NAME]"
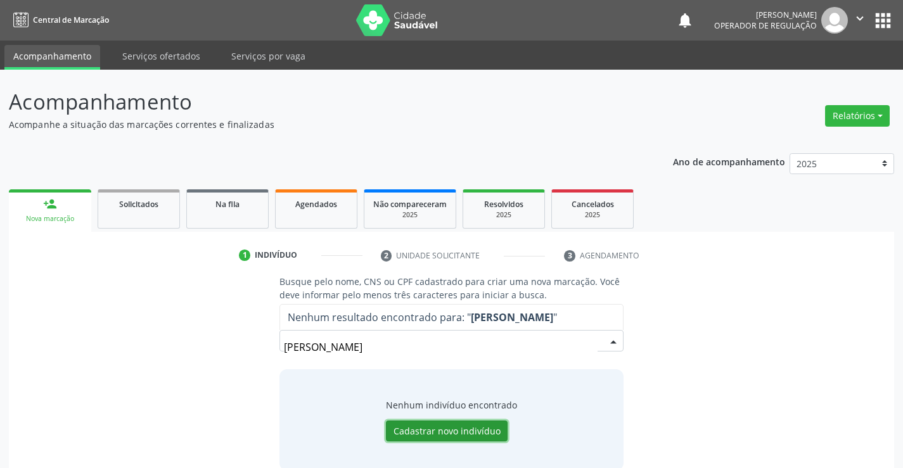
click at [469, 429] on button "Cadastrar novo indivíduo" at bounding box center [447, 432] width 122 height 22
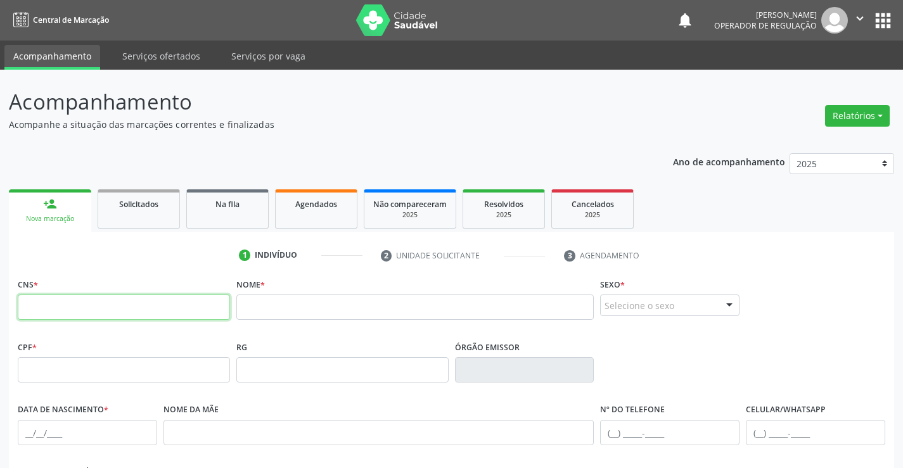
click at [55, 302] on input "text" at bounding box center [124, 307] width 212 height 25
type input "700 0035 9079 5306"
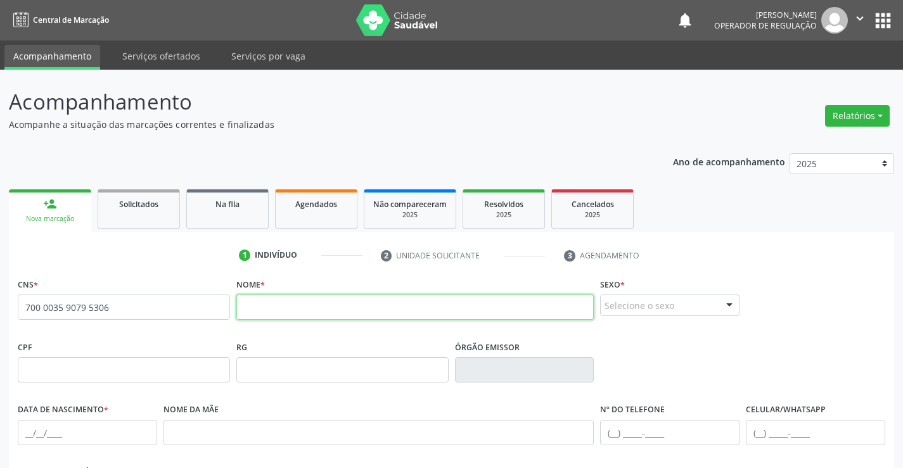
click at [439, 304] on input "text" at bounding box center [415, 307] width 358 height 25
type input "[PERSON_NAME]"
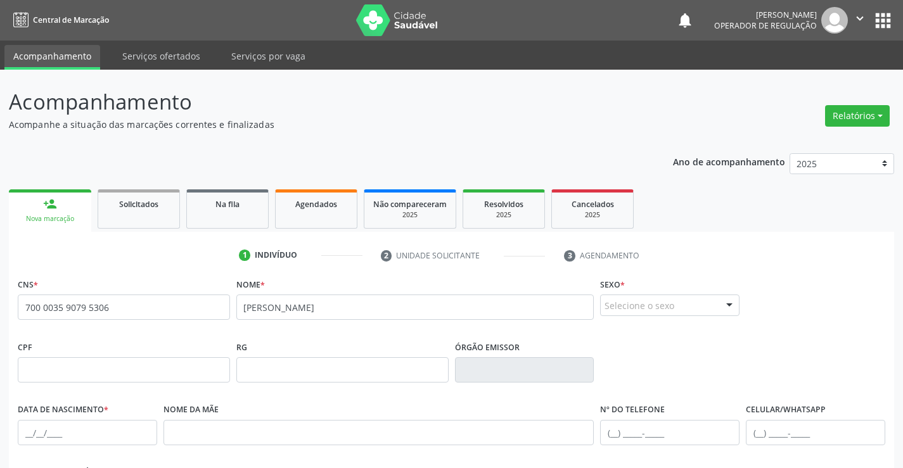
click at [667, 312] on div "Selecione o sexo" at bounding box center [669, 306] width 139 height 22
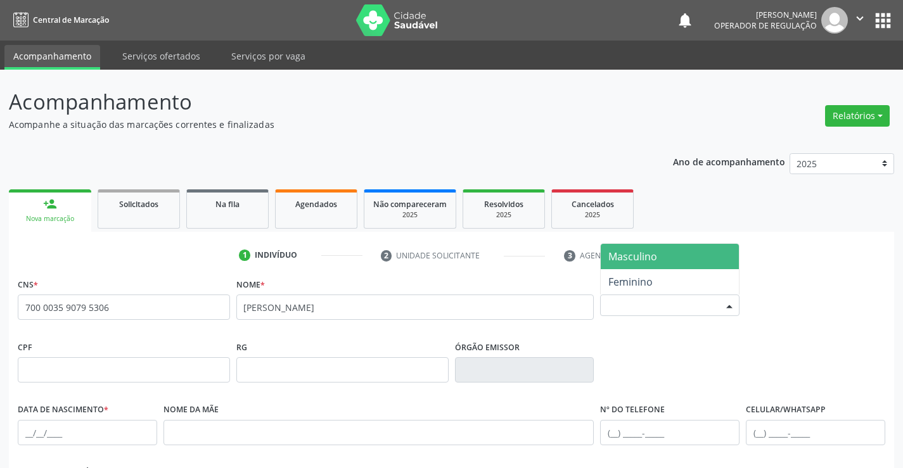
click at [638, 264] on span "Masculino" at bounding box center [670, 256] width 138 height 25
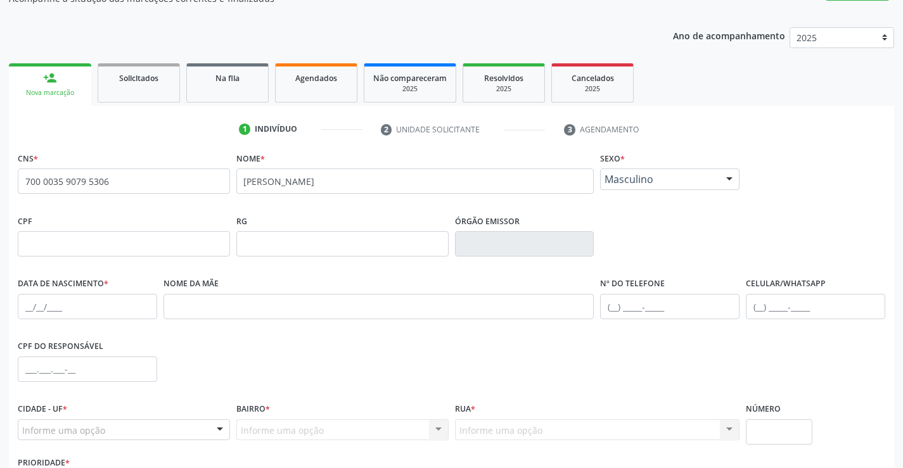
scroll to position [127, 0]
click at [147, 252] on input "text" at bounding box center [124, 243] width 212 height 25
type input "096.135.725-89"
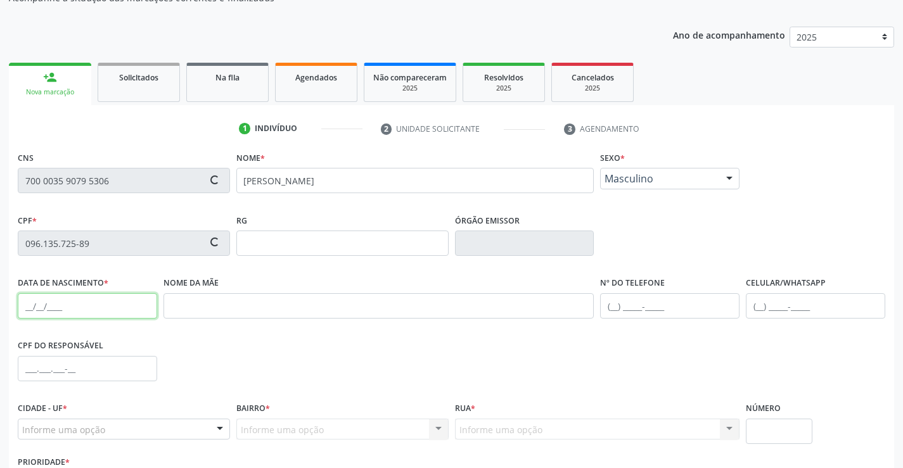
click at [76, 311] on input "text" at bounding box center [87, 305] width 139 height 25
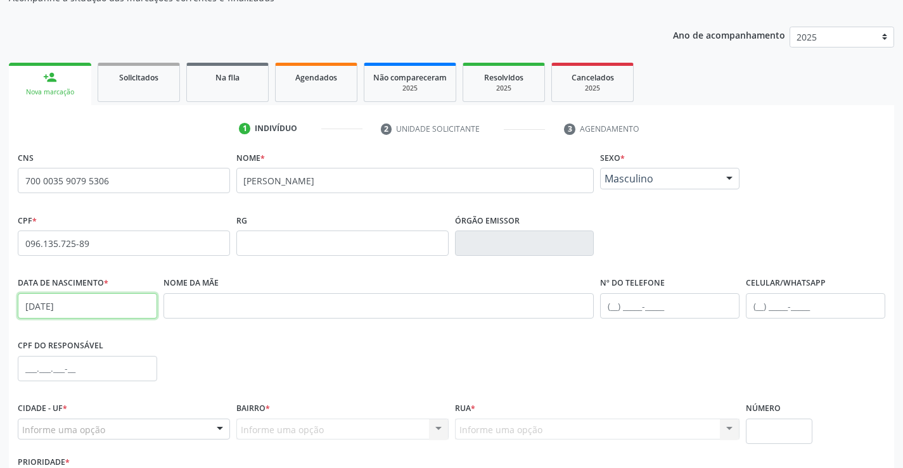
type input "[DATE]"
click at [674, 307] on input "text" at bounding box center [669, 305] width 139 height 25
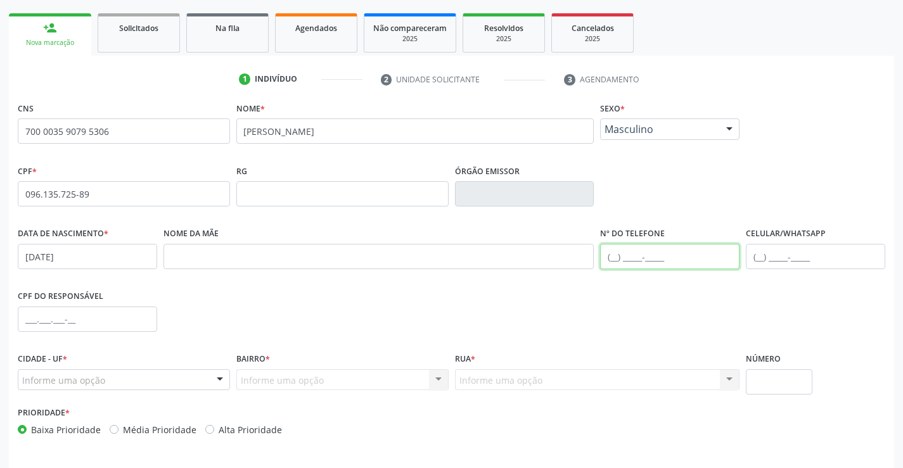
scroll to position [190, 0]
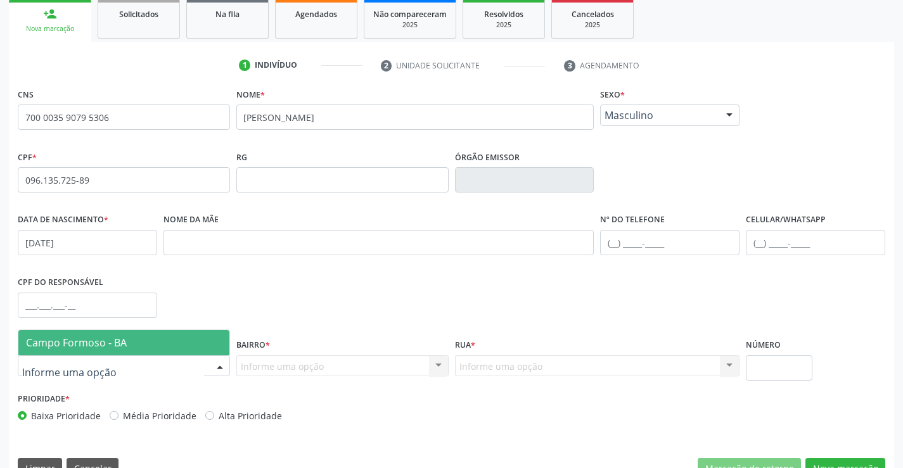
click at [86, 339] on span "Campo Formoso - BA" at bounding box center [76, 343] width 101 height 14
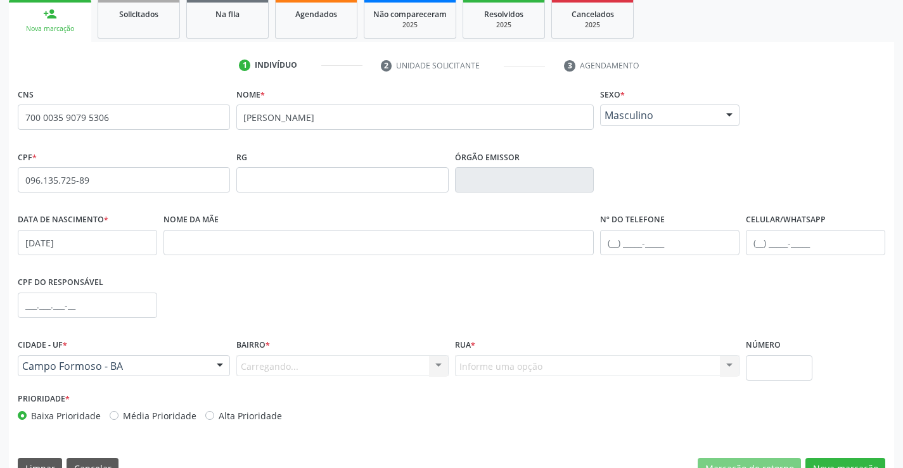
click at [303, 366] on div "Carregando... Nenhum resultado encontrado para: " " Nenhuma opção encontrada. D…" at bounding box center [342, 367] width 212 height 22
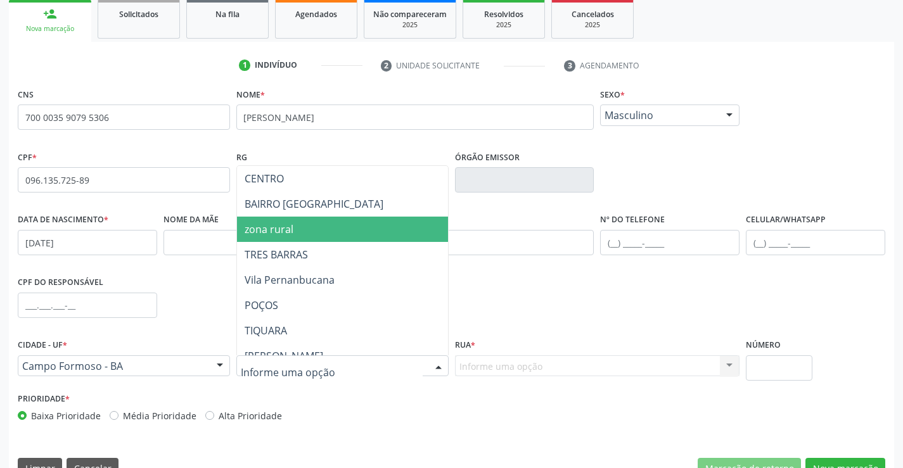
click at [290, 238] on span "zona rural" at bounding box center [374, 229] width 274 height 25
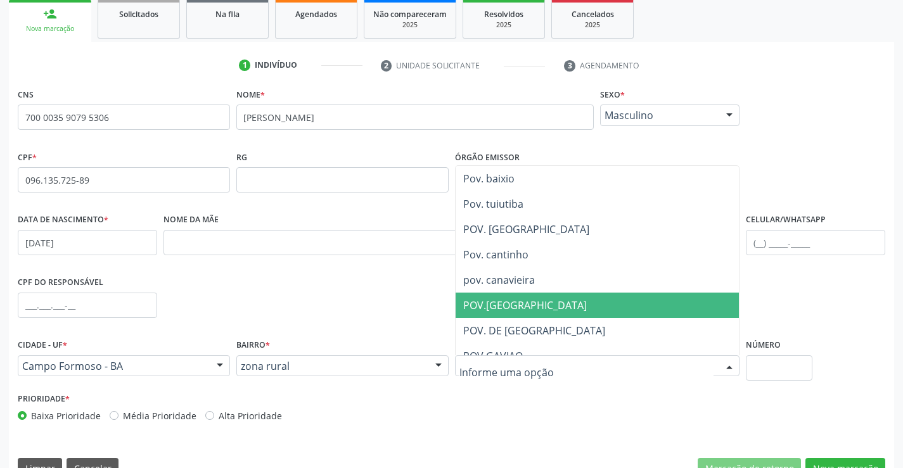
scroll to position [63, 0]
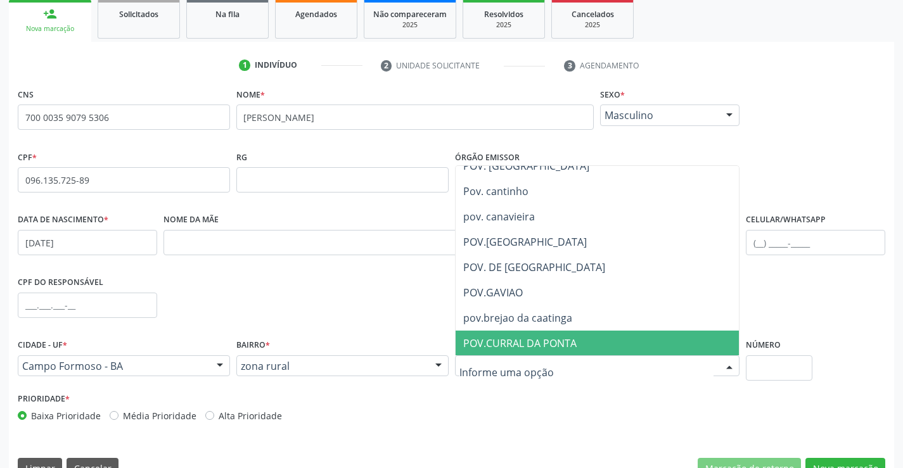
click at [557, 439] on div "CNS 700 0035 9079 5306 [GEOGRAPHIC_DATA] * [PERSON_NAME] * Masculino Masculino …" at bounding box center [452, 286] width 886 height 403
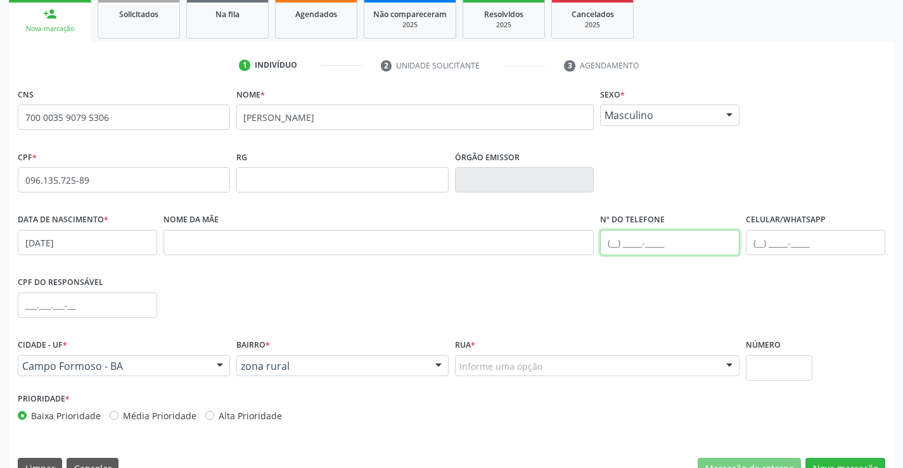
click at [624, 240] on input "text" at bounding box center [669, 242] width 139 height 25
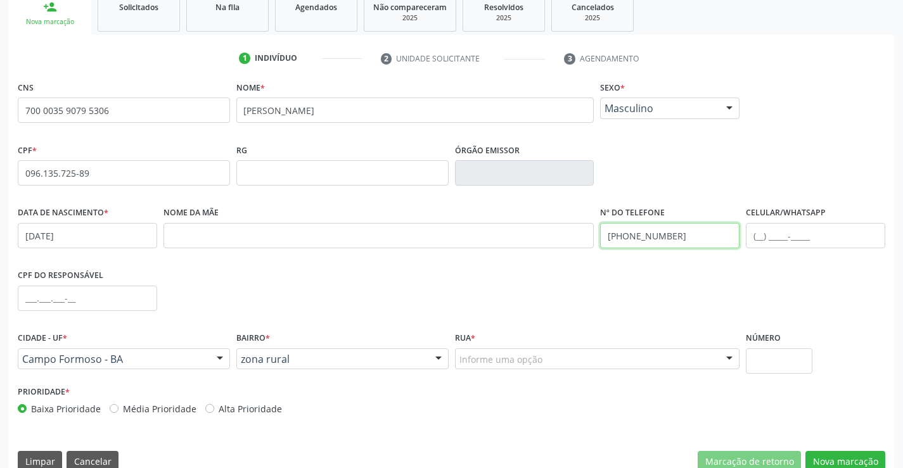
scroll to position [219, 0]
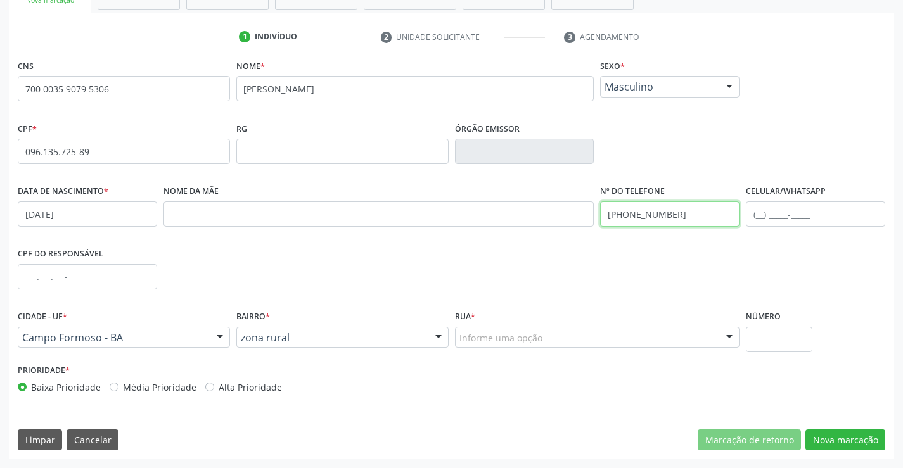
type input "[PHONE_NUMBER]"
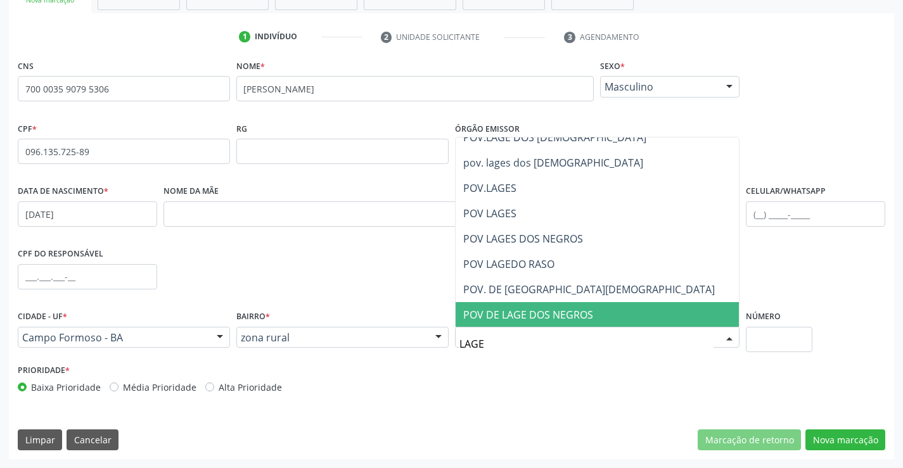
type input "LAGES"
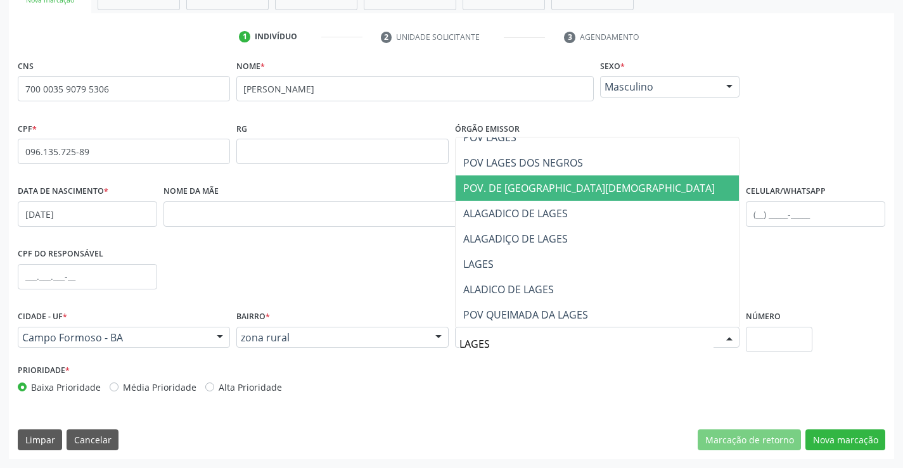
click at [555, 194] on span "POV. DE [GEOGRAPHIC_DATA][DEMOGRAPHIC_DATA]" at bounding box center [589, 188] width 252 height 14
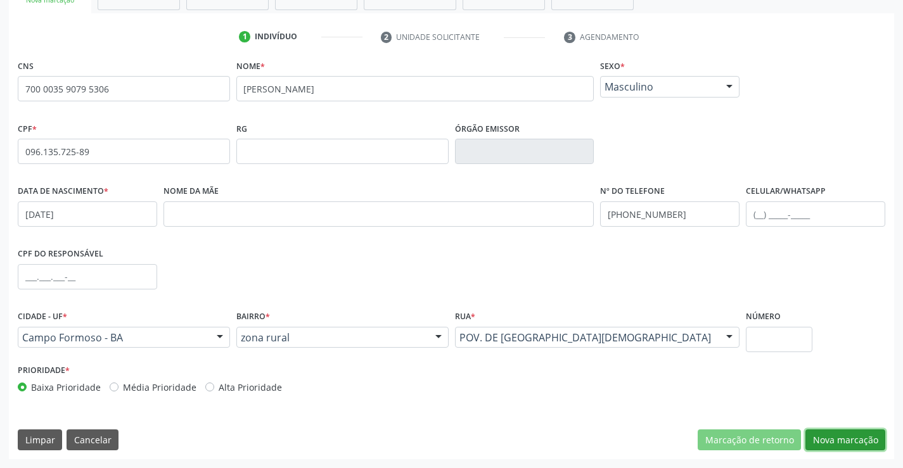
click at [825, 436] on button "Nova marcação" at bounding box center [846, 441] width 80 height 22
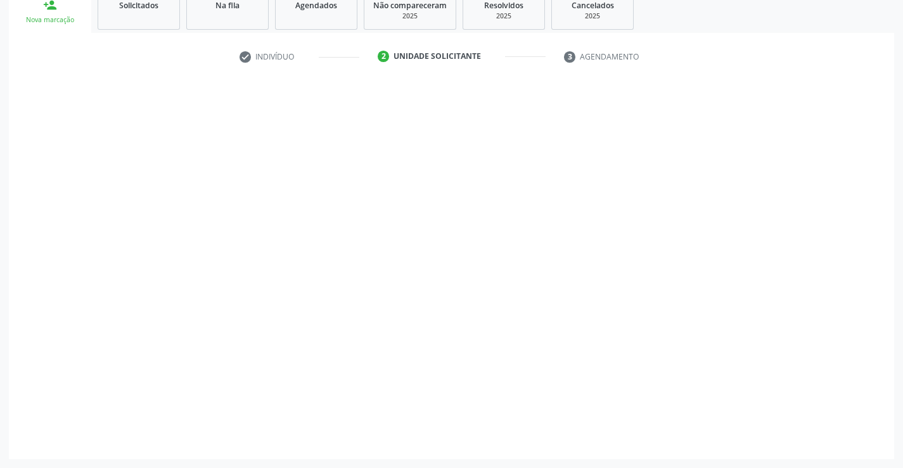
scroll to position [199, 0]
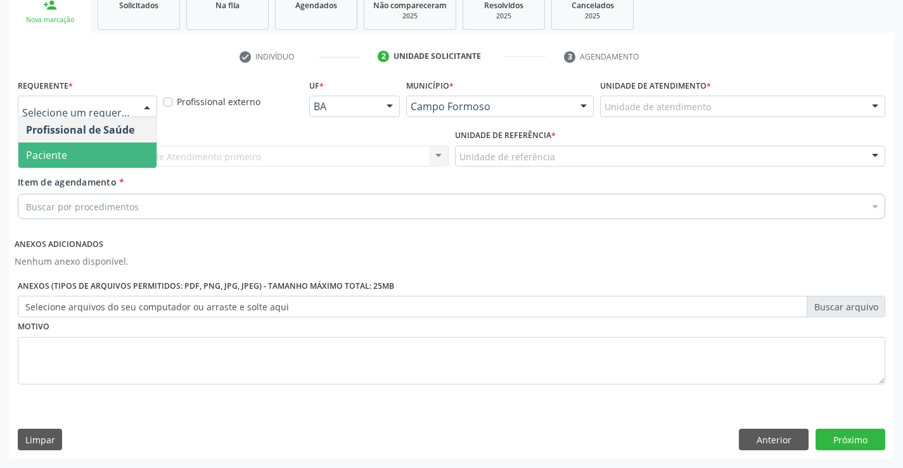
click at [65, 160] on span "Paciente" at bounding box center [46, 155] width 41 height 14
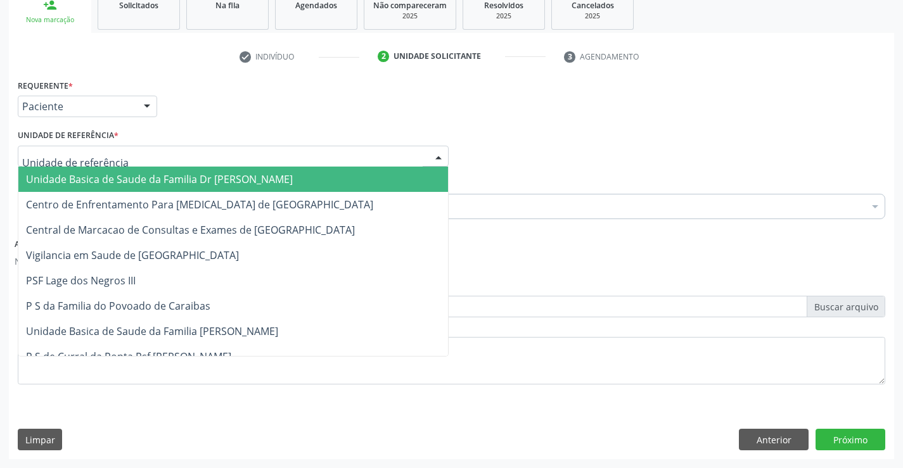
click at [63, 165] on div at bounding box center [233, 157] width 431 height 22
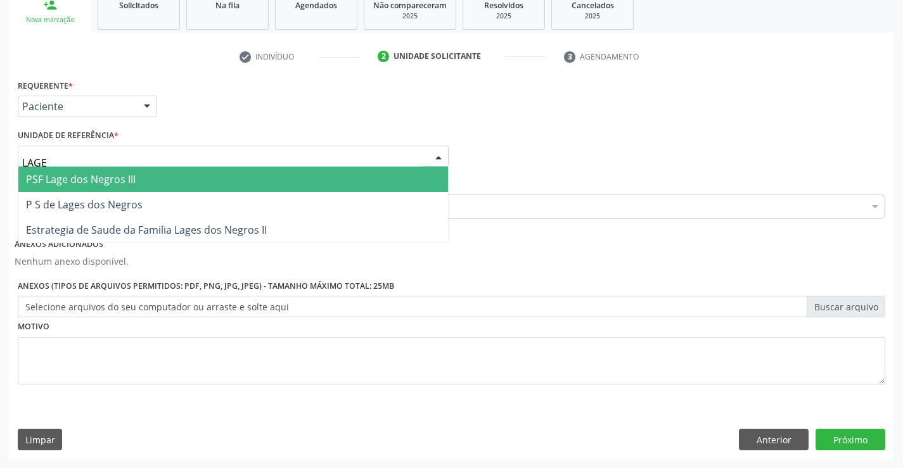
type input "LAGES"
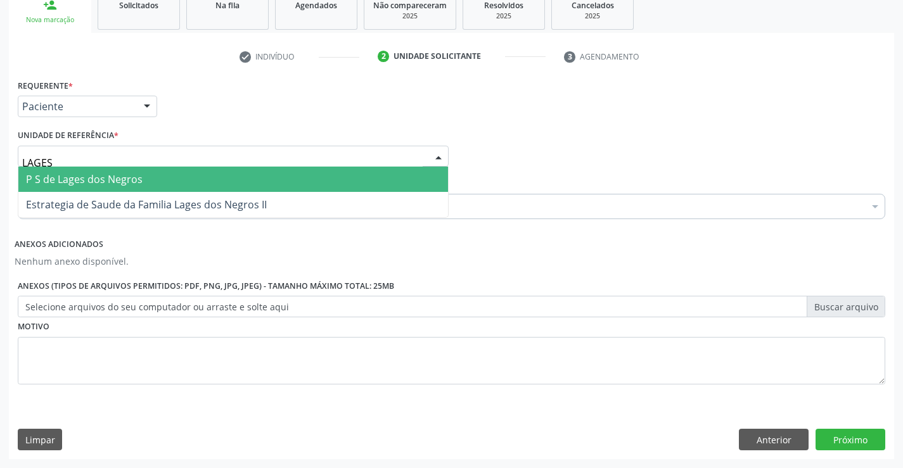
click at [141, 179] on span "P S de Lages dos Negros" at bounding box center [84, 179] width 117 height 14
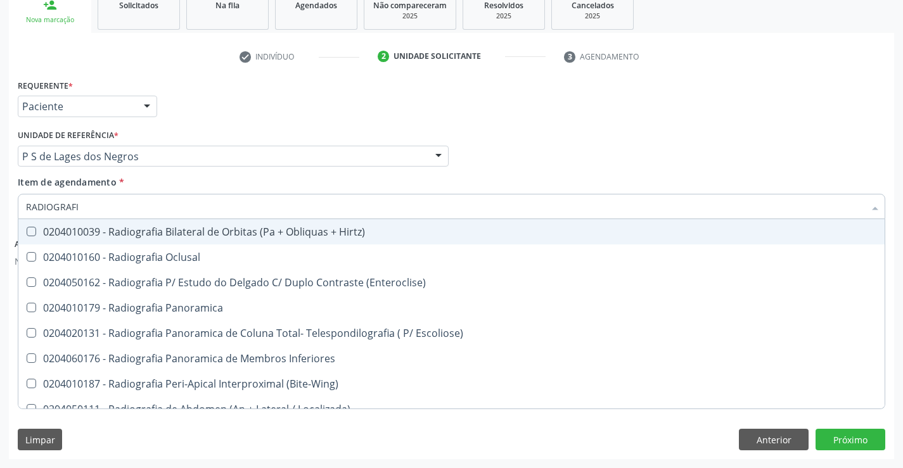
type input "RADIOGRAFIA"
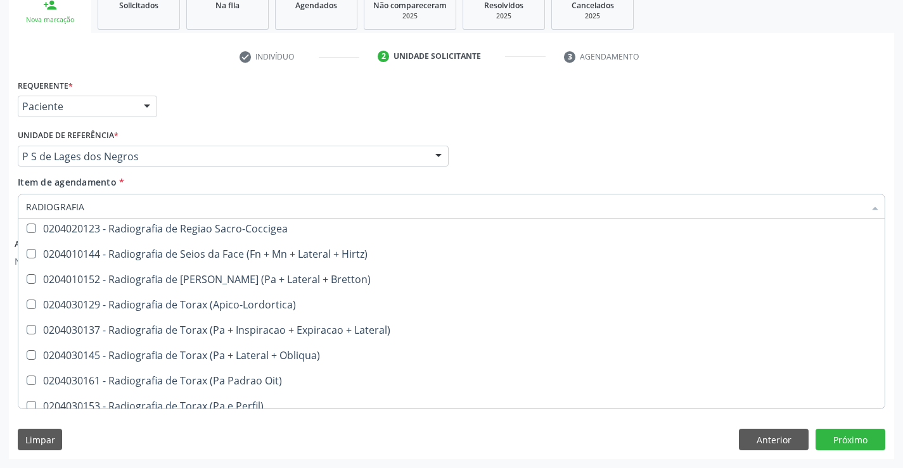
scroll to position [1585, 0]
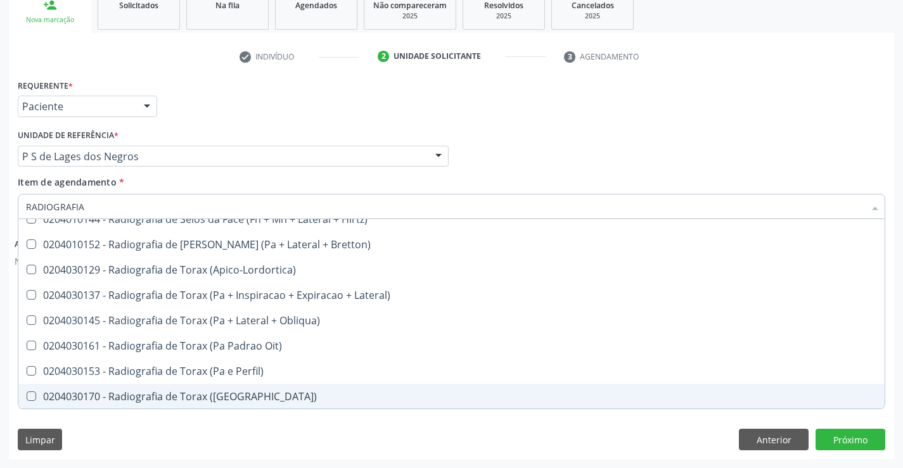
click at [240, 395] on div "0204030170 - Radiografia de Torax ([GEOGRAPHIC_DATA])" at bounding box center [451, 397] width 851 height 10
checkbox \(Pa\) "true"
click at [849, 439] on button "Próximo" at bounding box center [851, 440] width 70 height 22
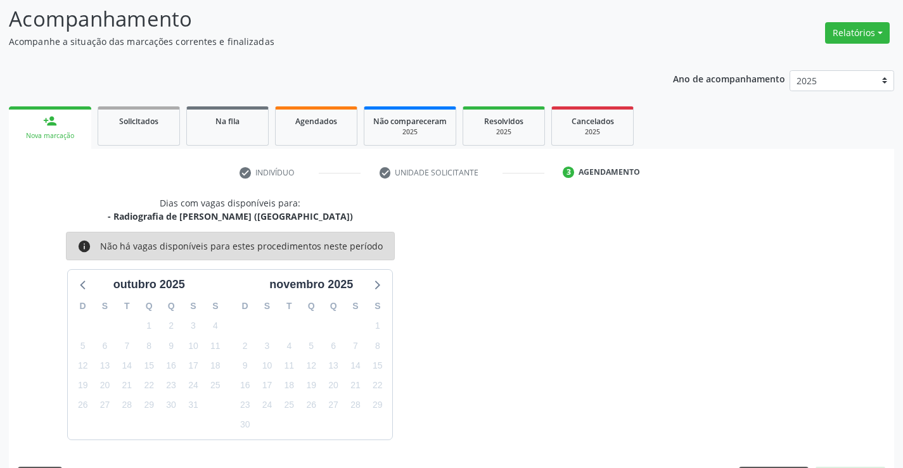
scroll to position [120, 0]
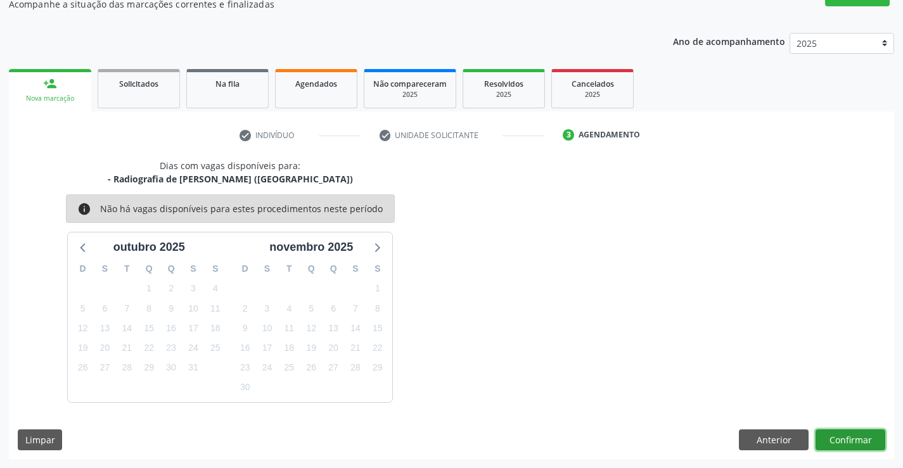
click at [849, 438] on button "Confirmar" at bounding box center [851, 441] width 70 height 22
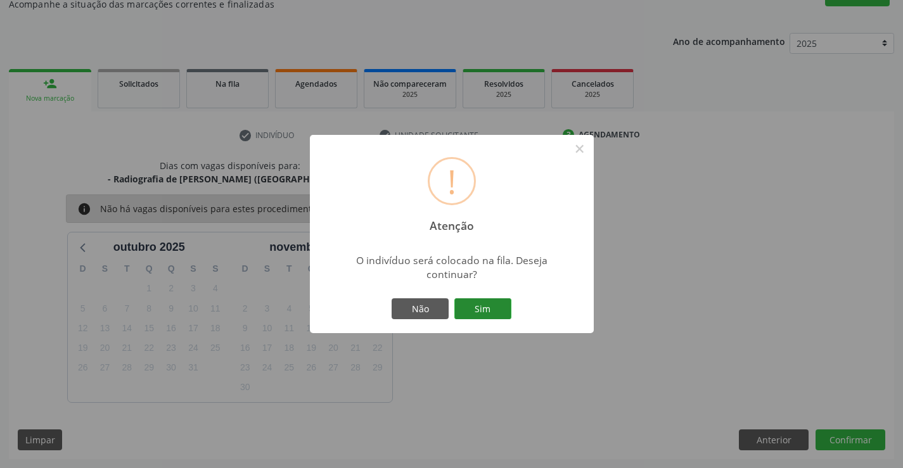
click at [489, 309] on button "Sim" at bounding box center [482, 310] width 57 height 22
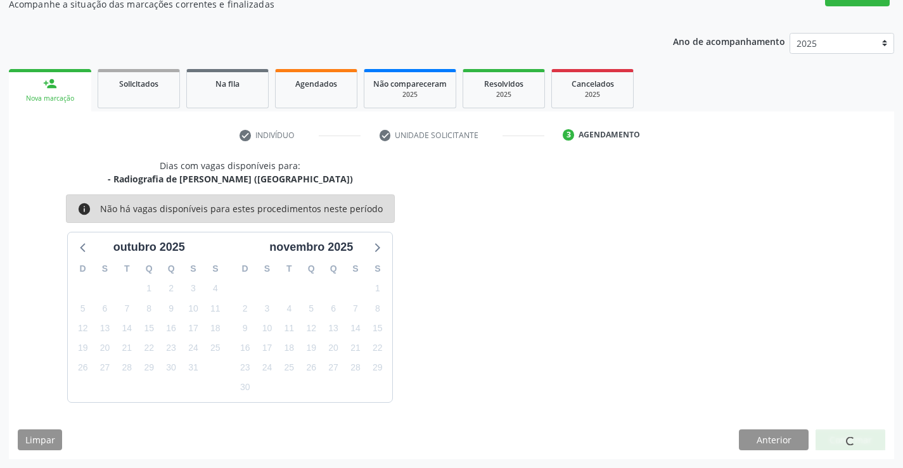
scroll to position [0, 0]
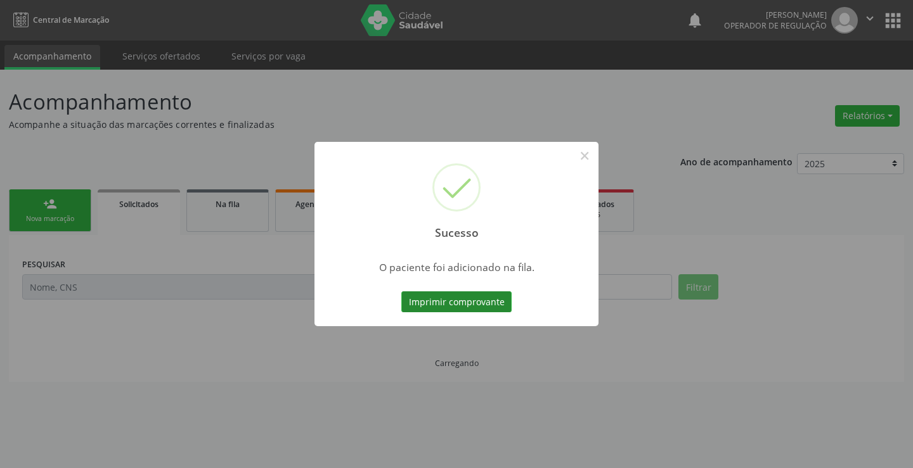
click at [486, 296] on button "Imprimir comprovante" at bounding box center [456, 303] width 110 height 22
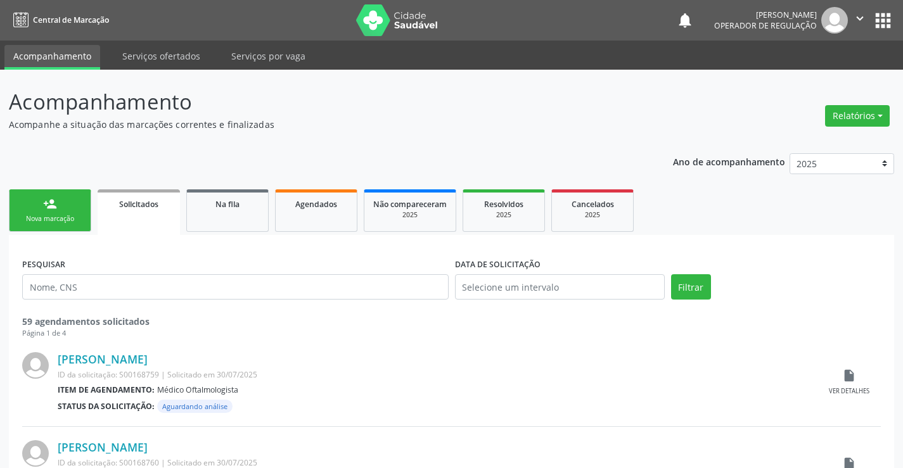
click at [69, 217] on div "Nova marcação" at bounding box center [49, 219] width 63 height 10
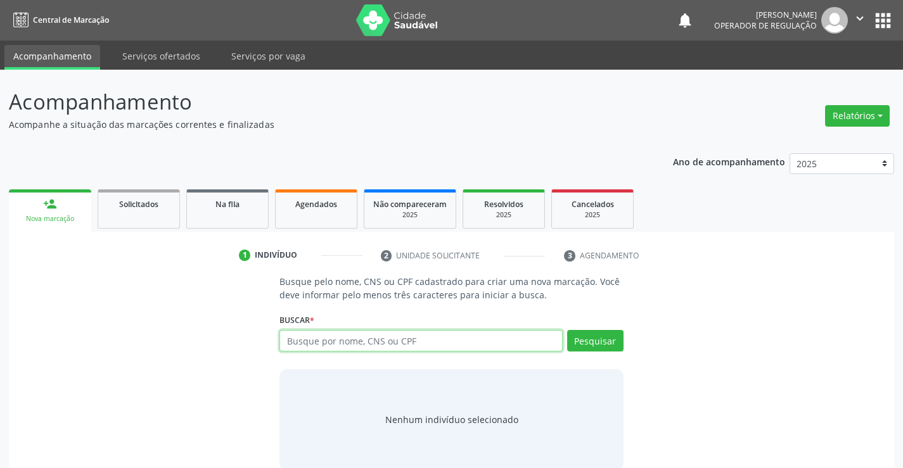
click at [414, 343] on input "text" at bounding box center [421, 341] width 283 height 22
type input "708103553440537"
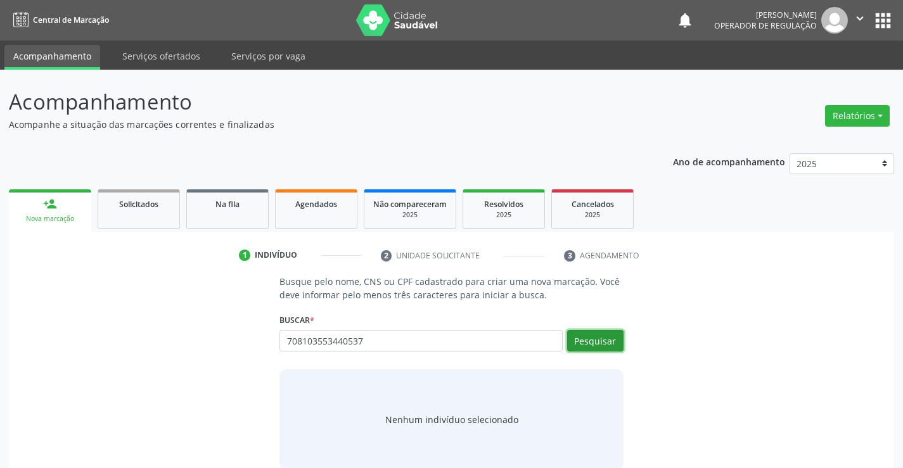
click at [586, 347] on button "Pesquisar" at bounding box center [595, 341] width 56 height 22
type input "708103553440537"
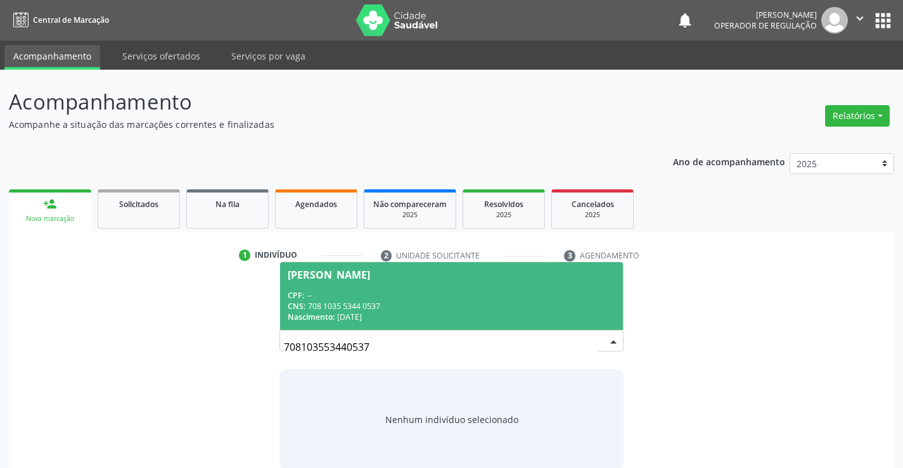
click at [484, 299] on div "CPF: --" at bounding box center [451, 295] width 327 height 11
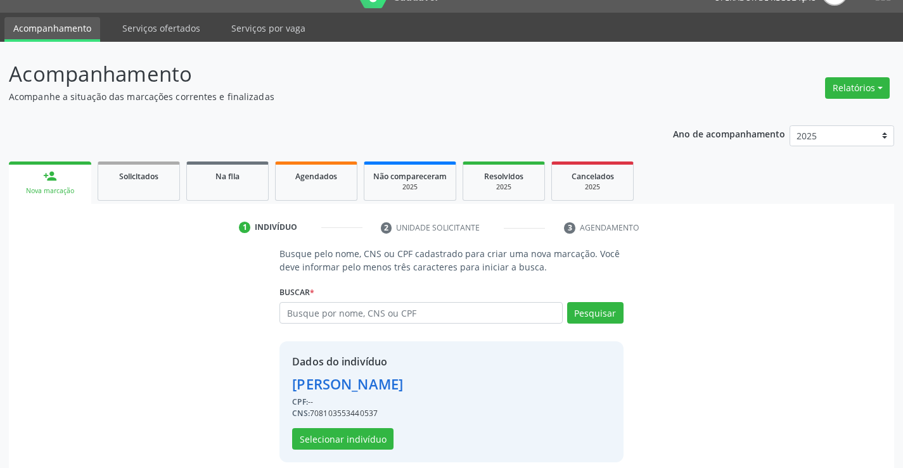
scroll to position [40, 0]
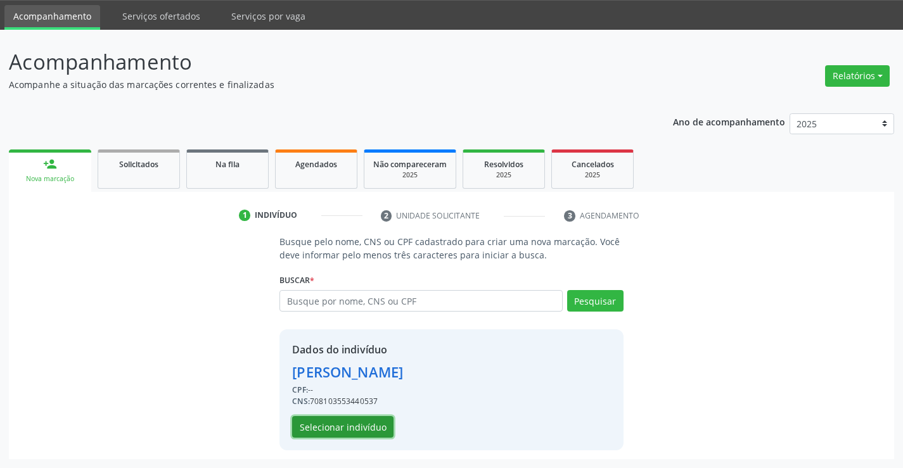
click at [365, 425] on button "Selecionar indivíduo" at bounding box center [342, 427] width 101 height 22
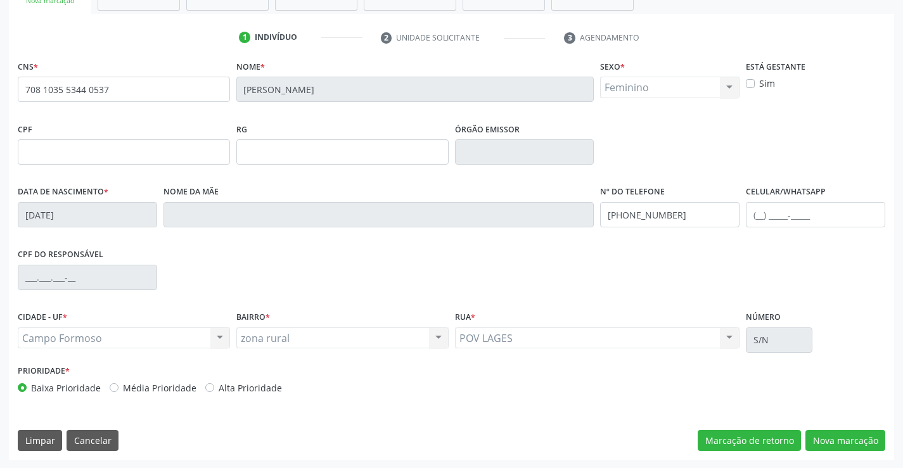
scroll to position [219, 0]
click at [837, 441] on button "Nova marcação" at bounding box center [846, 441] width 80 height 22
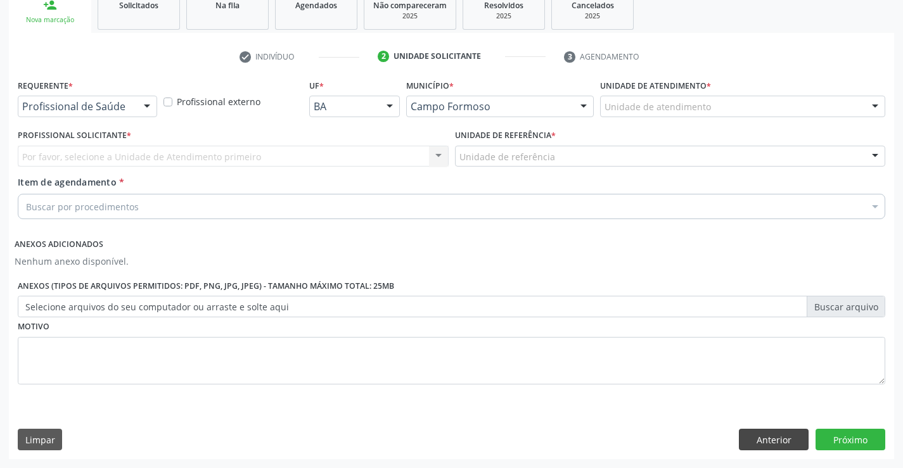
scroll to position [199, 0]
click at [94, 95] on div "Requerente * Profissional de Saúde Profissional de Saúde Paciente Nenhum result…" at bounding box center [87, 96] width 139 height 41
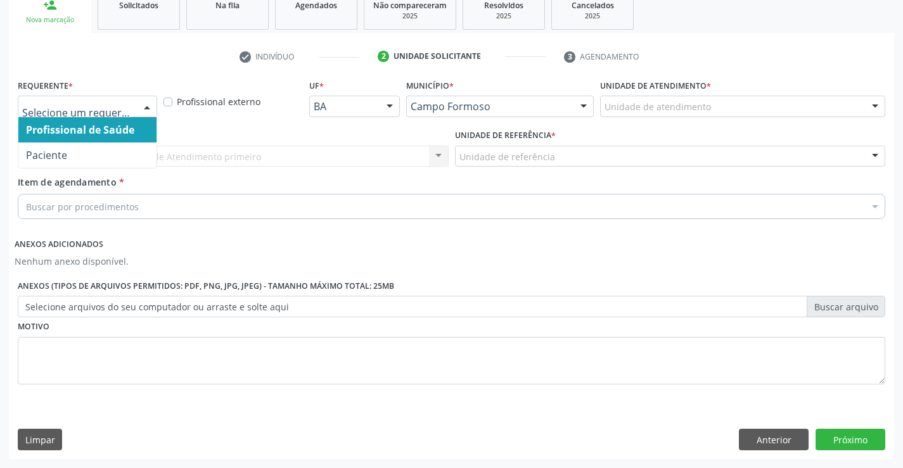
click at [91, 114] on div at bounding box center [87, 107] width 139 height 22
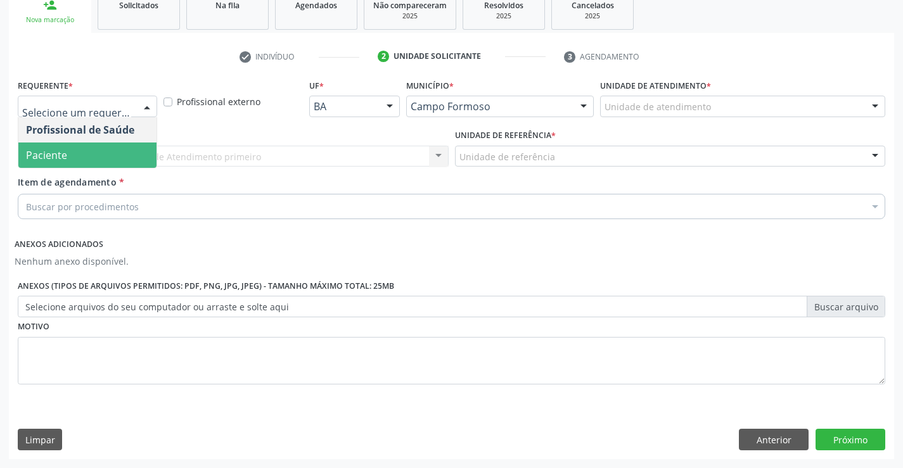
click at [87, 148] on span "Paciente" at bounding box center [87, 155] width 138 height 25
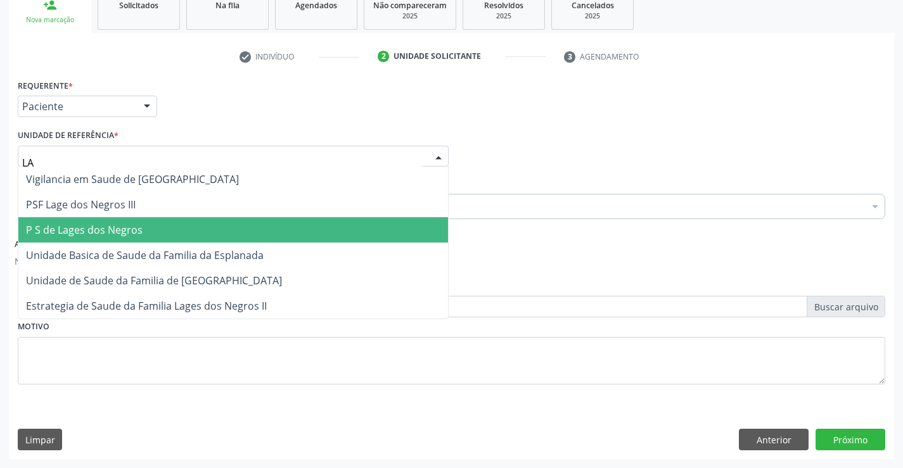
type input "LAG"
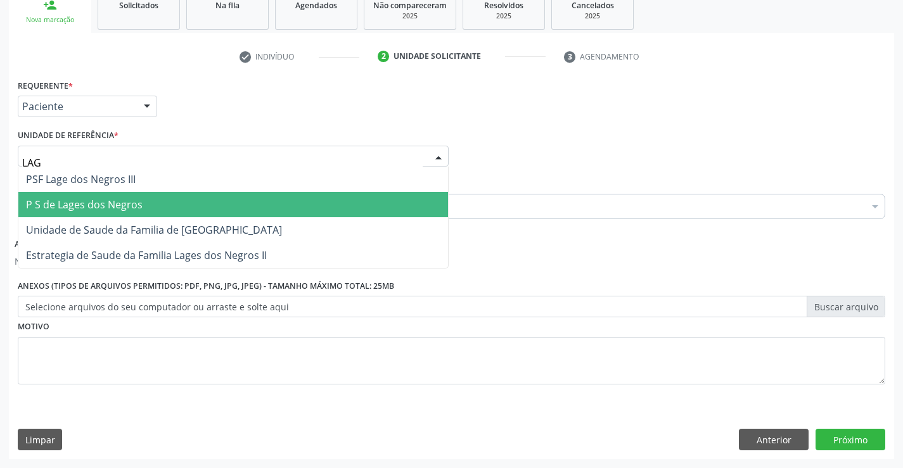
click at [132, 203] on span "P S de Lages dos Negros" at bounding box center [84, 205] width 117 height 14
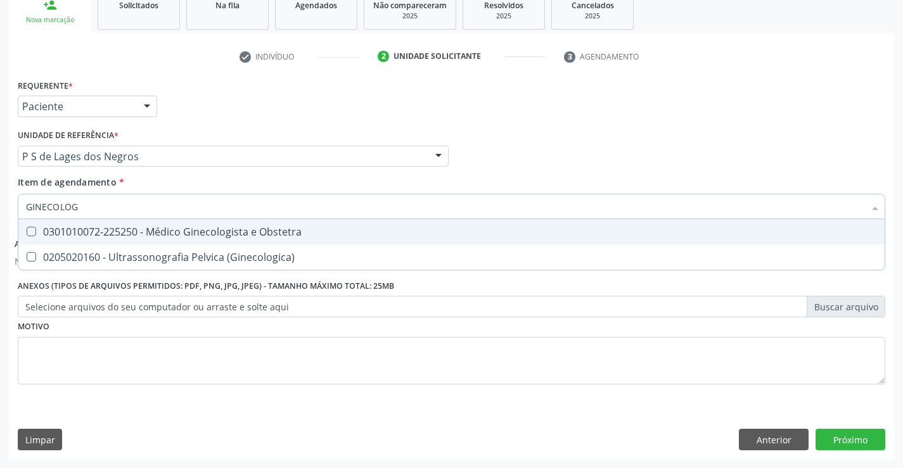
type input "GINECOLOGI"
click at [178, 228] on div "0301010072-225250 - Médico Ginecologista e Obstetra" at bounding box center [451, 232] width 851 height 10
checkbox Obstetra "true"
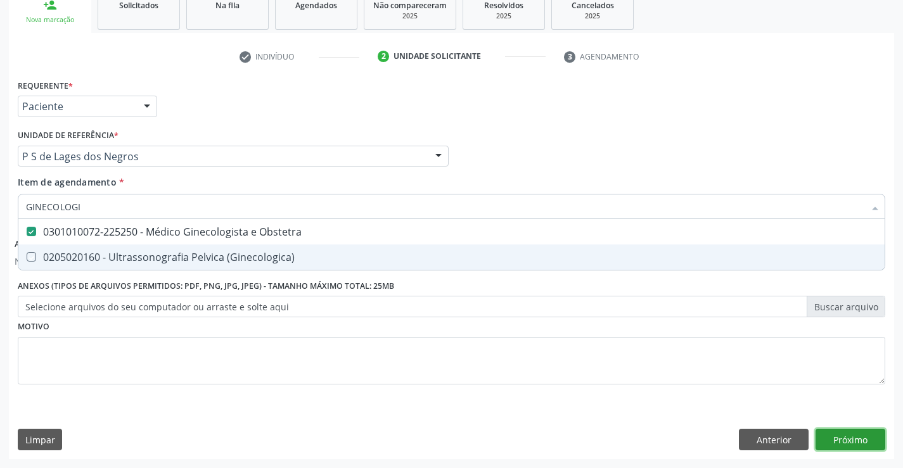
click at [844, 442] on button "Próximo" at bounding box center [851, 440] width 70 height 22
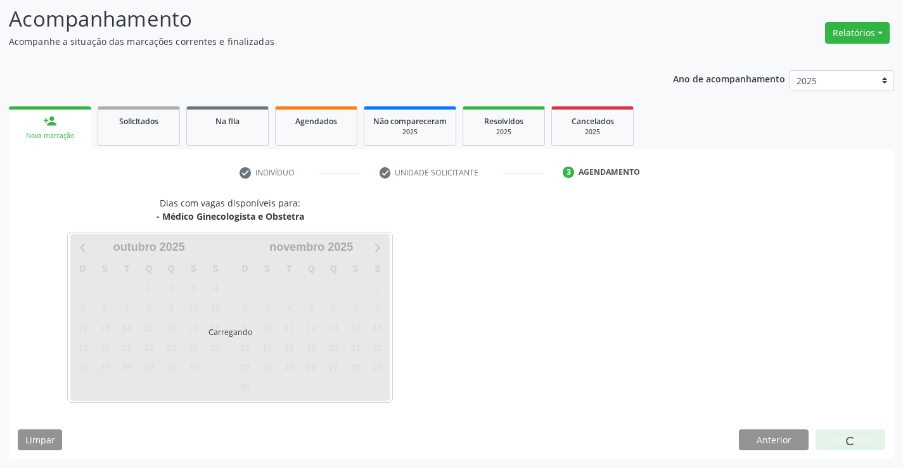
scroll to position [83, 0]
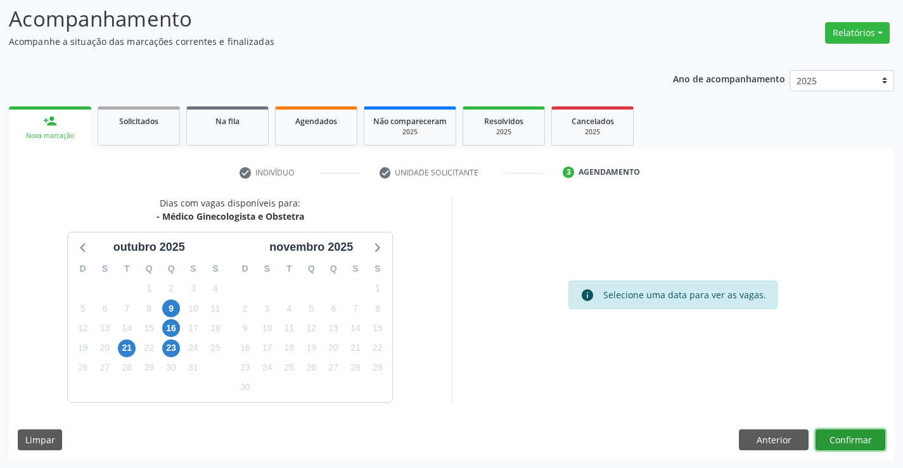
click at [830, 437] on button "Confirmar" at bounding box center [851, 441] width 70 height 22
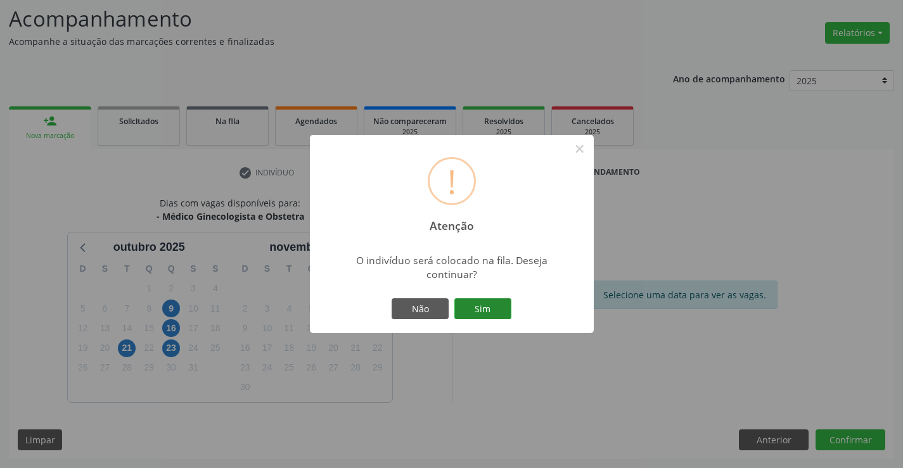
click at [489, 308] on button "Sim" at bounding box center [482, 310] width 57 height 22
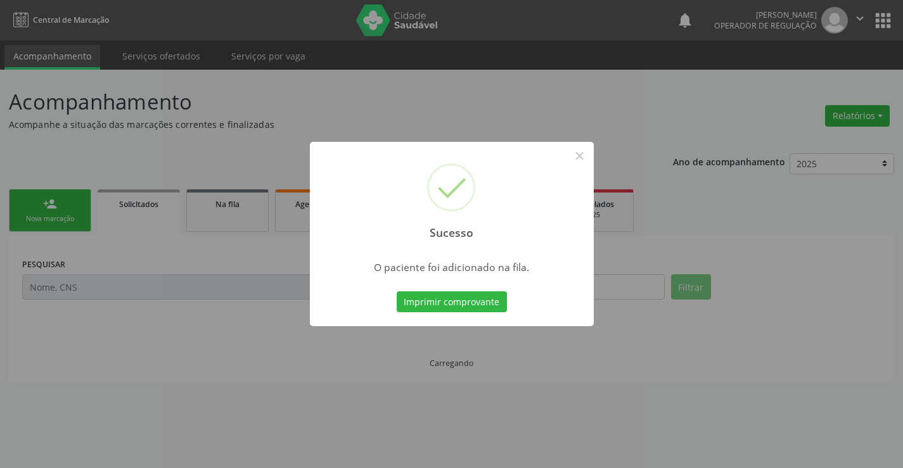
scroll to position [0, 0]
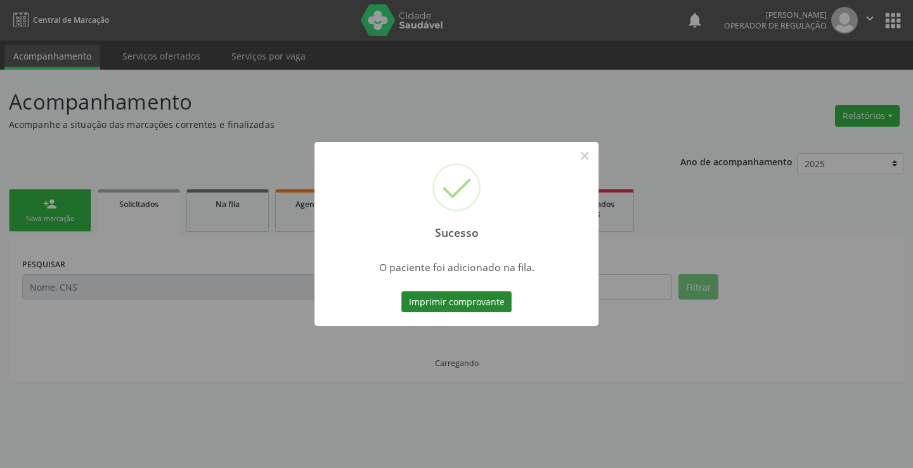
click at [474, 299] on button "Imprimir comprovante" at bounding box center [456, 303] width 110 height 22
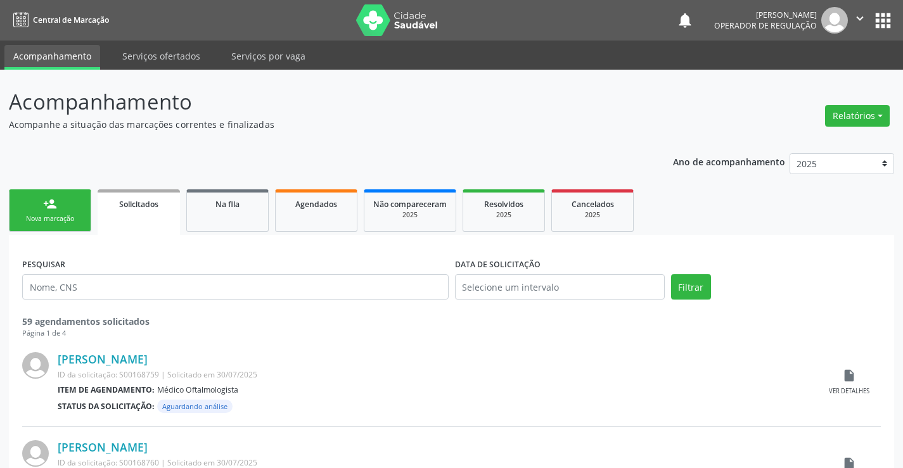
click at [859, 21] on icon "" at bounding box center [860, 18] width 14 height 14
click at [825, 84] on link "Sair" at bounding box center [827, 77] width 87 height 18
